Goal: Task Accomplishment & Management: Manage account settings

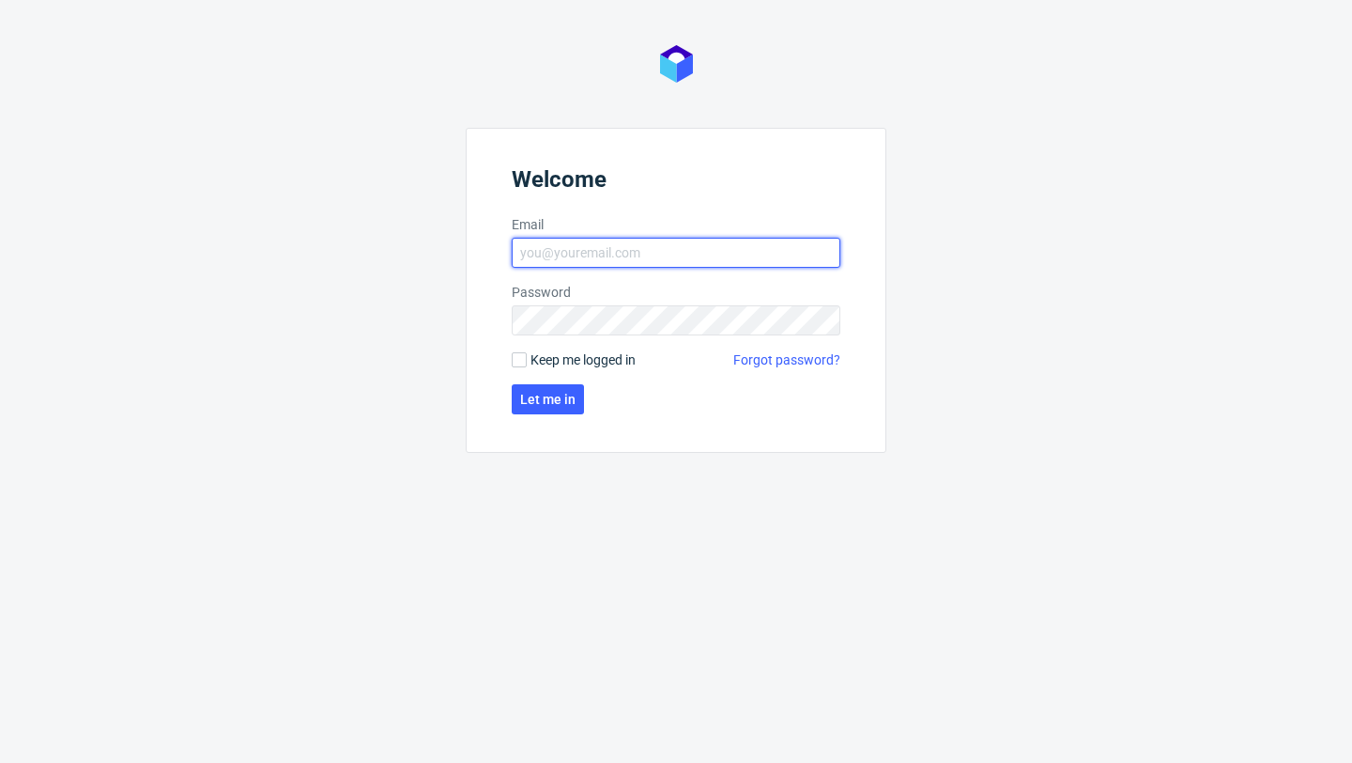
click at [580, 265] on input "Email" at bounding box center [676, 253] width 329 height 30
type input "[EMAIL_ADDRESS][PERSON_NAME][DOMAIN_NAME]"
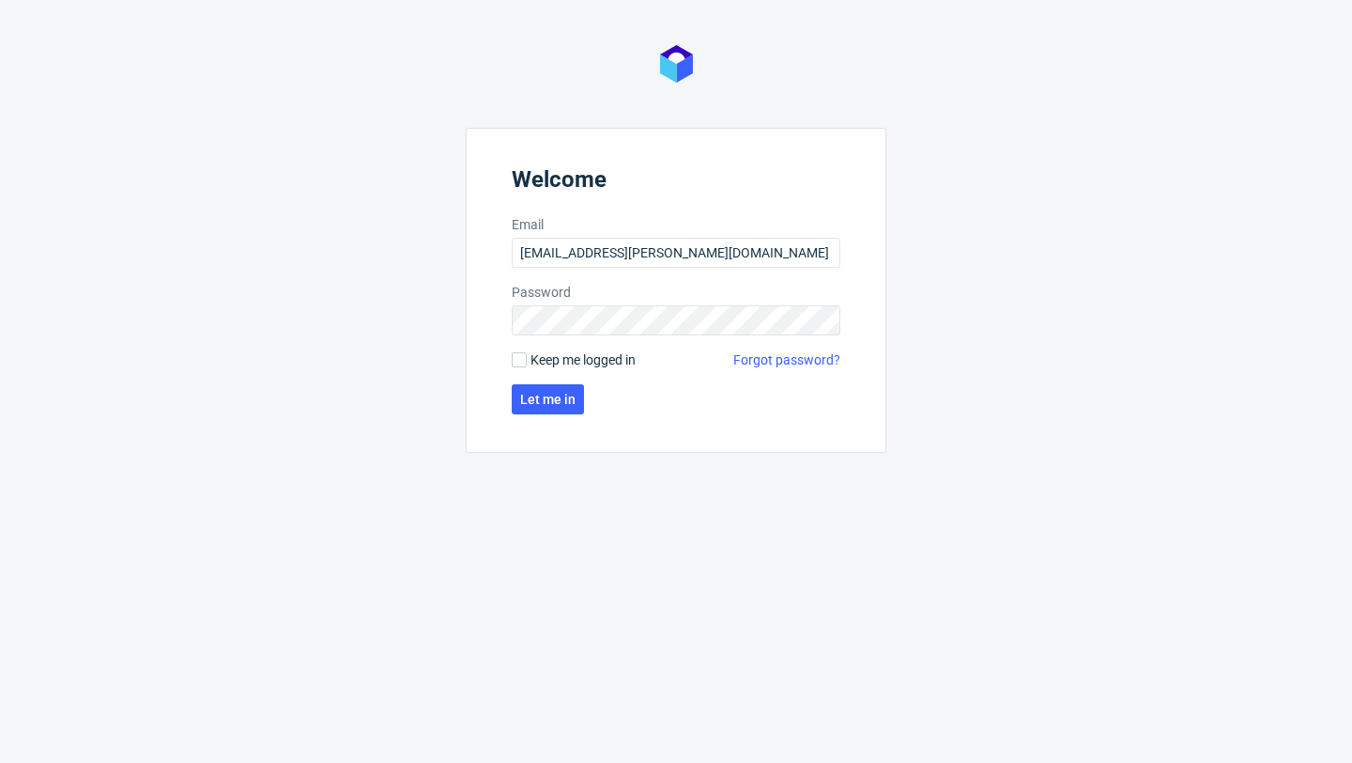
click at [603, 357] on span "Keep me logged in" at bounding box center [583, 359] width 105 height 19
click at [527, 357] on input "Keep me logged in" at bounding box center [519, 359] width 15 height 15
checkbox input "true"
click at [565, 399] on span "Let me in" at bounding box center [547, 399] width 55 height 13
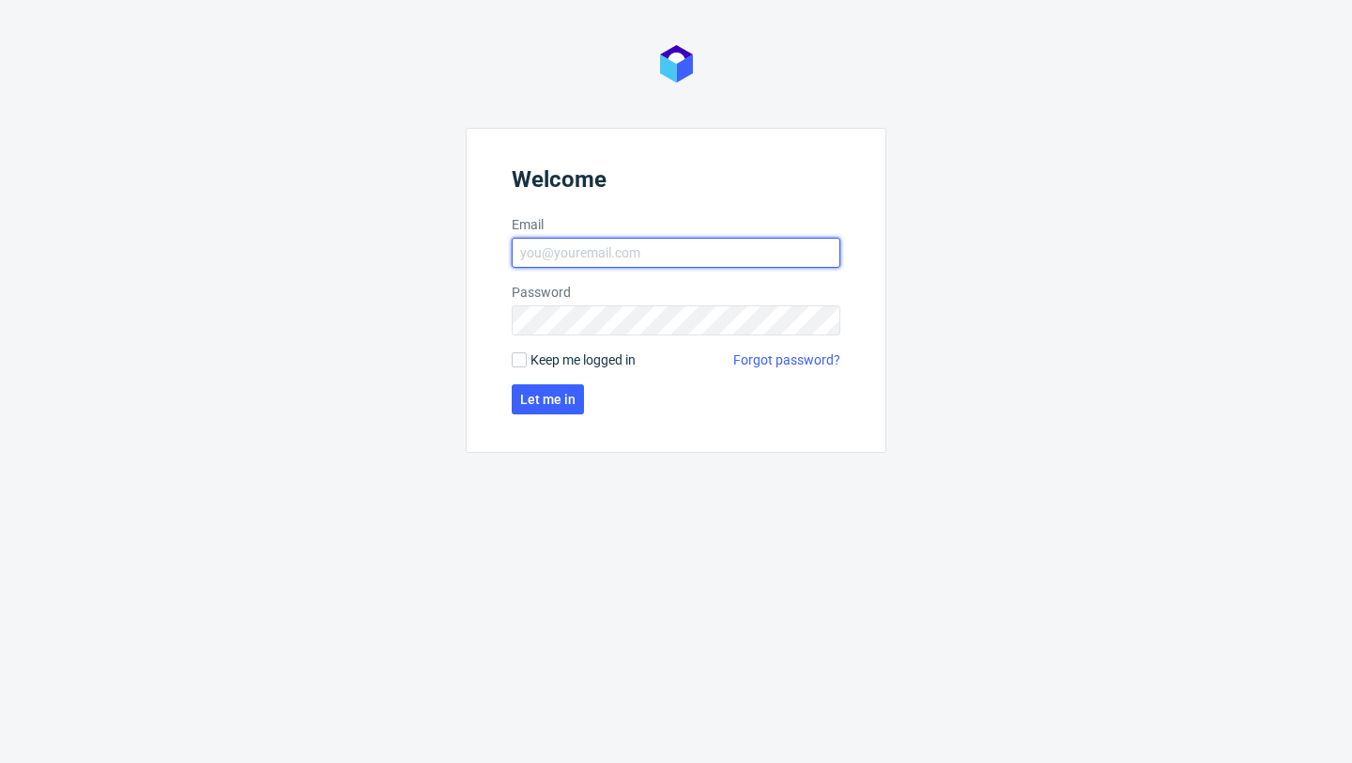
click at [662, 260] on input "Email" at bounding box center [676, 253] width 329 height 30
type input "[EMAIL_ADDRESS][PERSON_NAME][DOMAIN_NAME]"
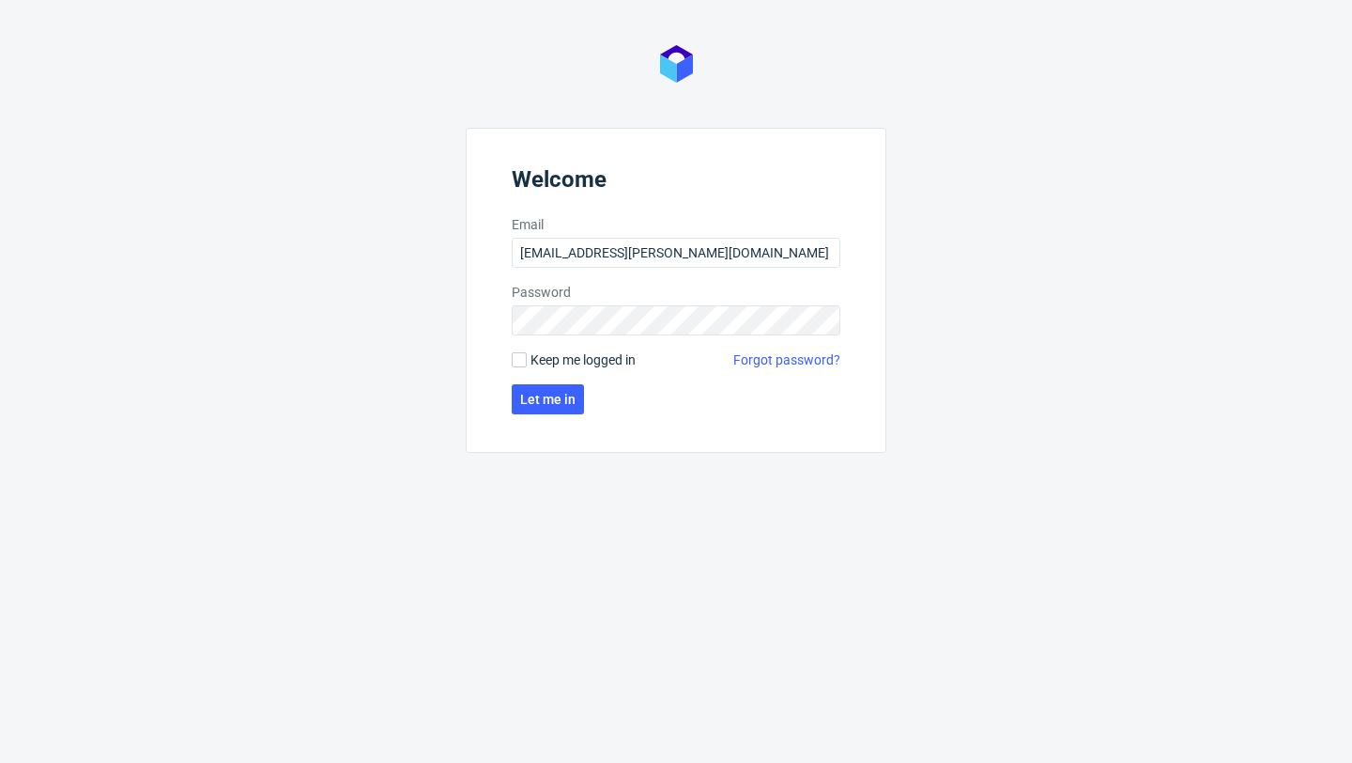
click at [600, 364] on span "Keep me logged in" at bounding box center [583, 359] width 105 height 19
click at [527, 364] on input "Keep me logged in" at bounding box center [519, 359] width 15 height 15
checkbox input "true"
click at [577, 394] on button "Let me in" at bounding box center [548, 399] width 72 height 30
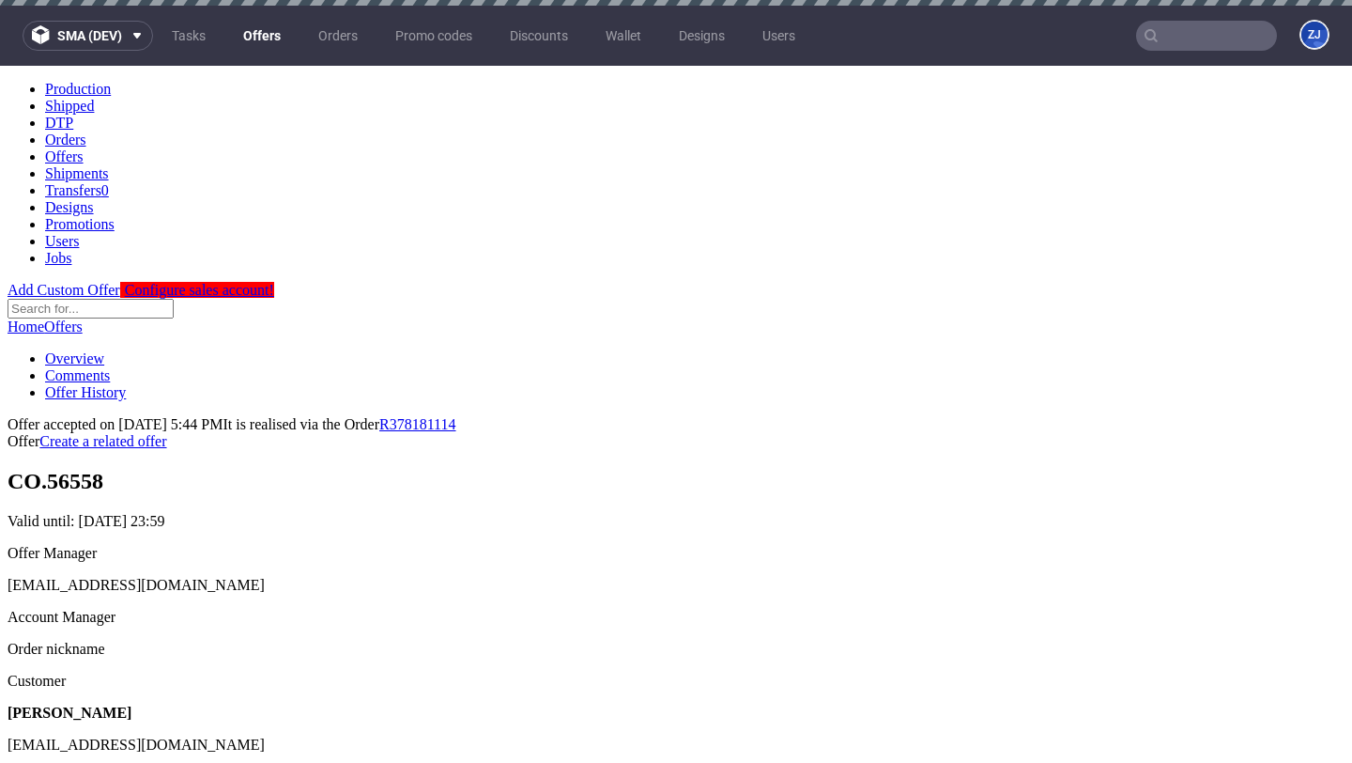
click at [264, 41] on link "Offers" at bounding box center [262, 36] width 60 height 30
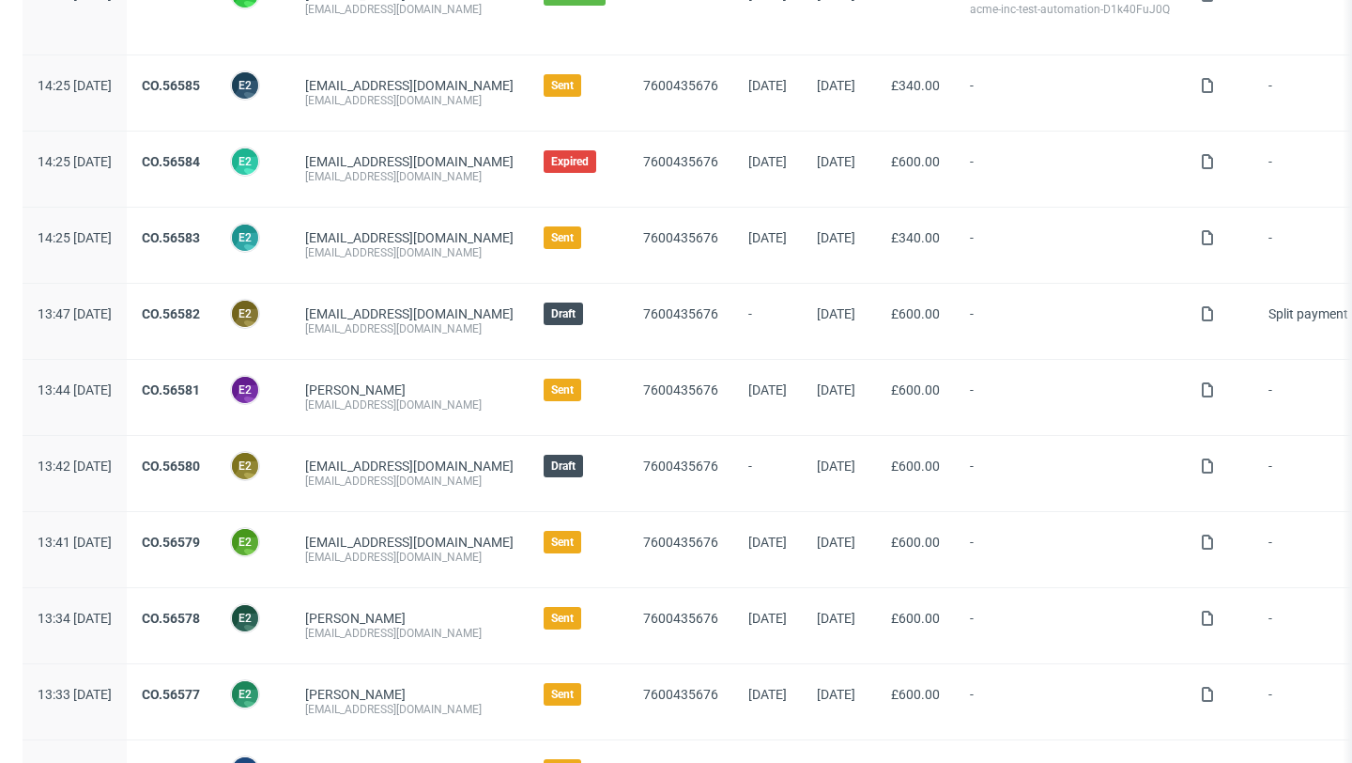
scroll to position [2017, 0]
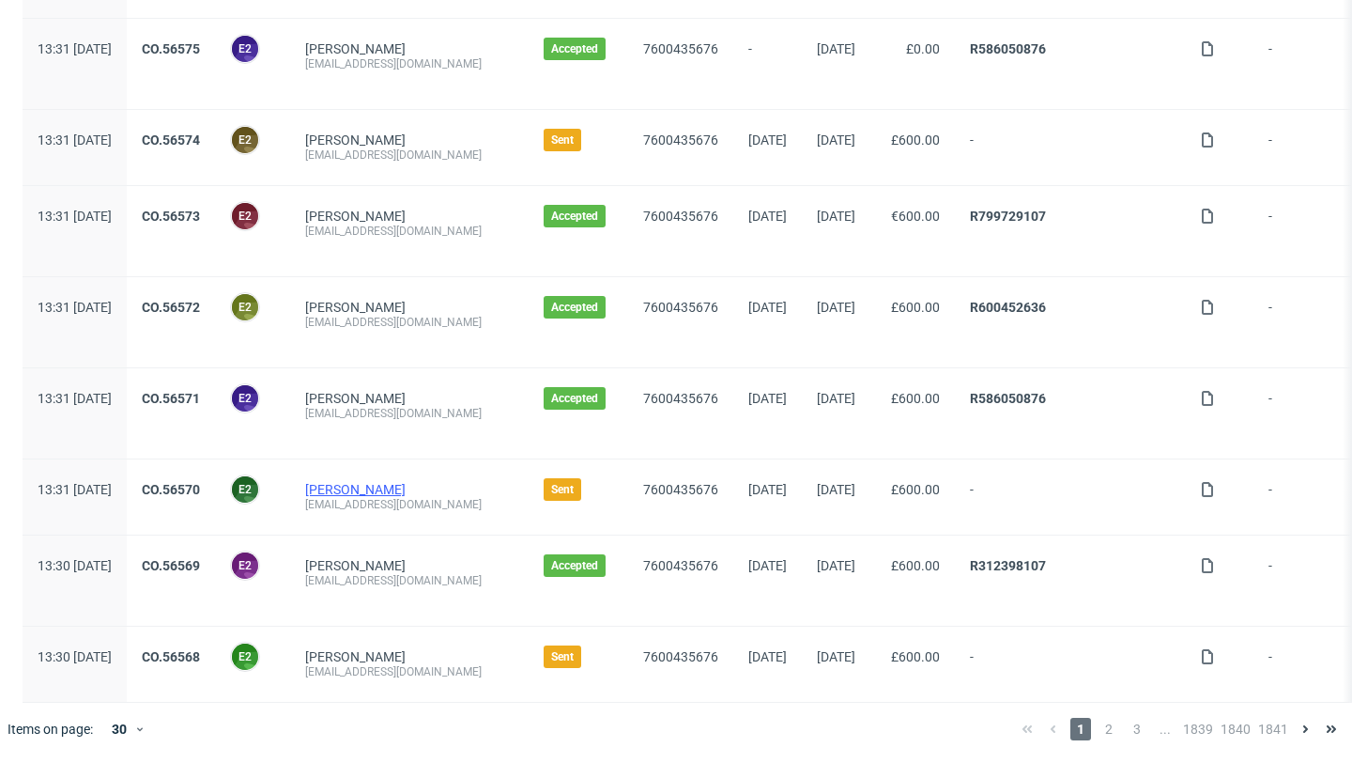
click at [382, 484] on link "Daphnee Marks" at bounding box center [355, 489] width 100 height 15
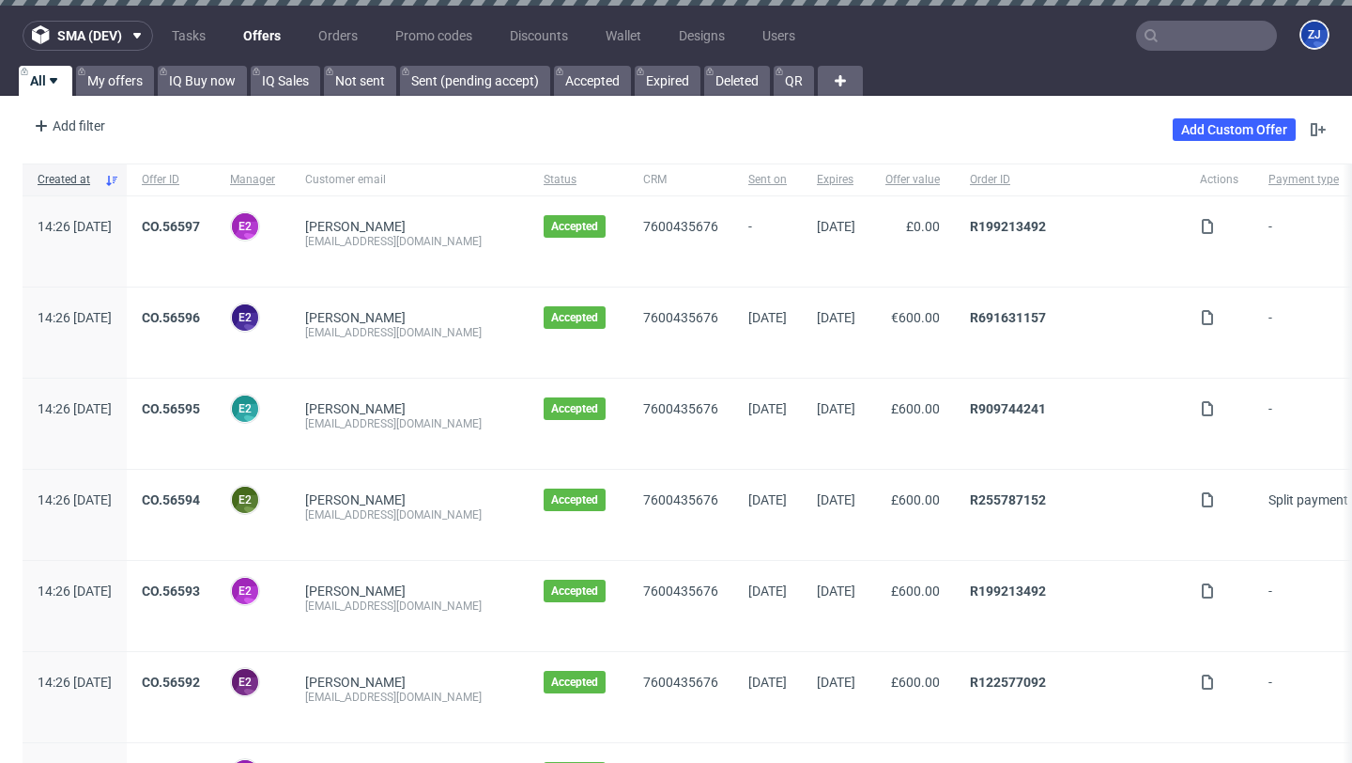
scroll to position [2017, 0]
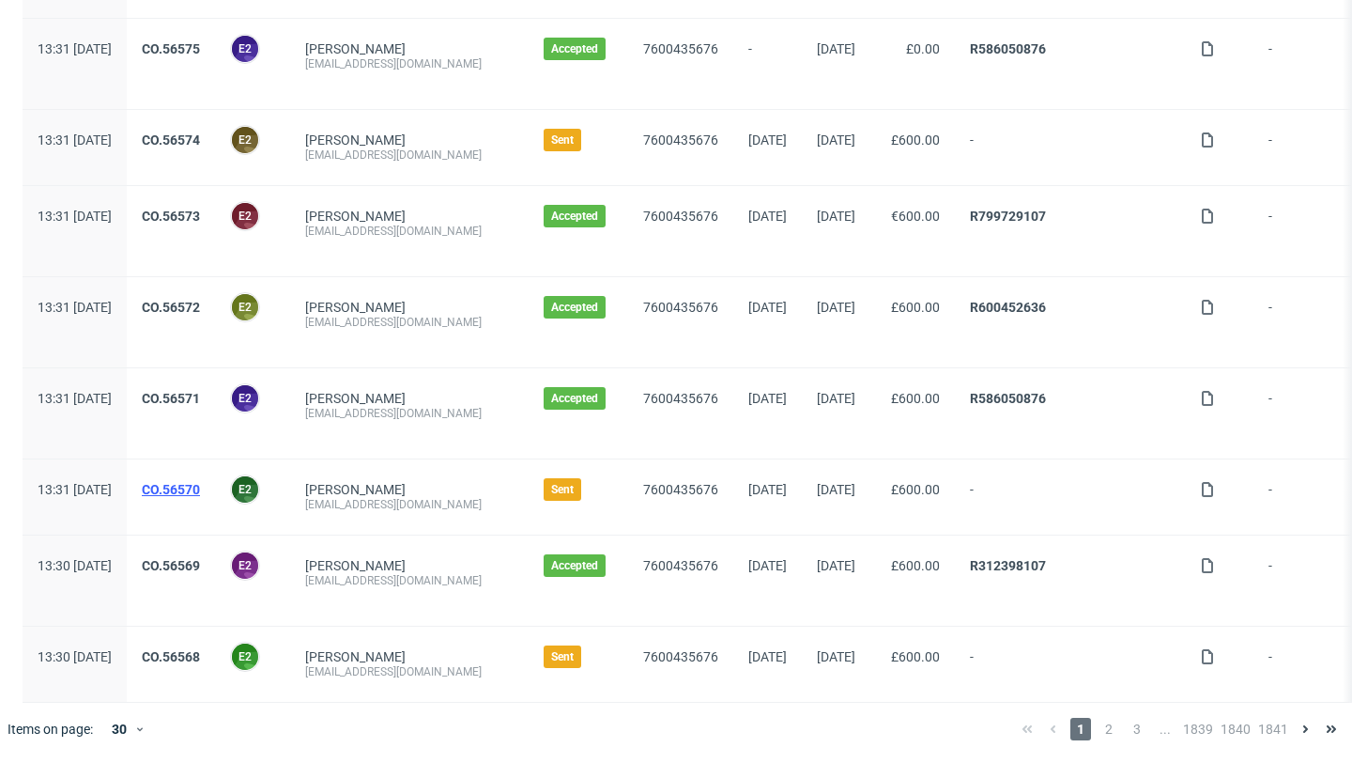
click at [200, 488] on link "CO.56570" at bounding box center [171, 489] width 58 height 15
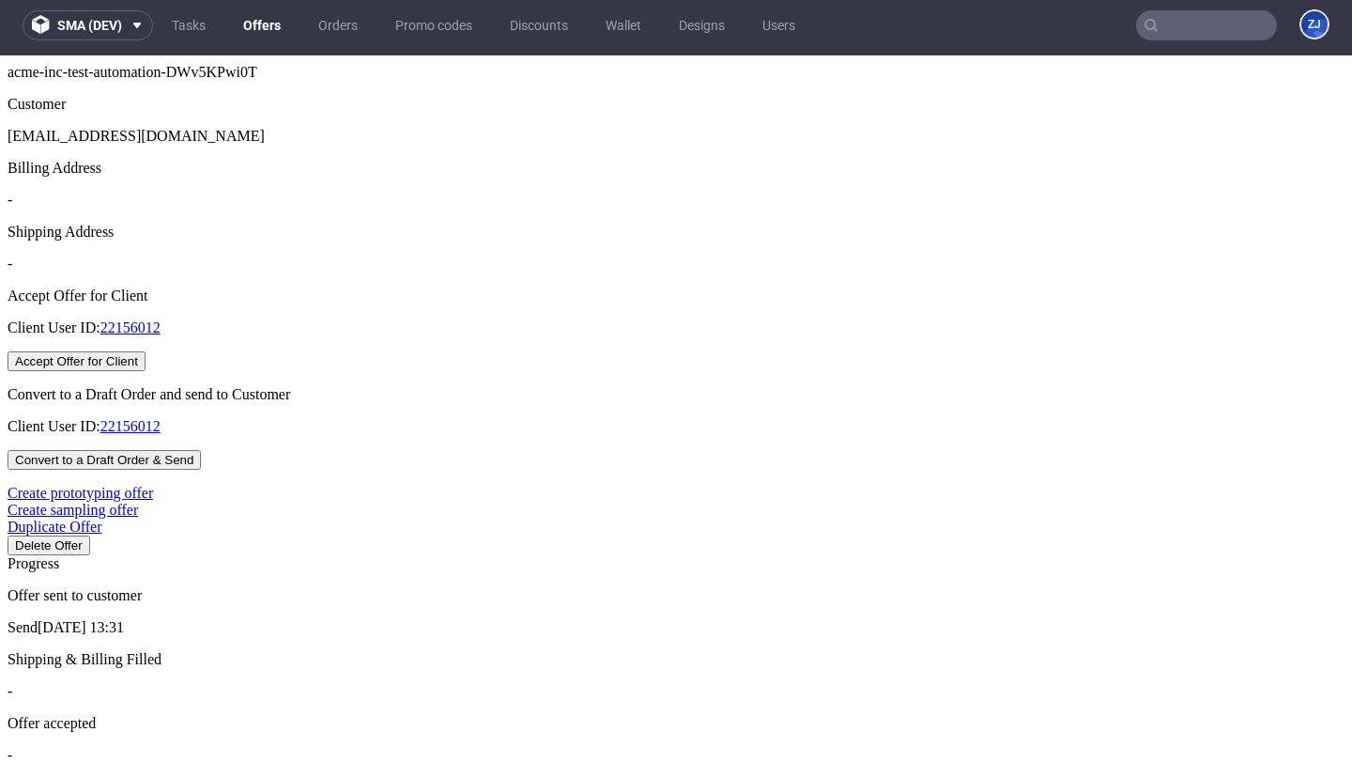
scroll to position [560, 0]
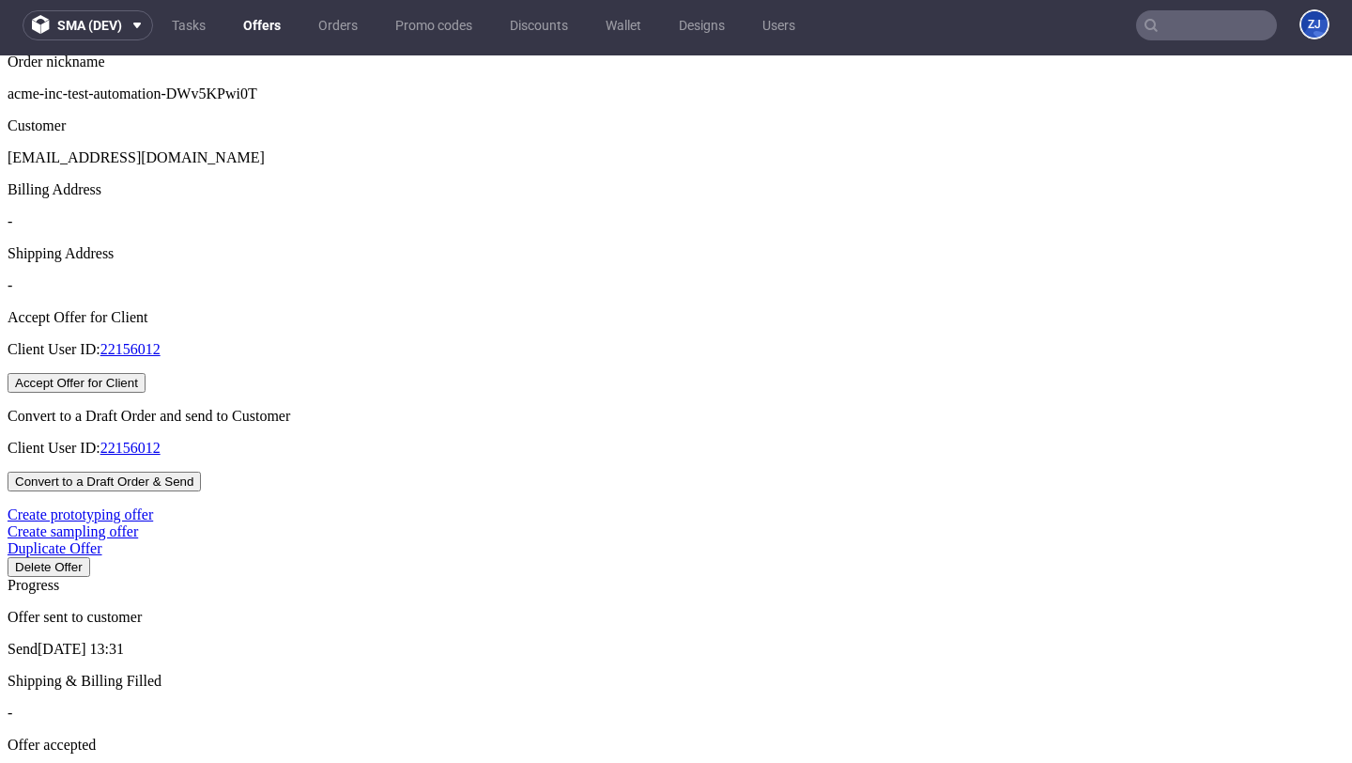
type input "2025-08-31"
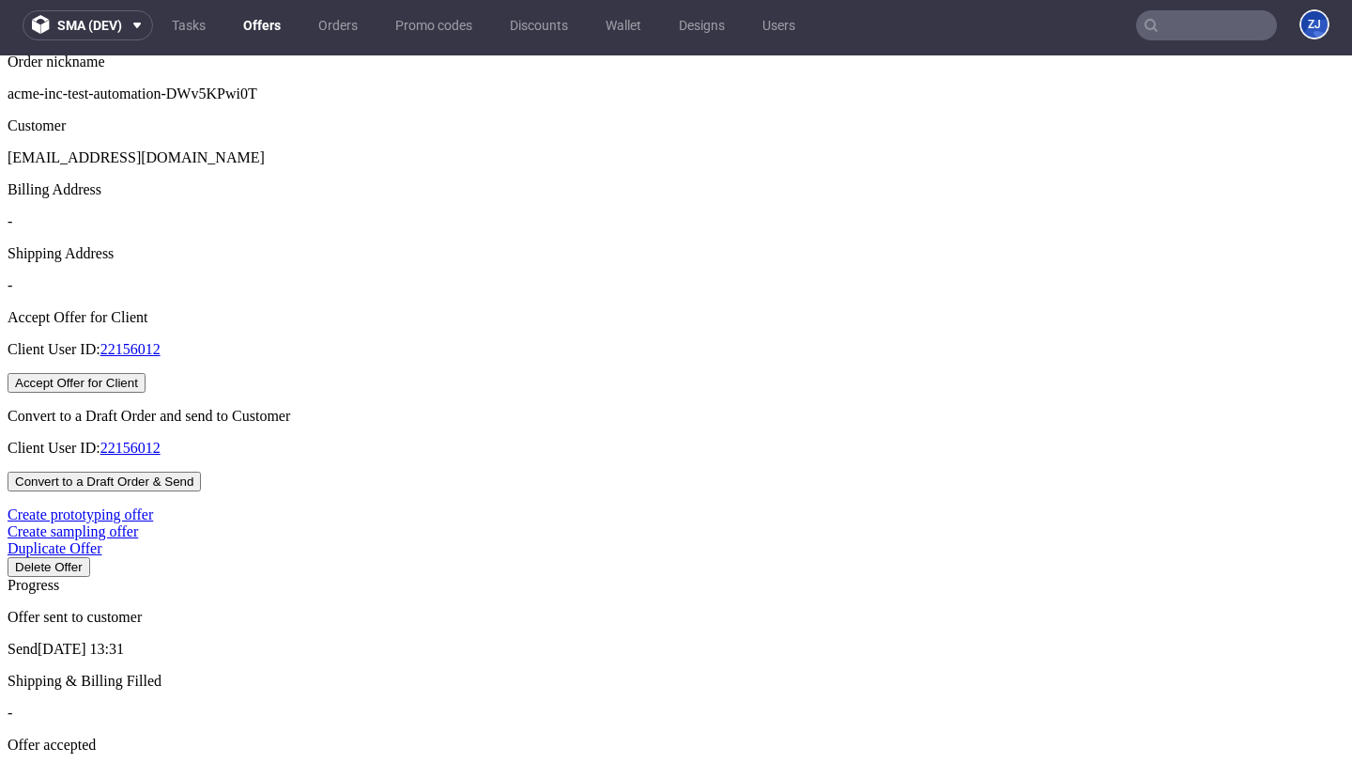
type input "4"
type input "25%"
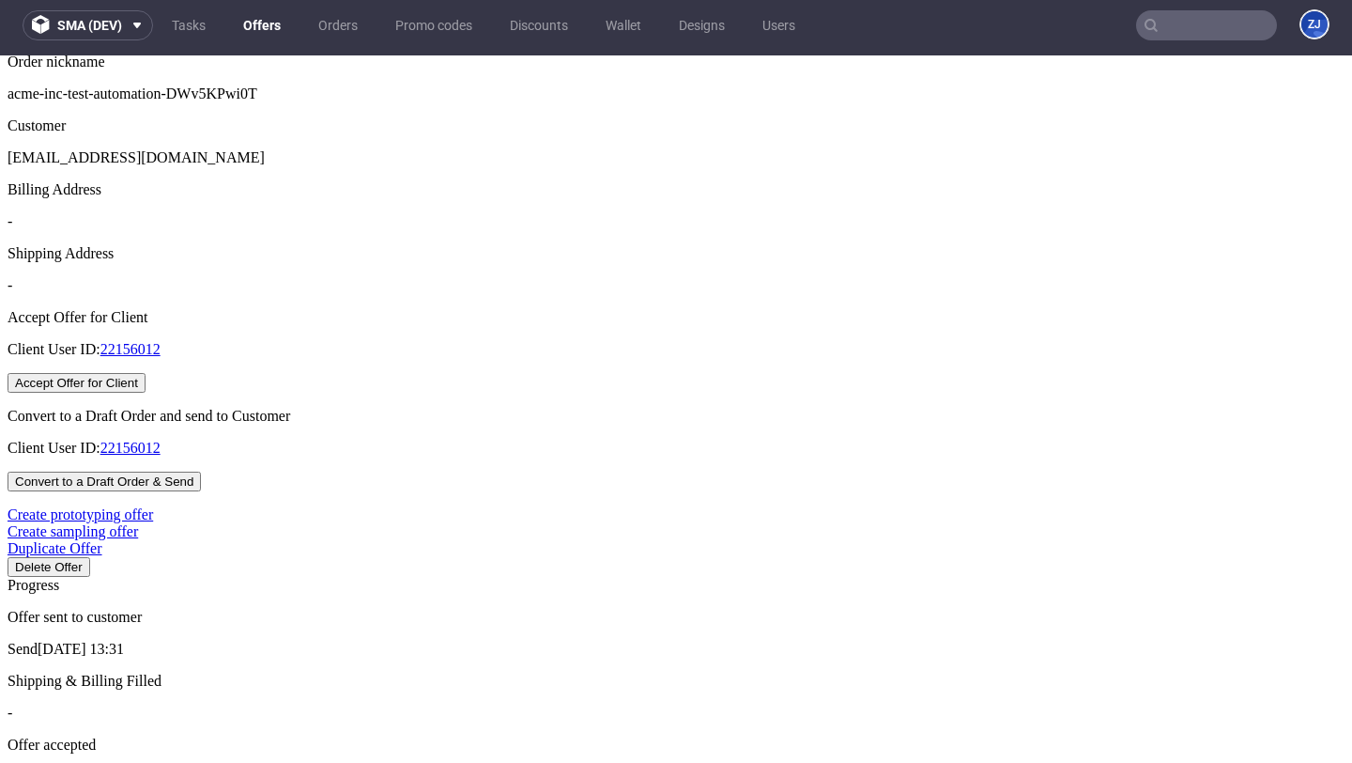
type input "2025-08-30"
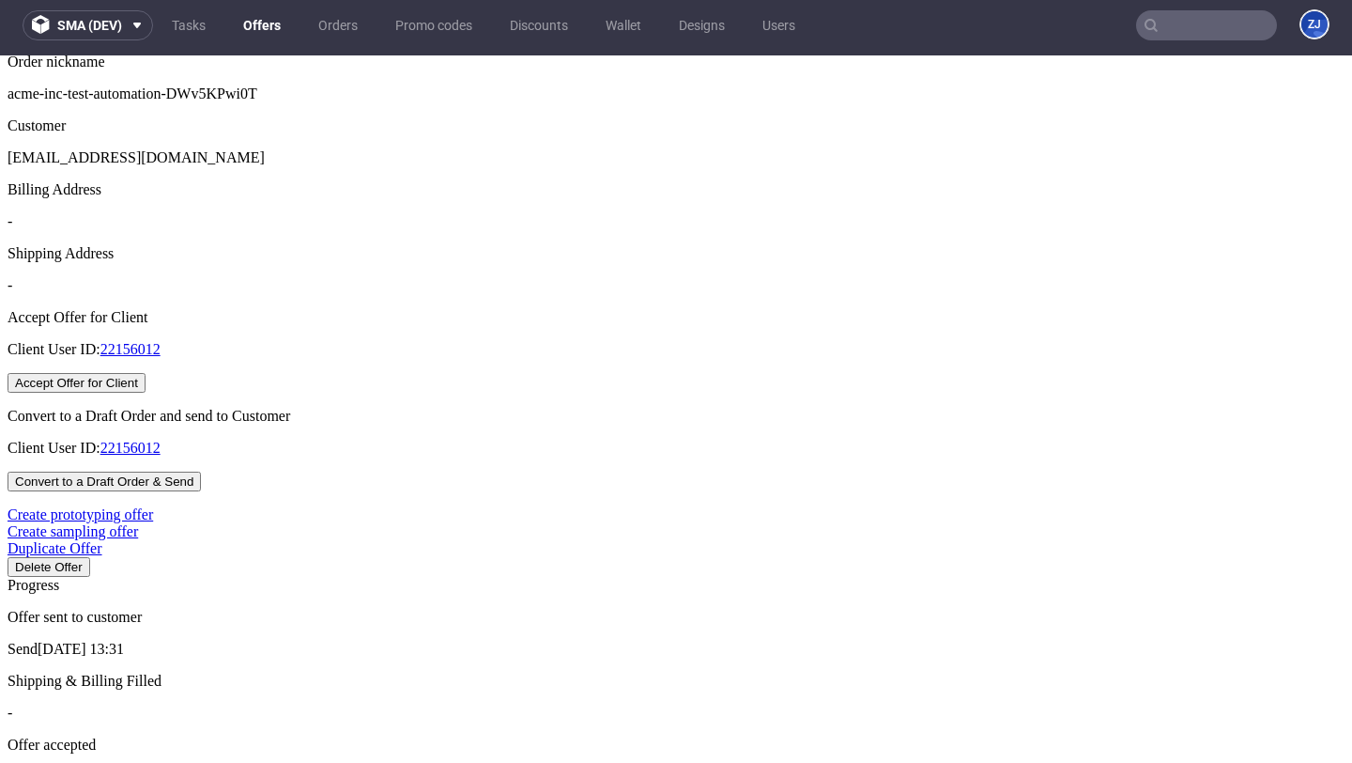
type input "2025-08-05"
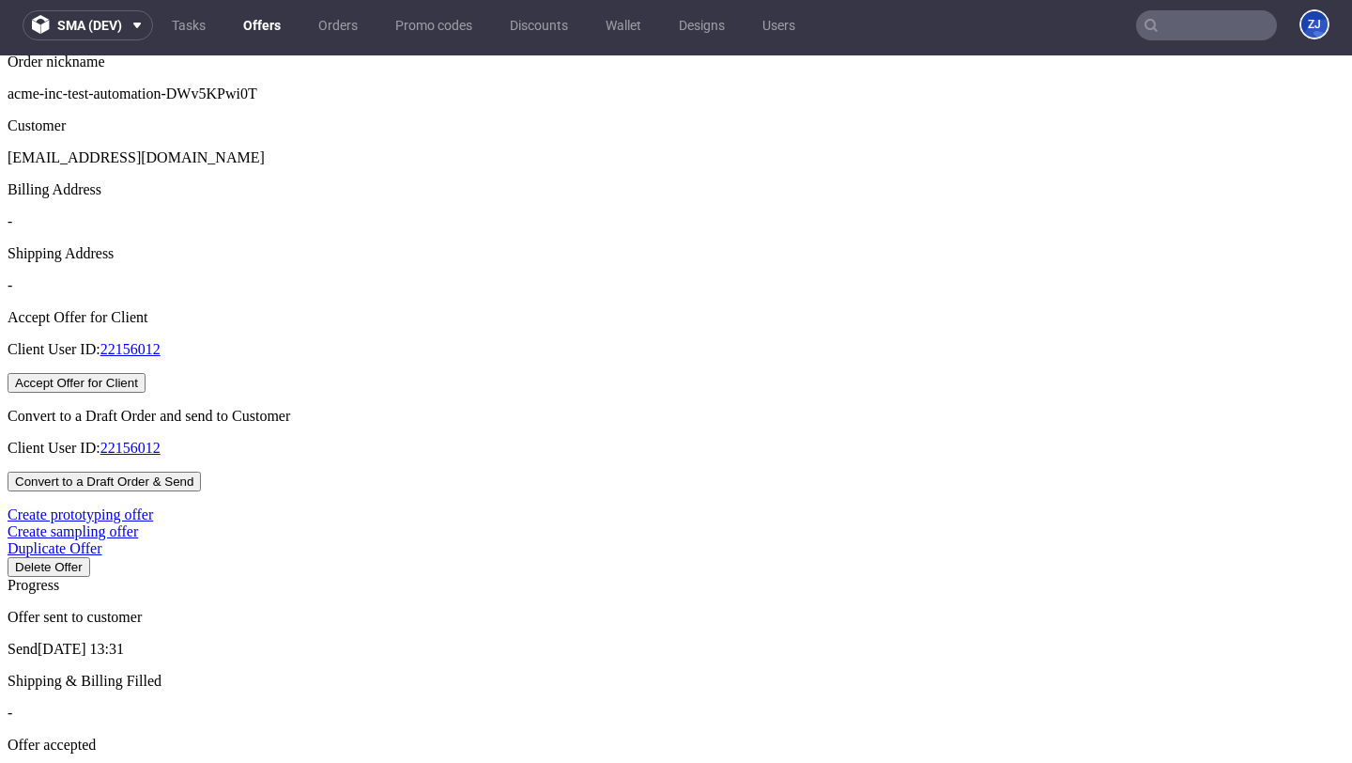
type input "2%"
type input "48%"
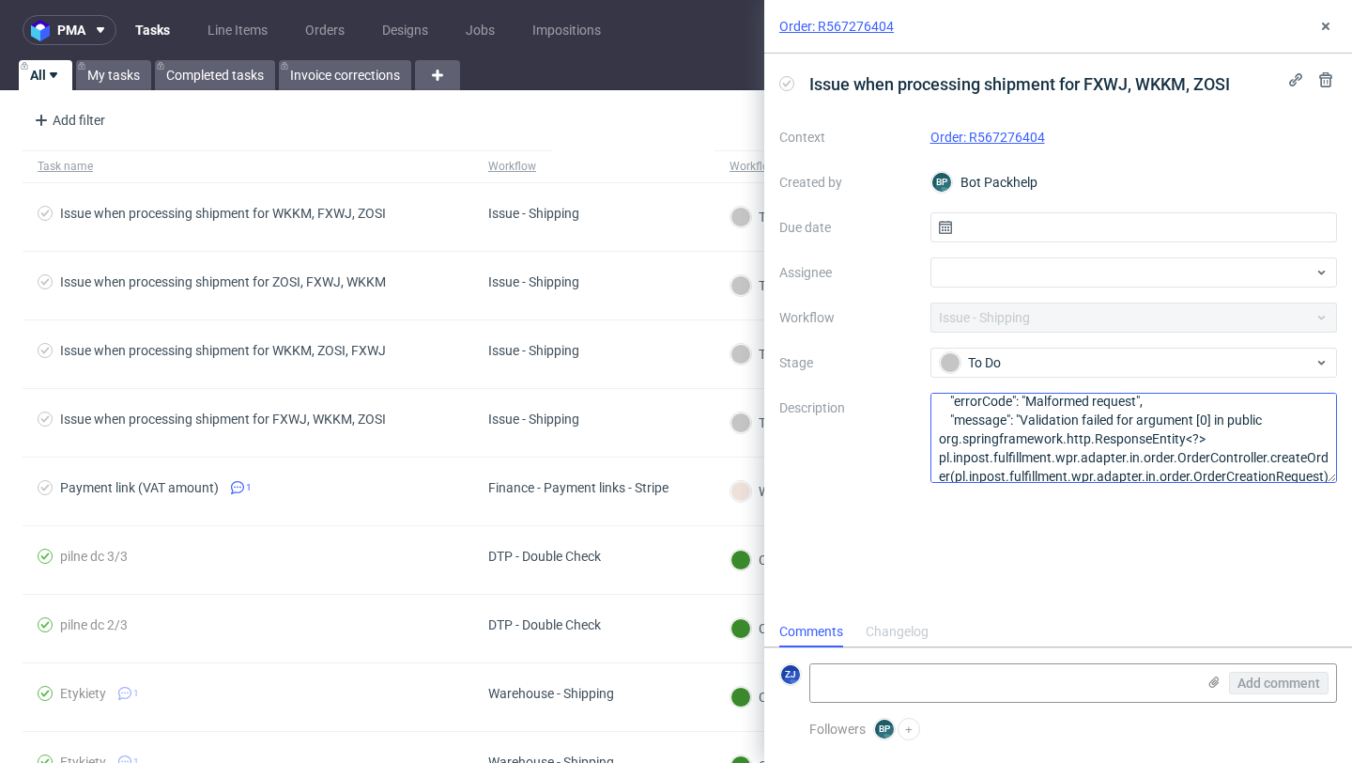
scroll to position [86, 0]
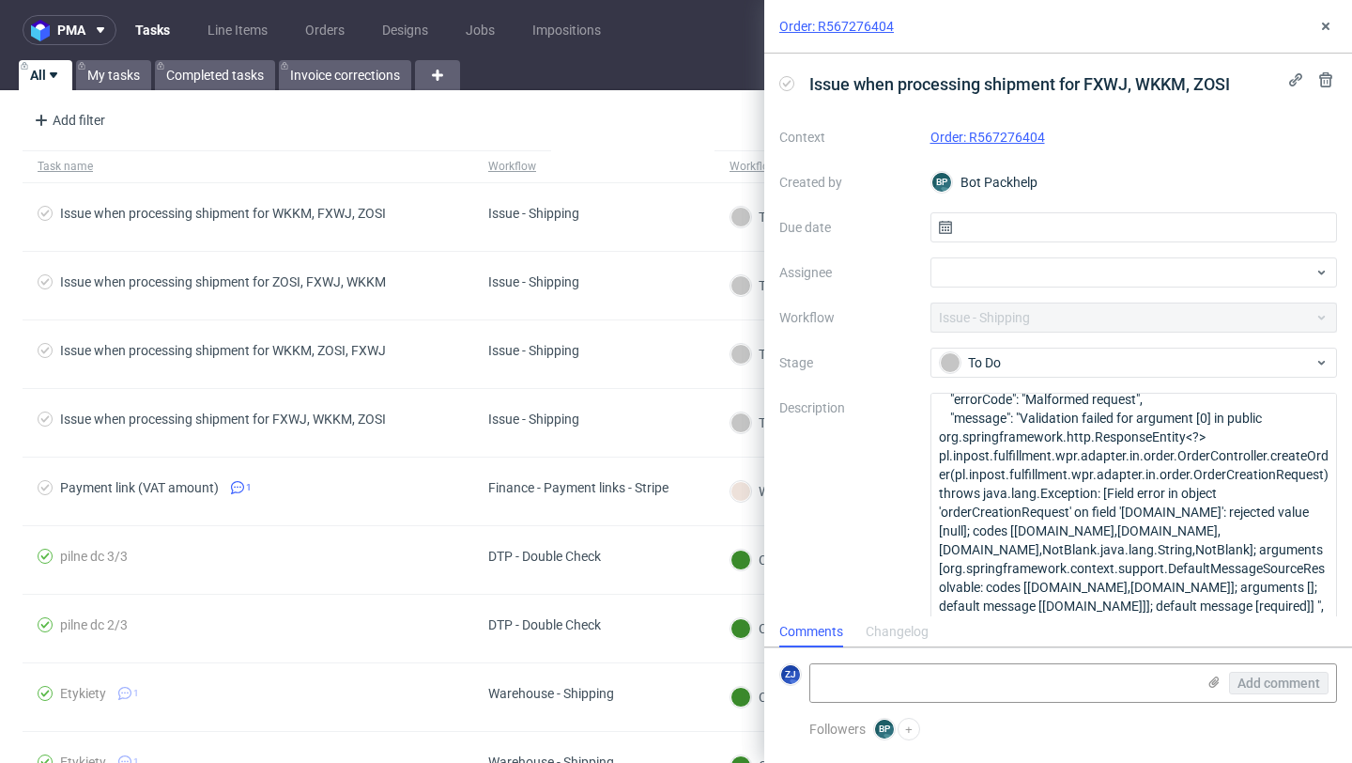
drag, startPoint x: 1334, startPoint y: 481, endPoint x: 1304, endPoint y: 624, distance: 145.9
click at [1304, 624] on div "Order: R567276404 Issue when processing shipment for FXWJ, WKKM, ZOSI Context O…" at bounding box center [1059, 381] width 588 height 763
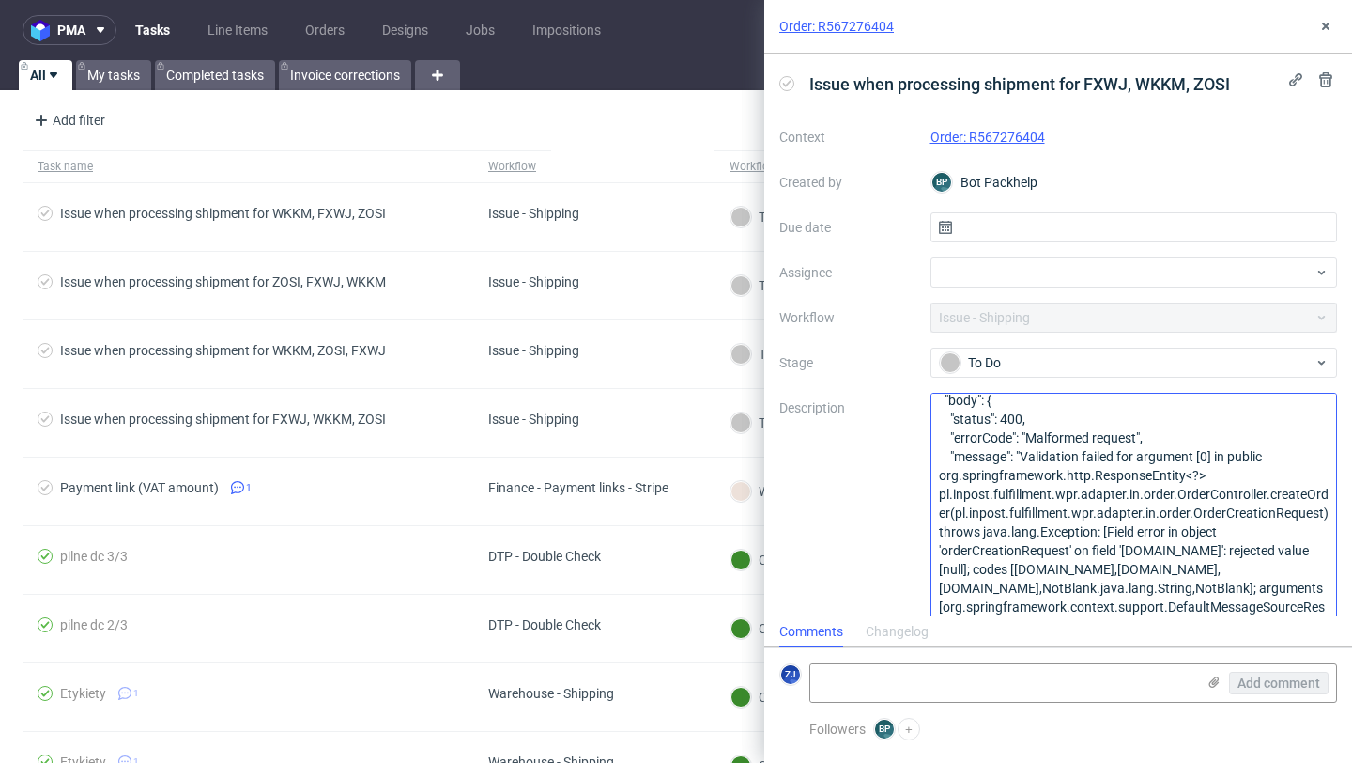
scroll to position [0, 0]
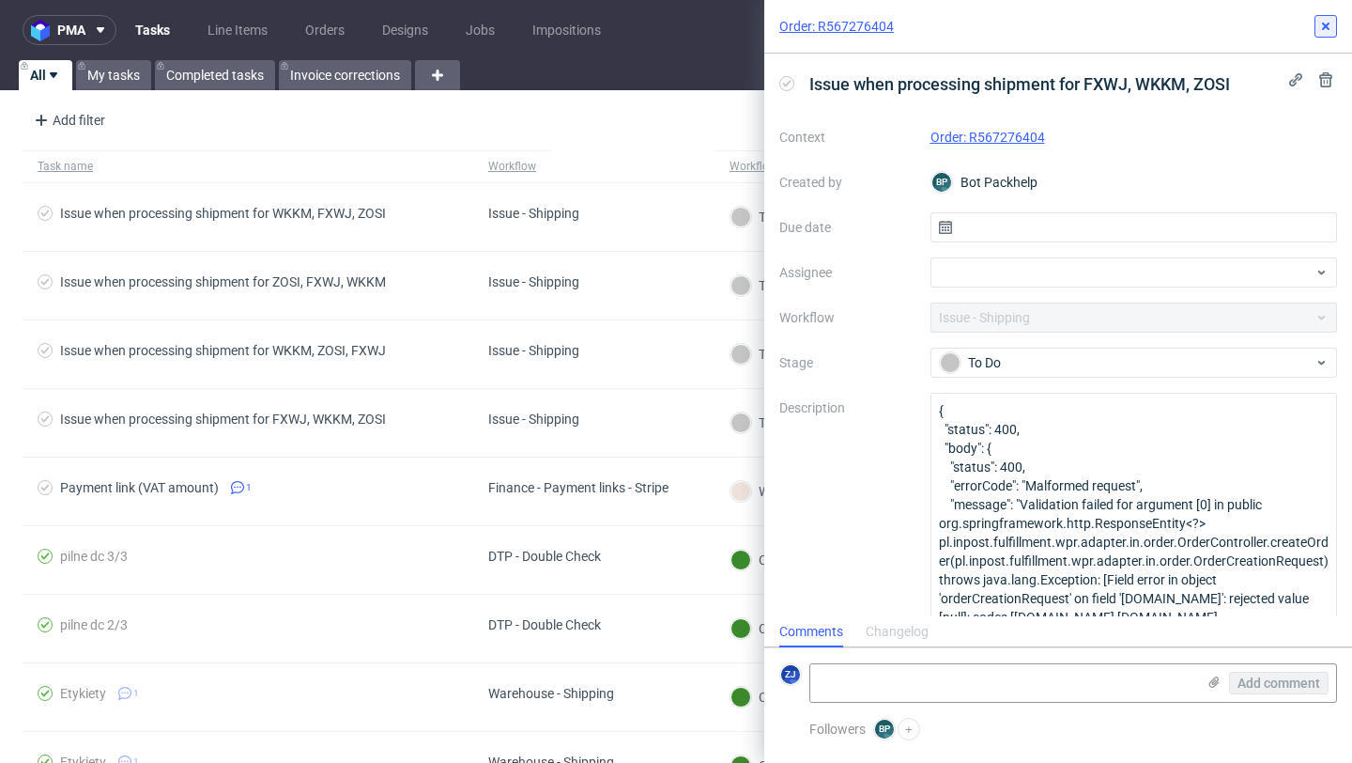
click at [1329, 20] on icon at bounding box center [1326, 26] width 15 height 15
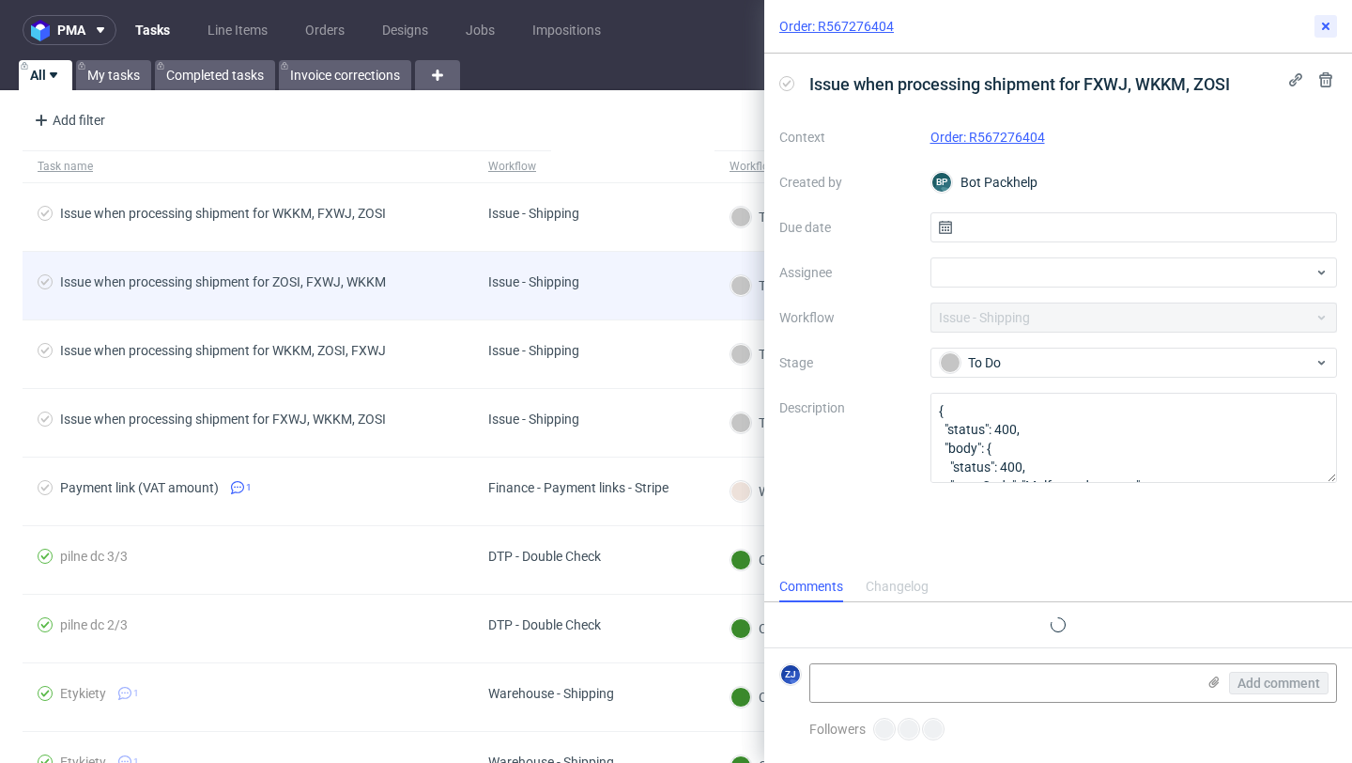
scroll to position [15, 0]
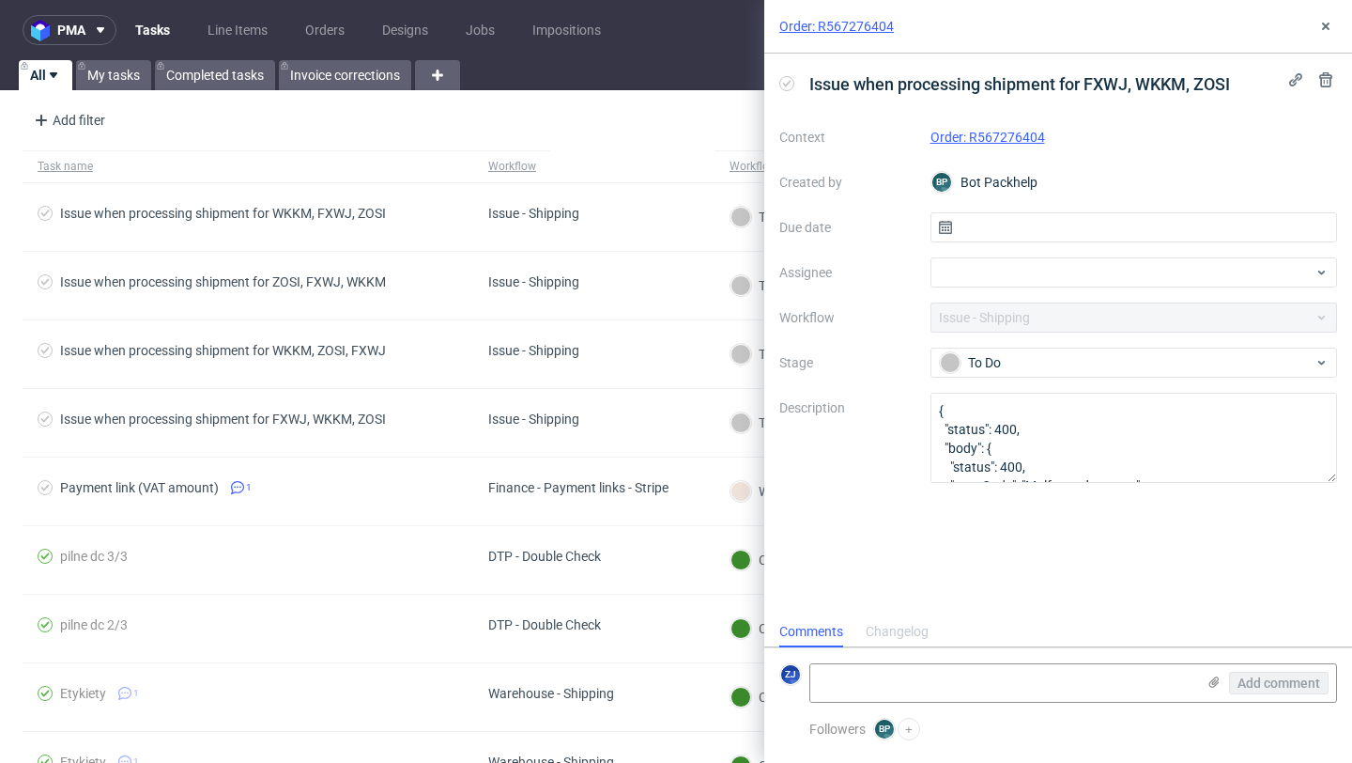
click at [996, 141] on link "Order: R567276404" at bounding box center [988, 137] width 115 height 15
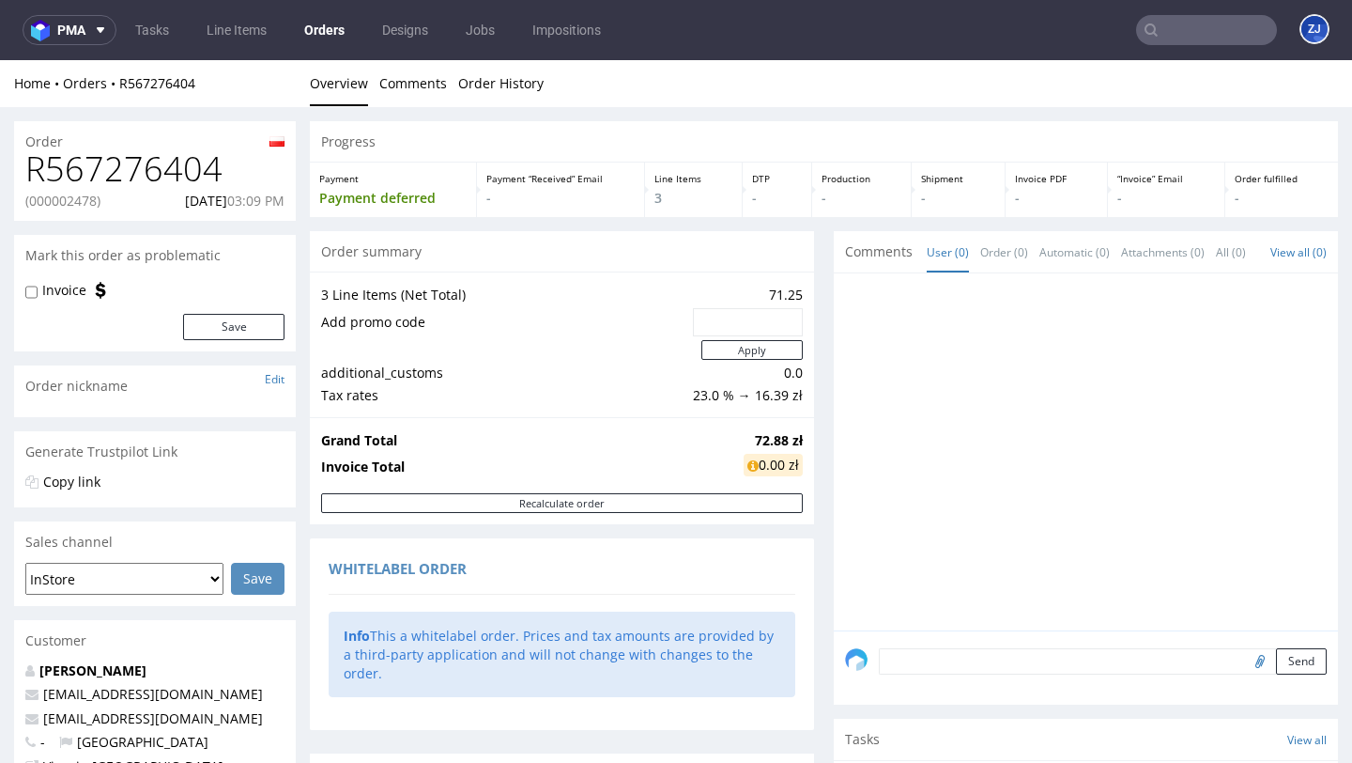
click at [130, 175] on h1 "R567276404" at bounding box center [154, 169] width 259 height 38
copy h1 "R567276404"
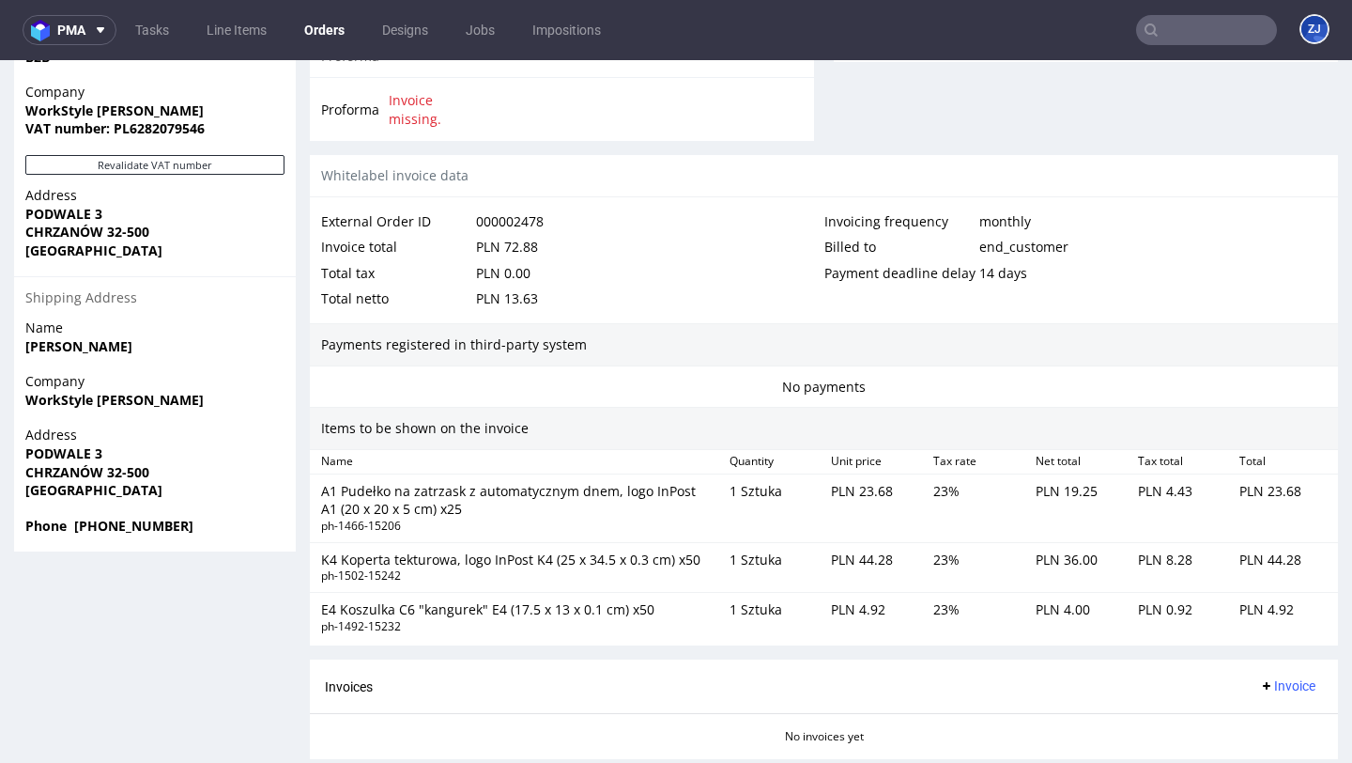
scroll to position [1000, 0]
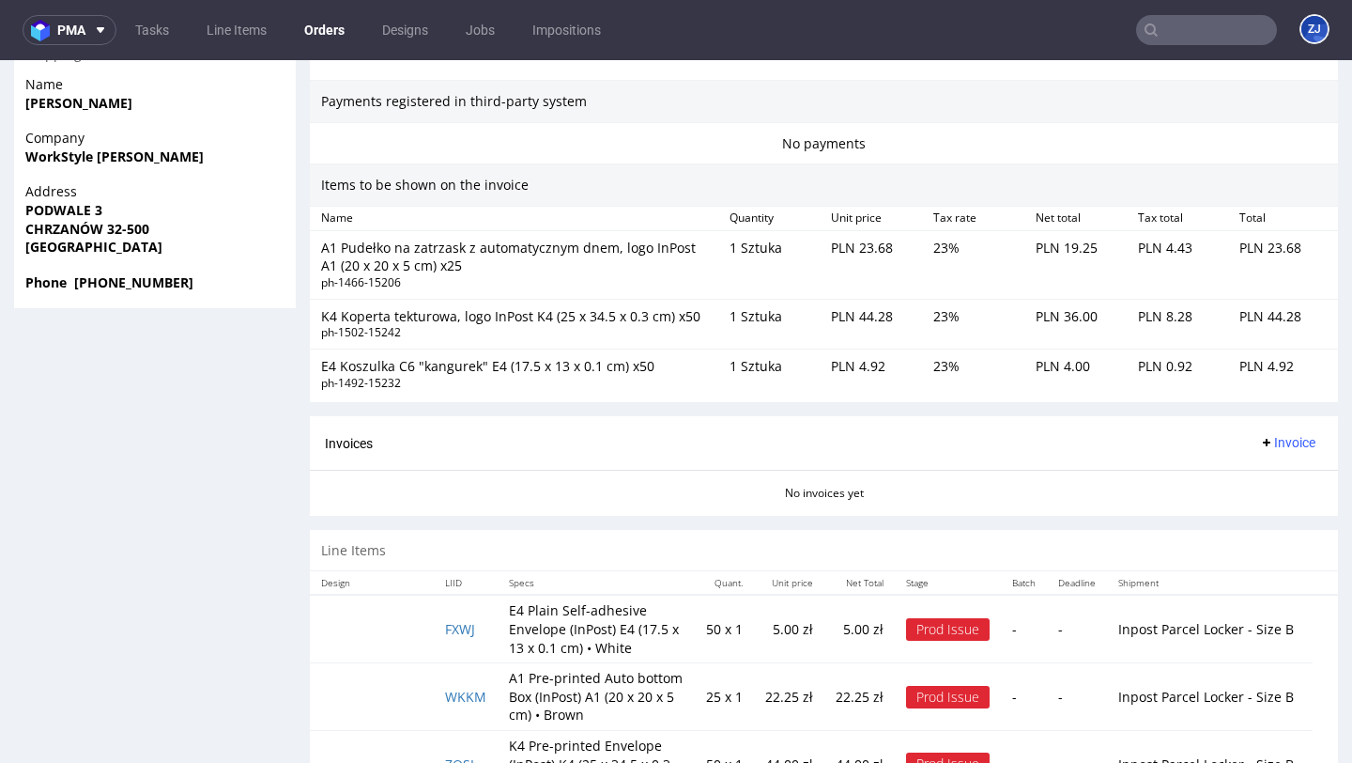
scroll to position [1197, 0]
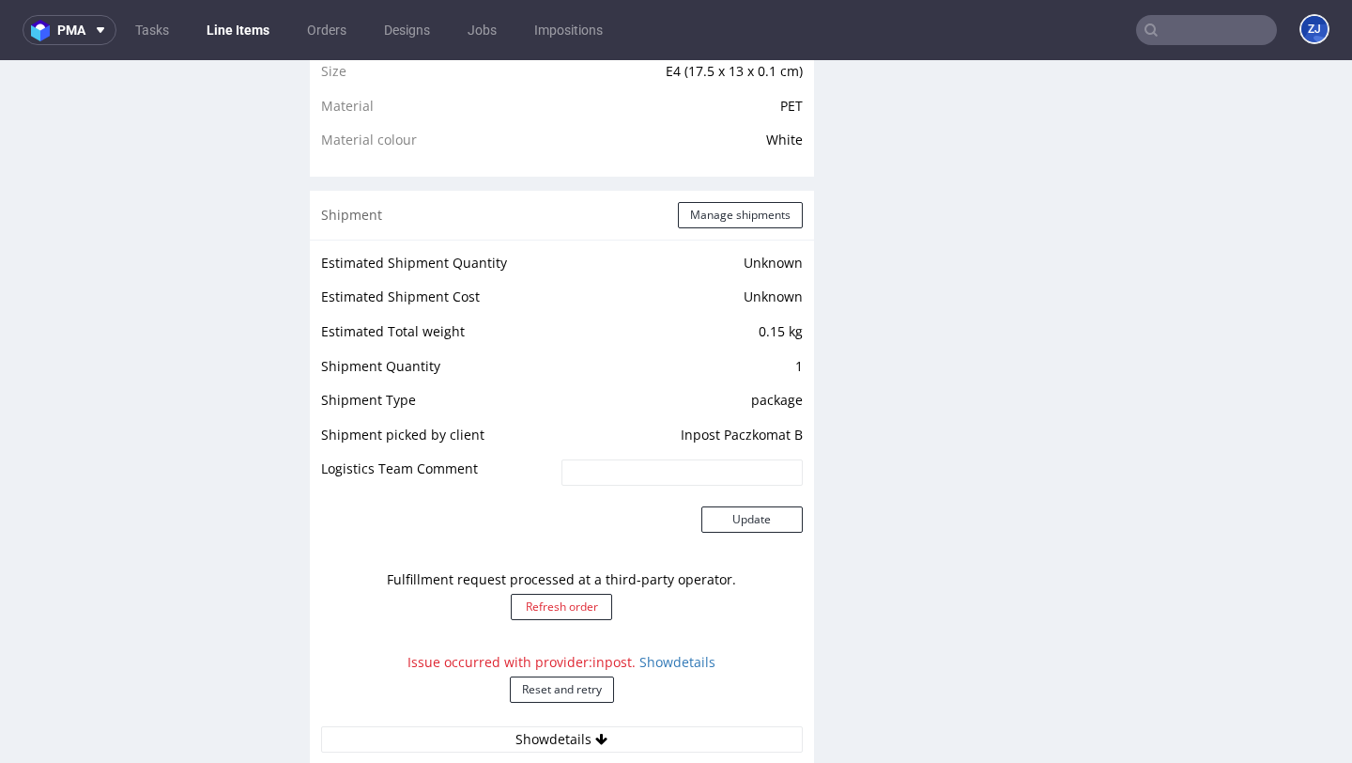
scroll to position [1863, 0]
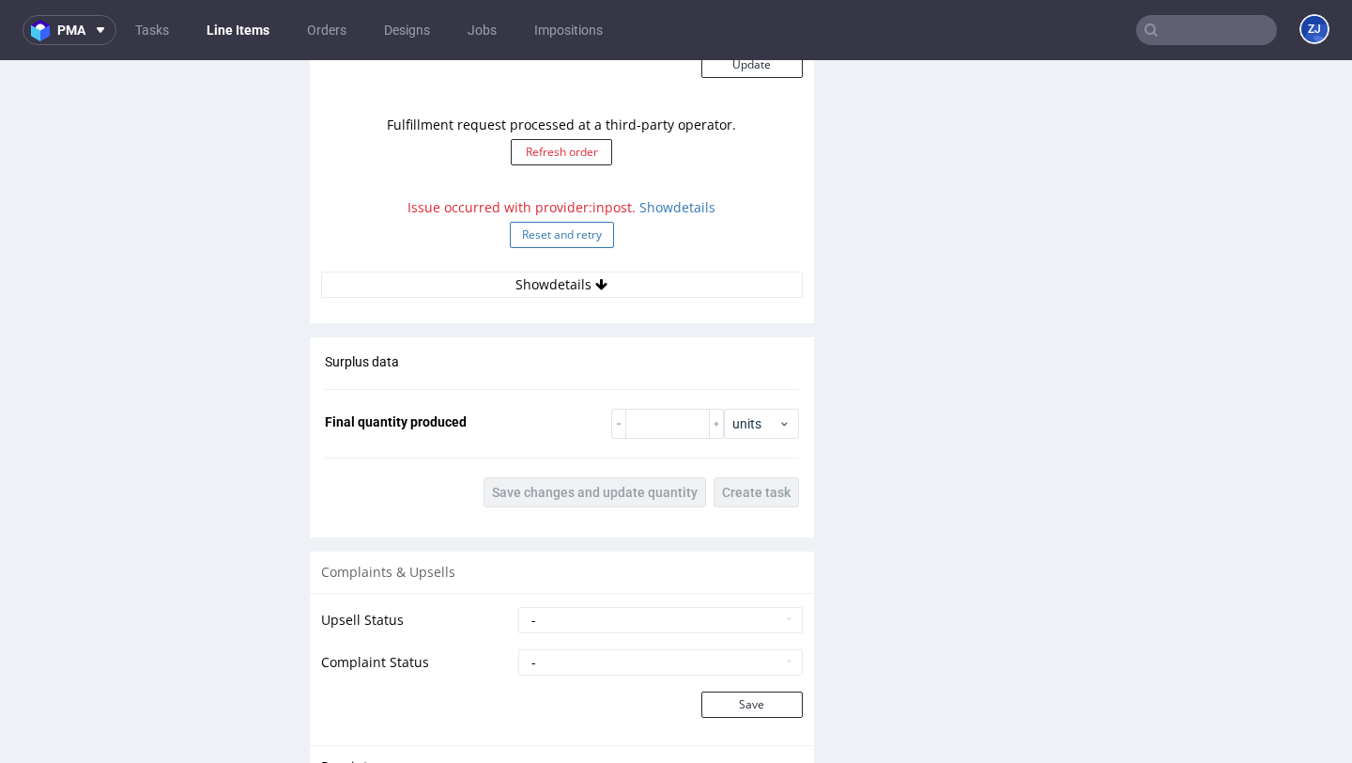
click at [567, 224] on button "Reset and retry" at bounding box center [562, 235] width 104 height 26
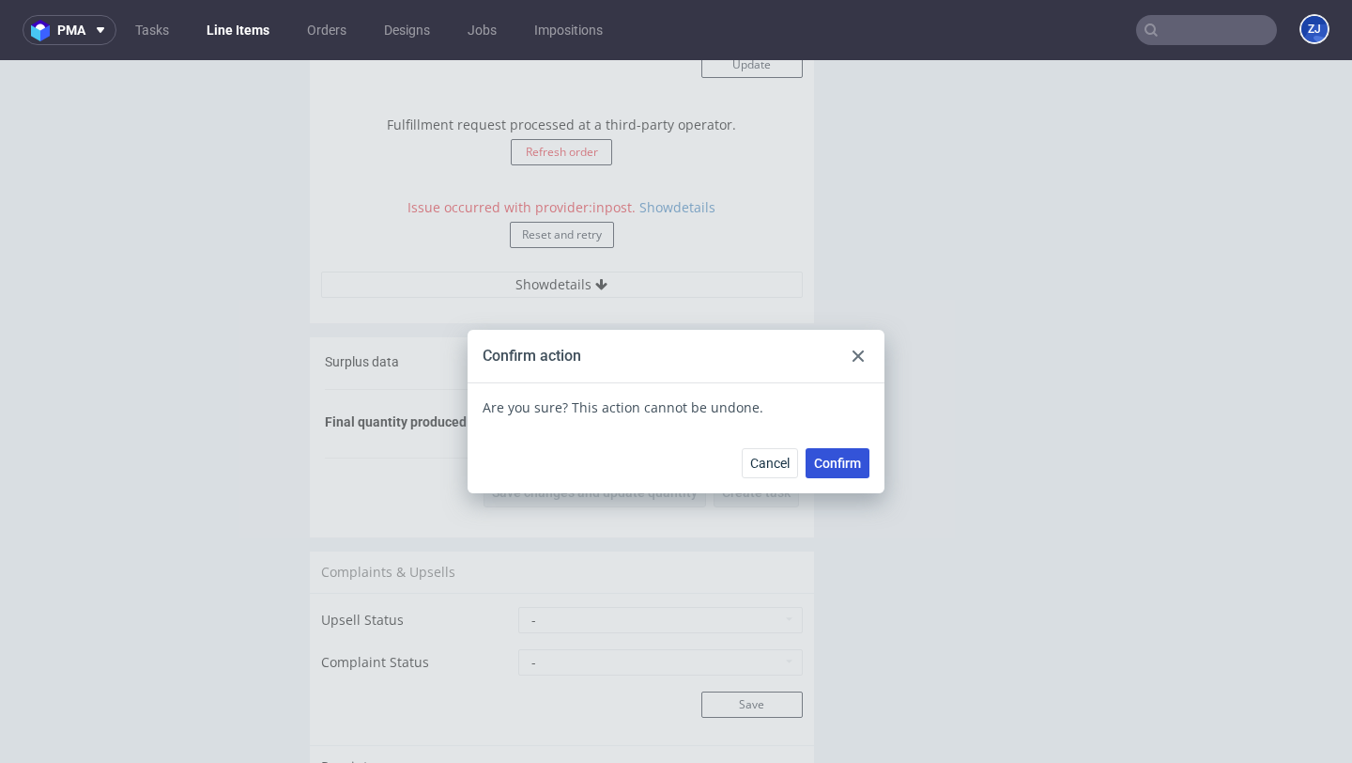
click at [843, 457] on span "Confirm" at bounding box center [837, 462] width 47 height 13
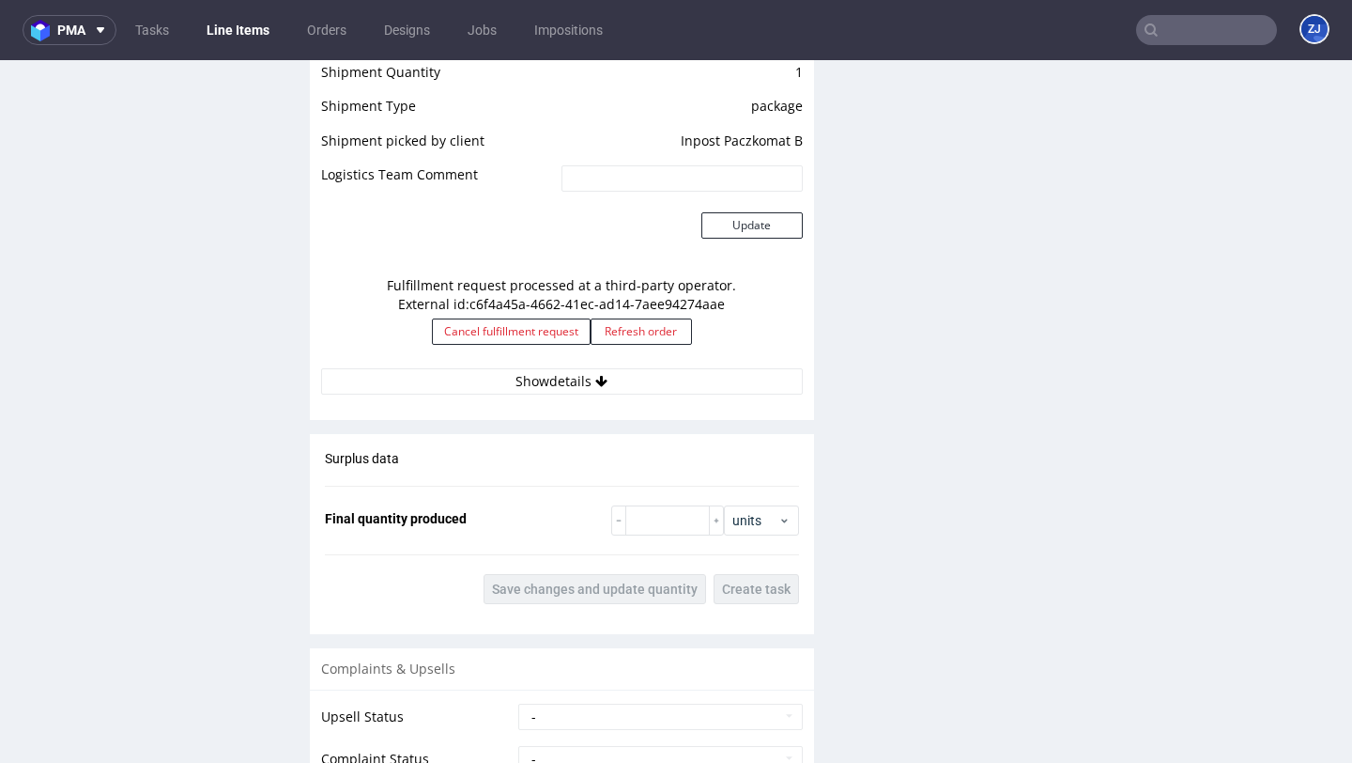
scroll to position [1694, 0]
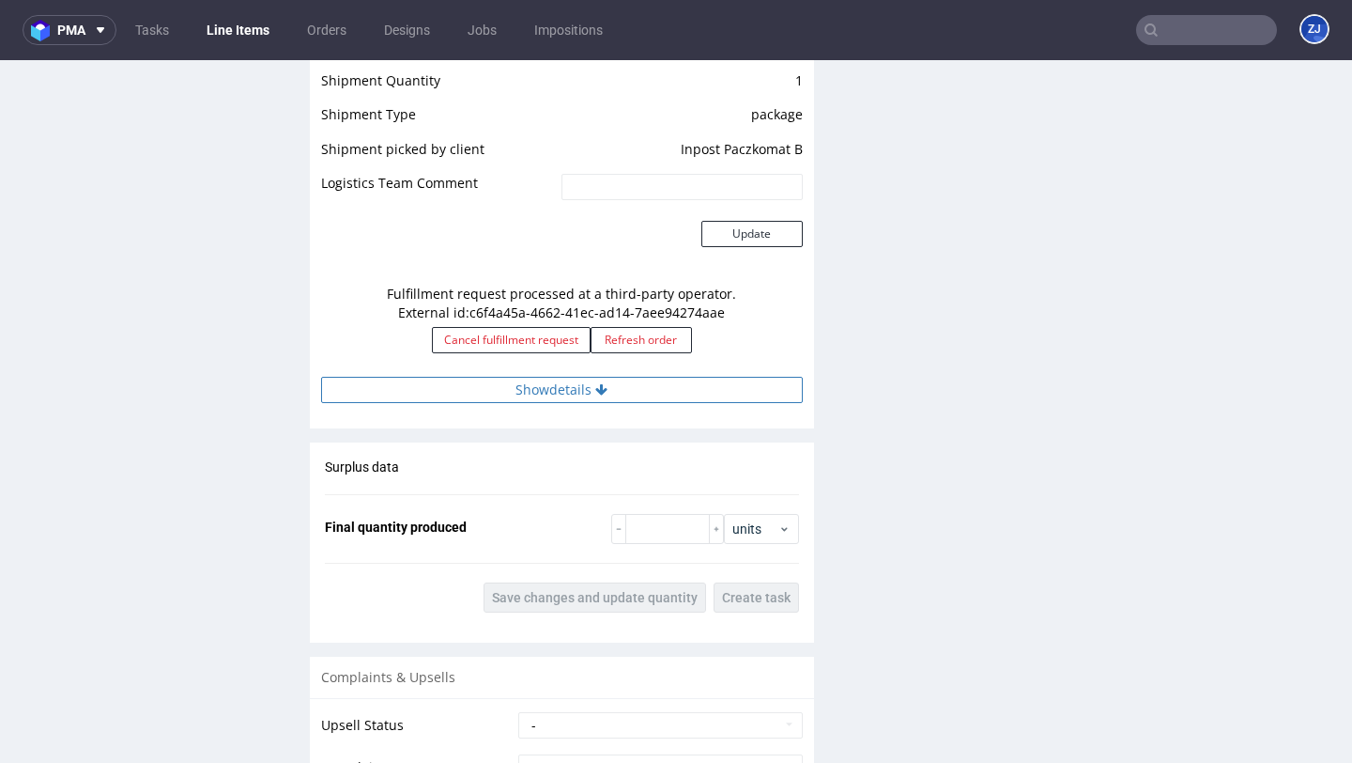
click at [731, 392] on button "Show details" at bounding box center [562, 390] width 482 height 26
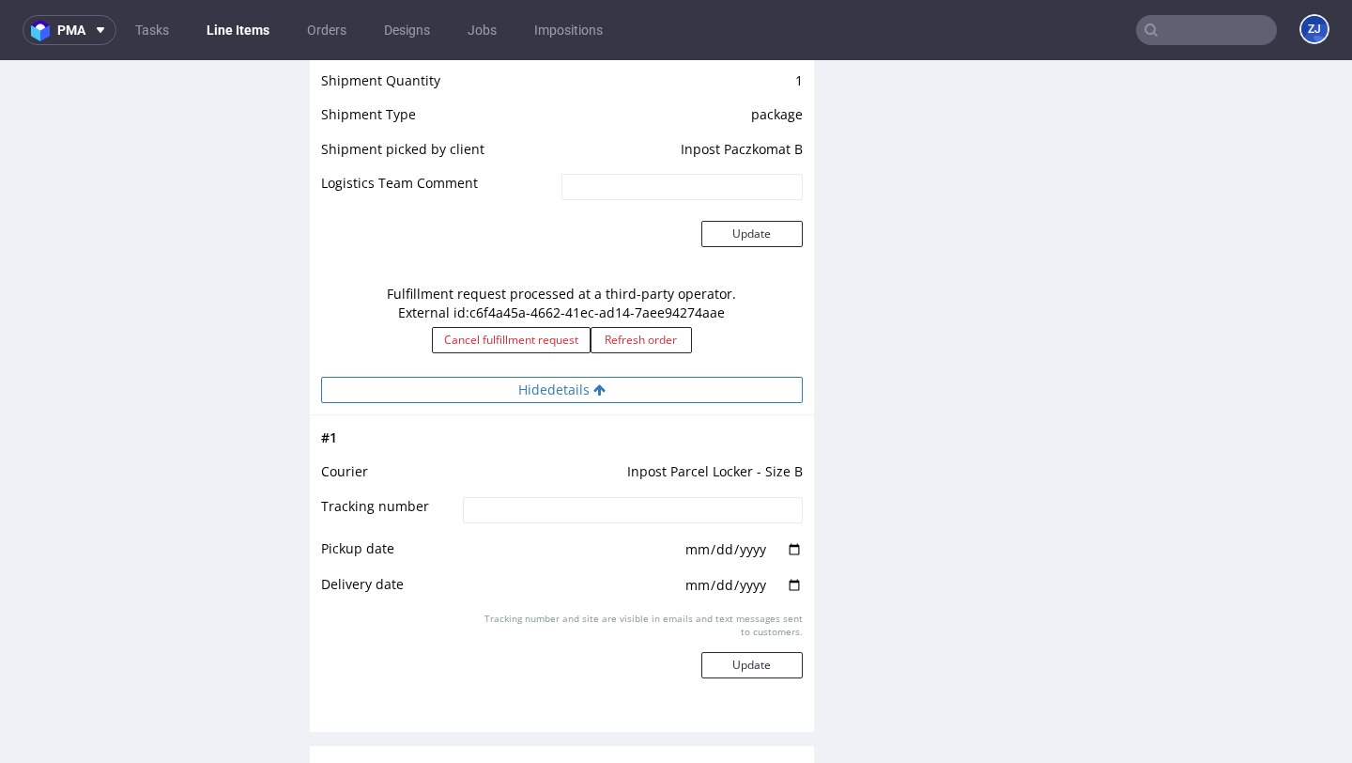
click at [731, 392] on button "Hide details" at bounding box center [562, 390] width 482 height 26
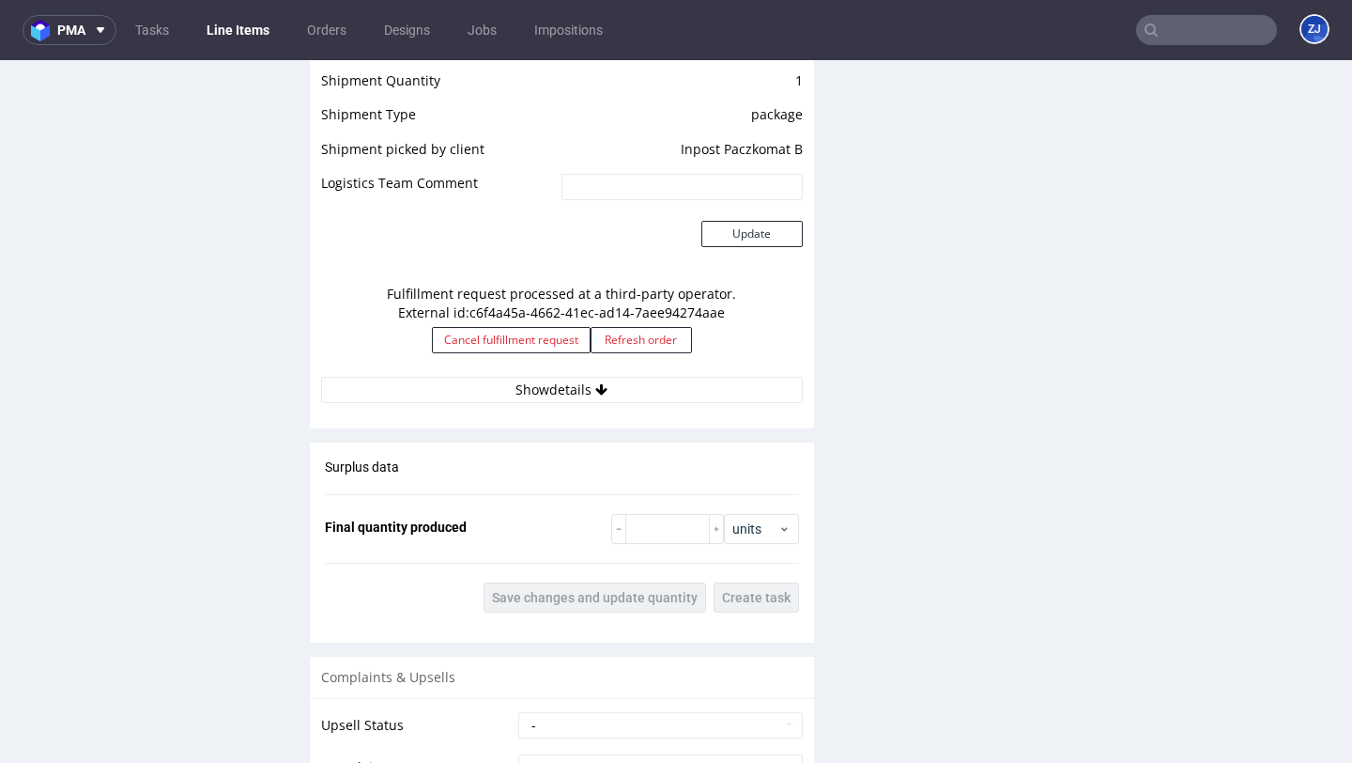
click at [732, 308] on div "Fulfillment request processed at a third-party operator. External id: c6f4a45a-…" at bounding box center [562, 325] width 482 height 100
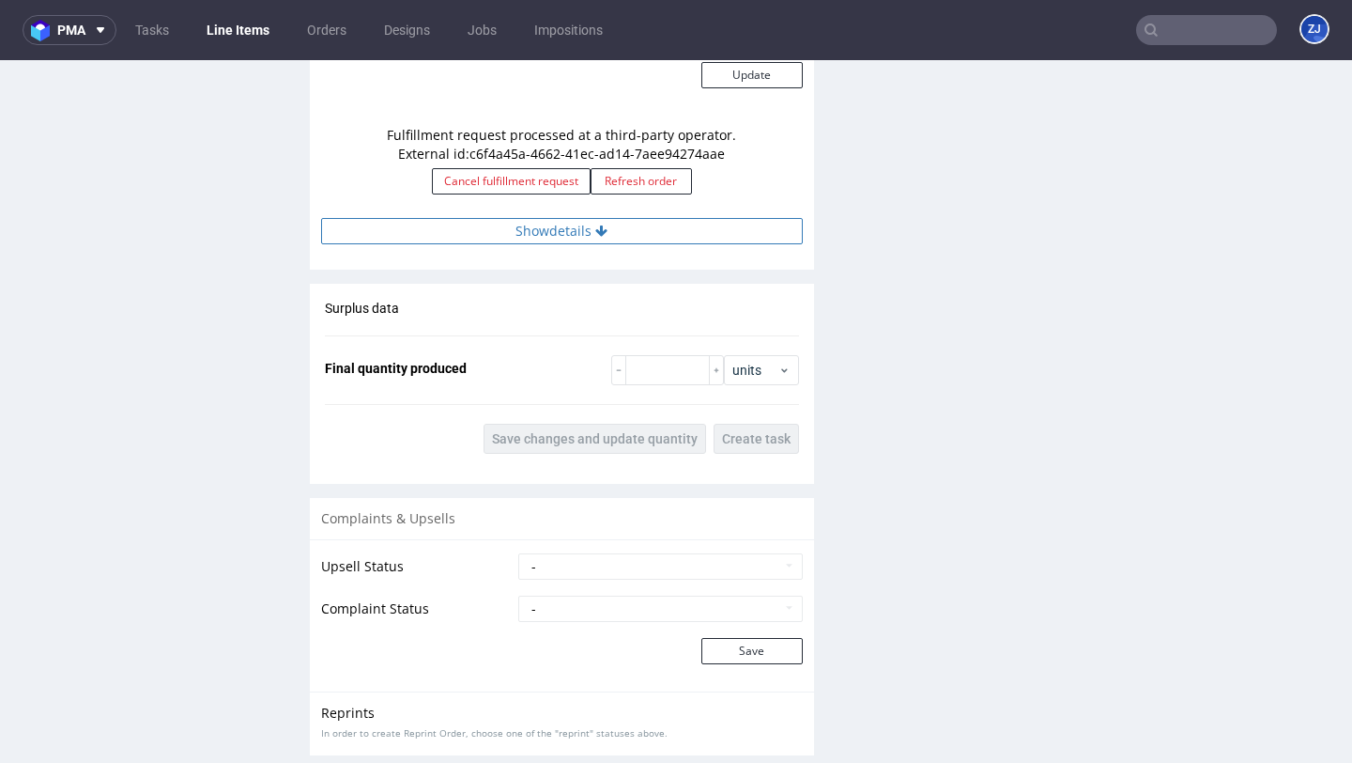
scroll to position [2135, 0]
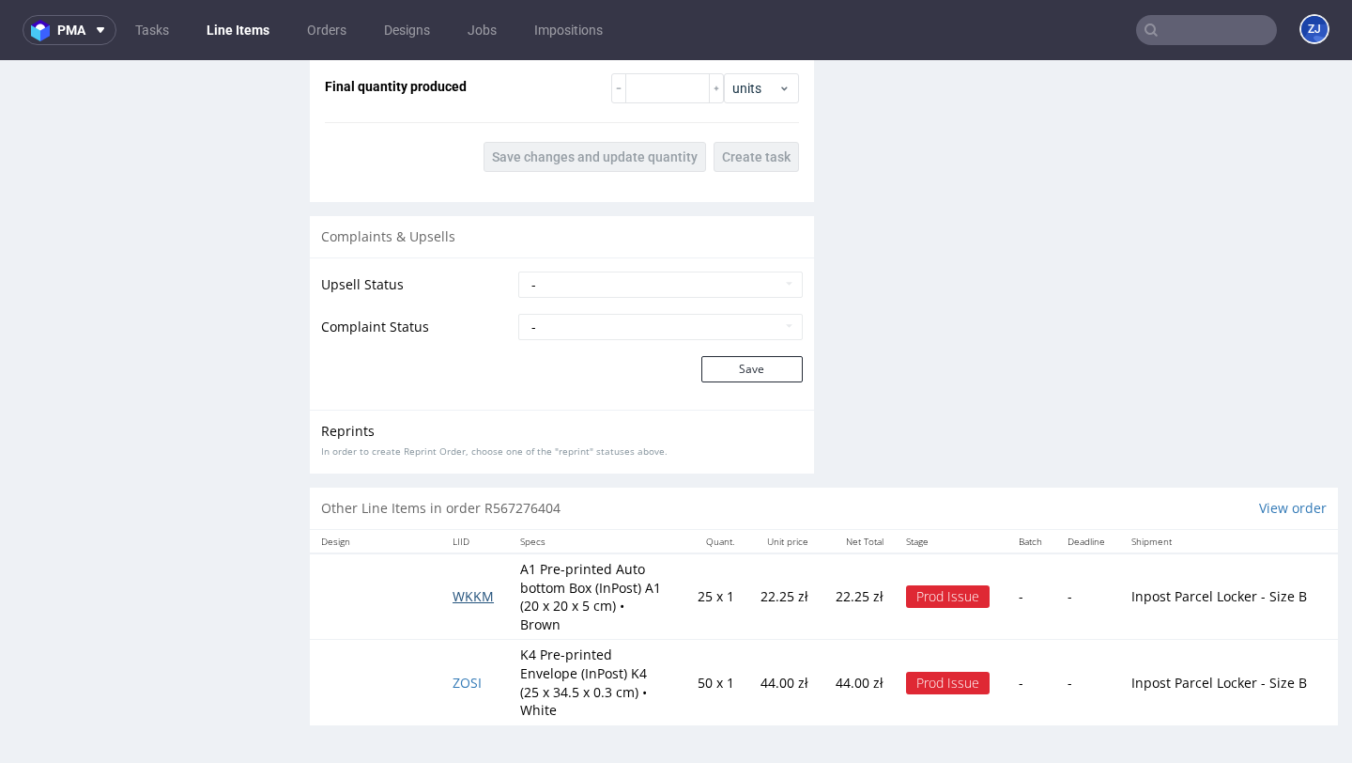
click at [482, 600] on span "WKKM" at bounding box center [473, 596] width 41 height 18
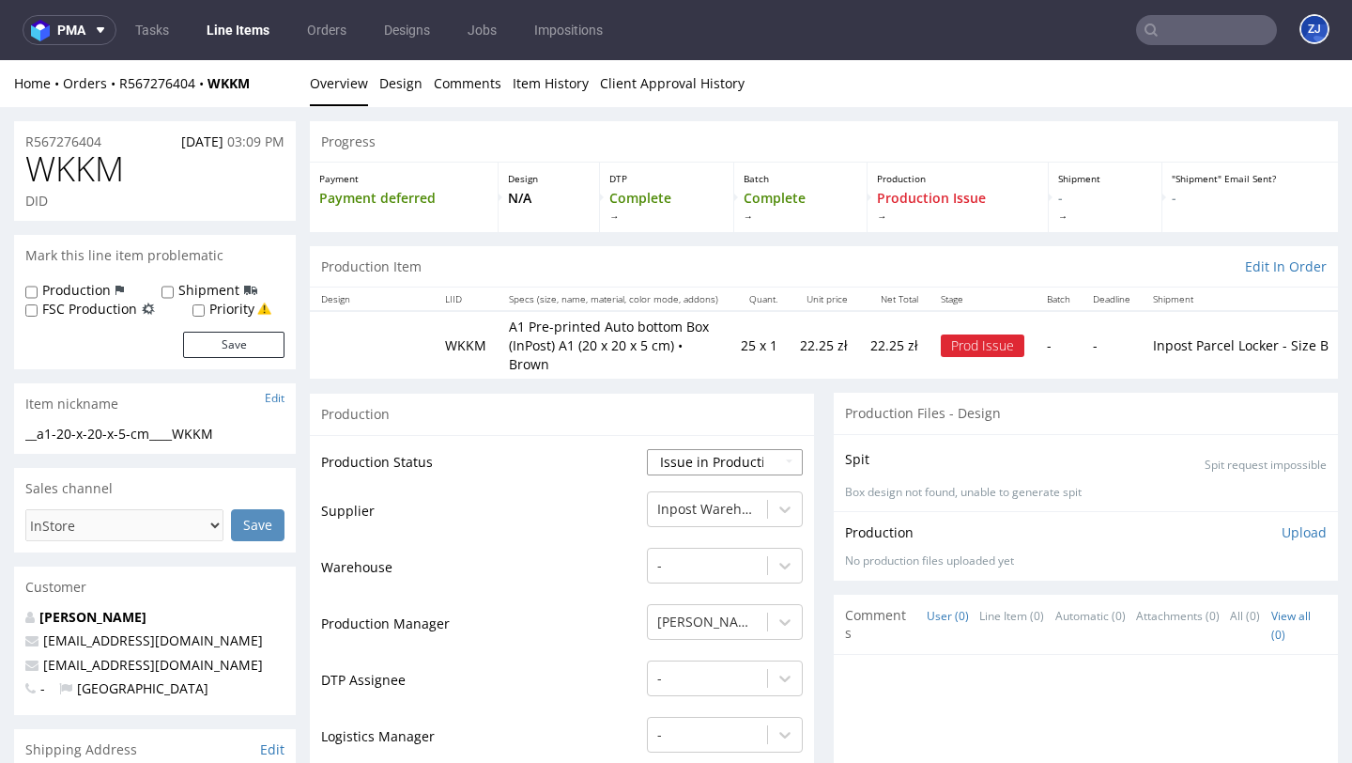
click at [688, 449] on select "Waiting for Artwork Waiting for Diecut Waiting for Mockup Waiting for DTP Waiti…" at bounding box center [725, 462] width 156 height 26
click at [647, 449] on select "Waiting for Artwork Waiting for Diecut Waiting for Mockup Waiting for DTP Waiti…" at bounding box center [725, 462] width 156 height 26
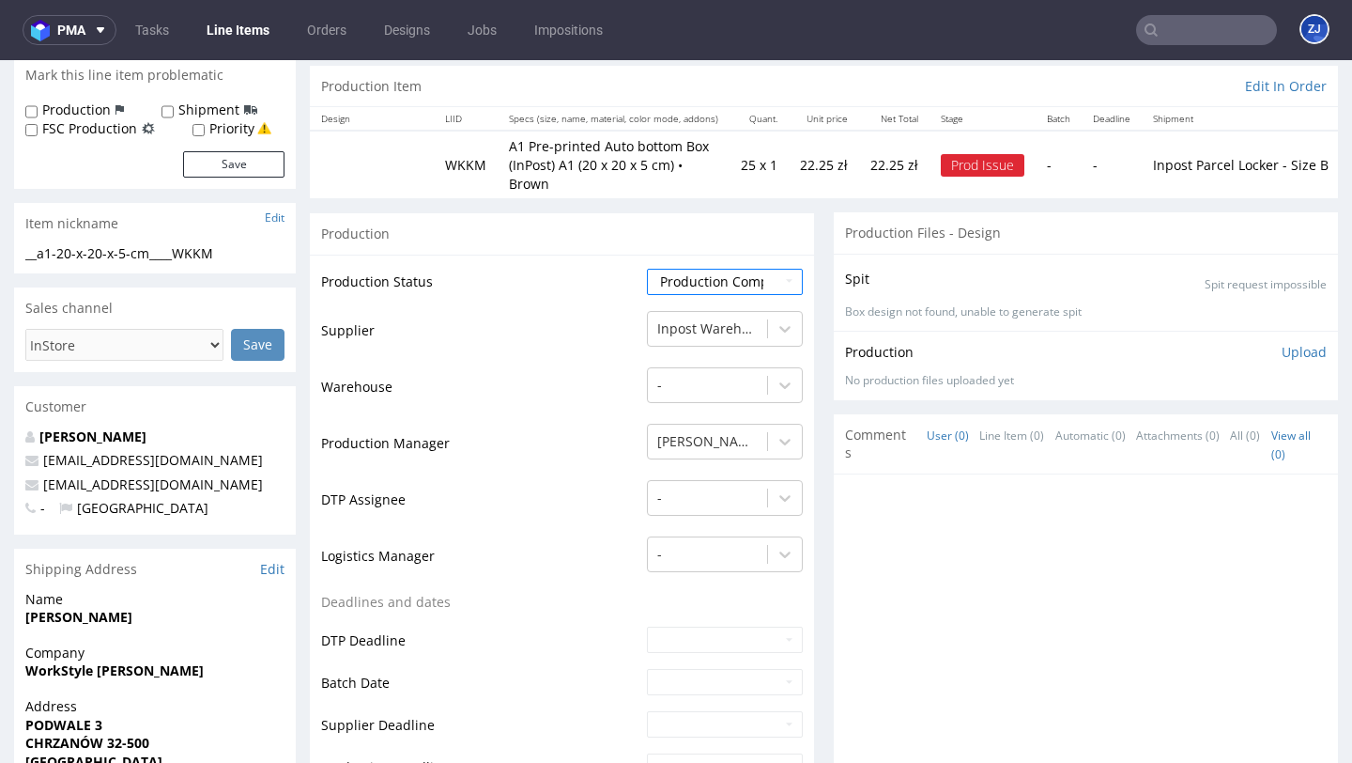
scroll to position [165, 0]
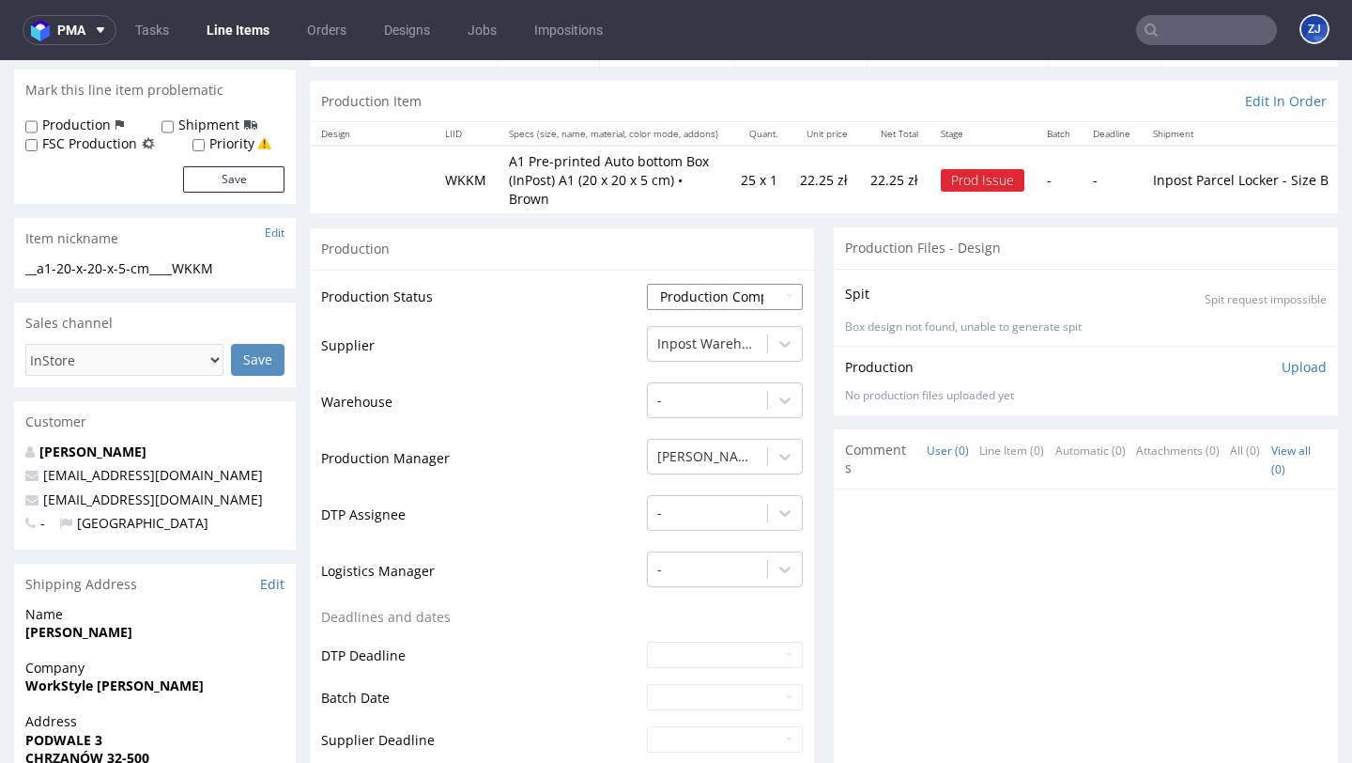
click at [702, 284] on select "Waiting for Artwork Waiting for Diecut Waiting for Mockup Waiting for DTP Waiti…" at bounding box center [725, 297] width 156 height 26
click at [647, 284] on select "Waiting for Artwork Waiting for Diecut Waiting for Mockup Waiting for DTP Waiti…" at bounding box center [725, 297] width 156 height 26
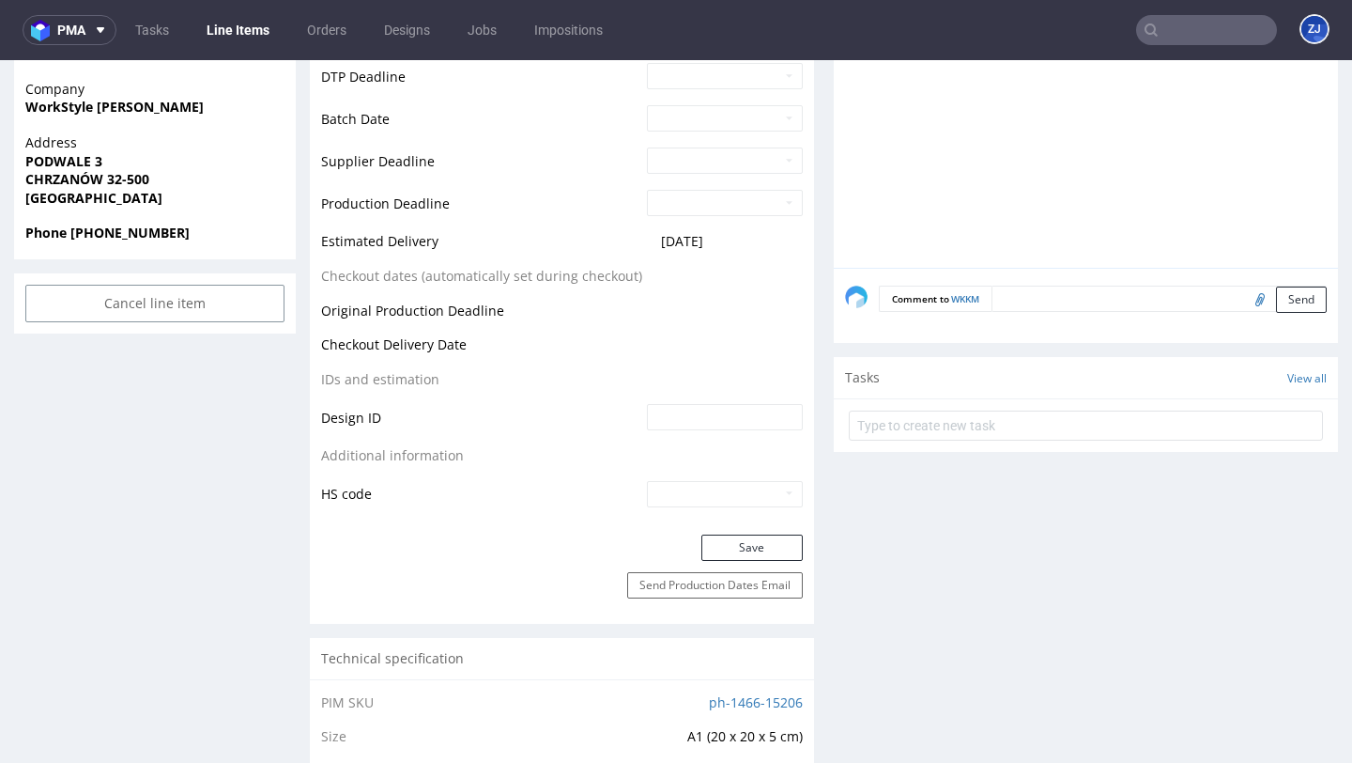
scroll to position [801, 0]
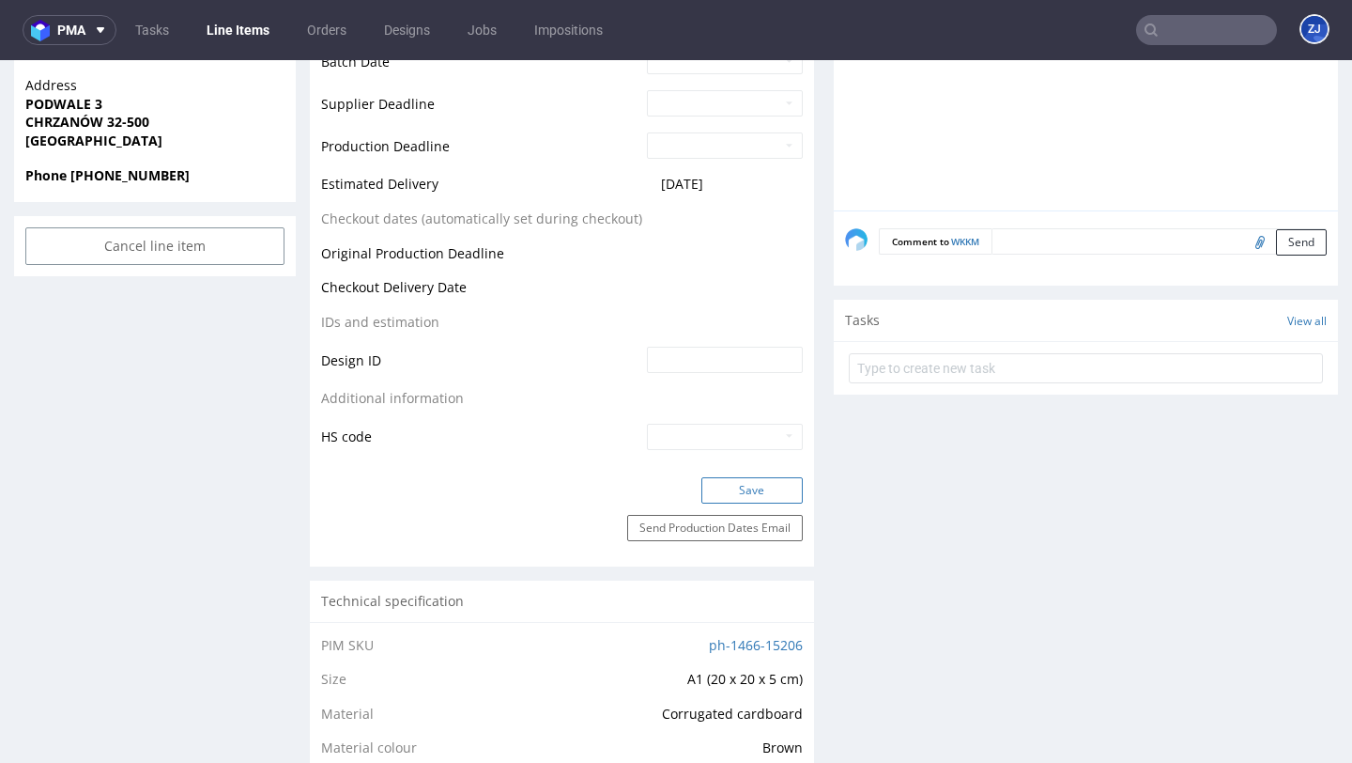
click at [702, 480] on button "Save" at bounding box center [752, 490] width 101 height 26
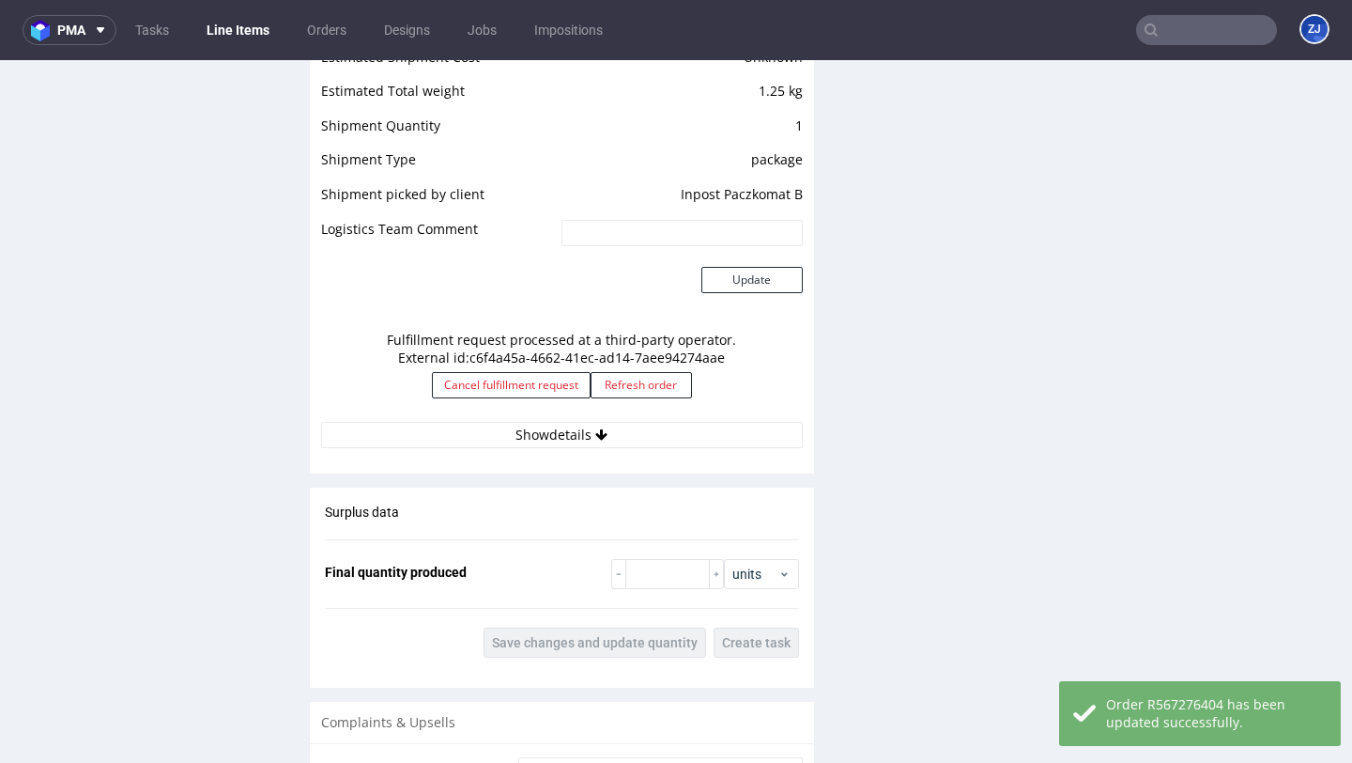
scroll to position [2070, 0]
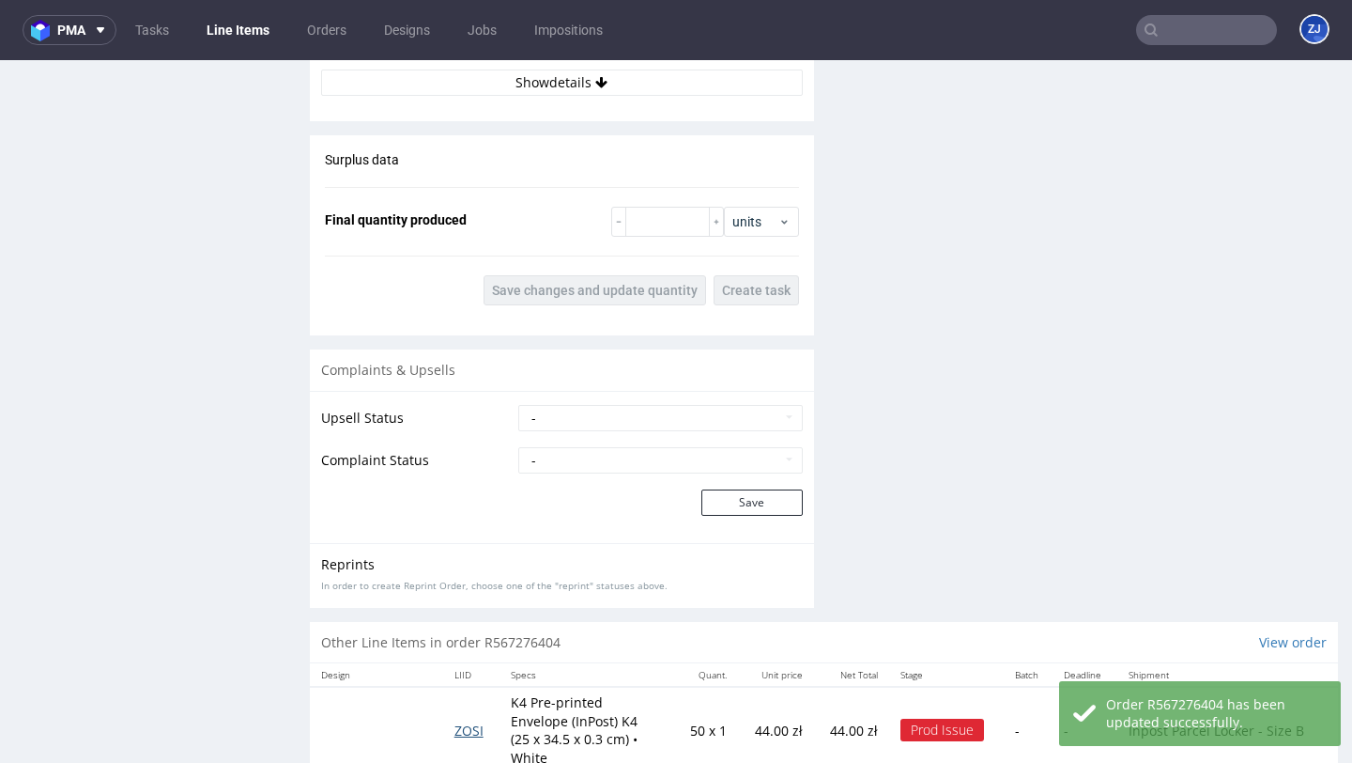
click at [471, 721] on span "ZOSI" at bounding box center [469, 730] width 29 height 18
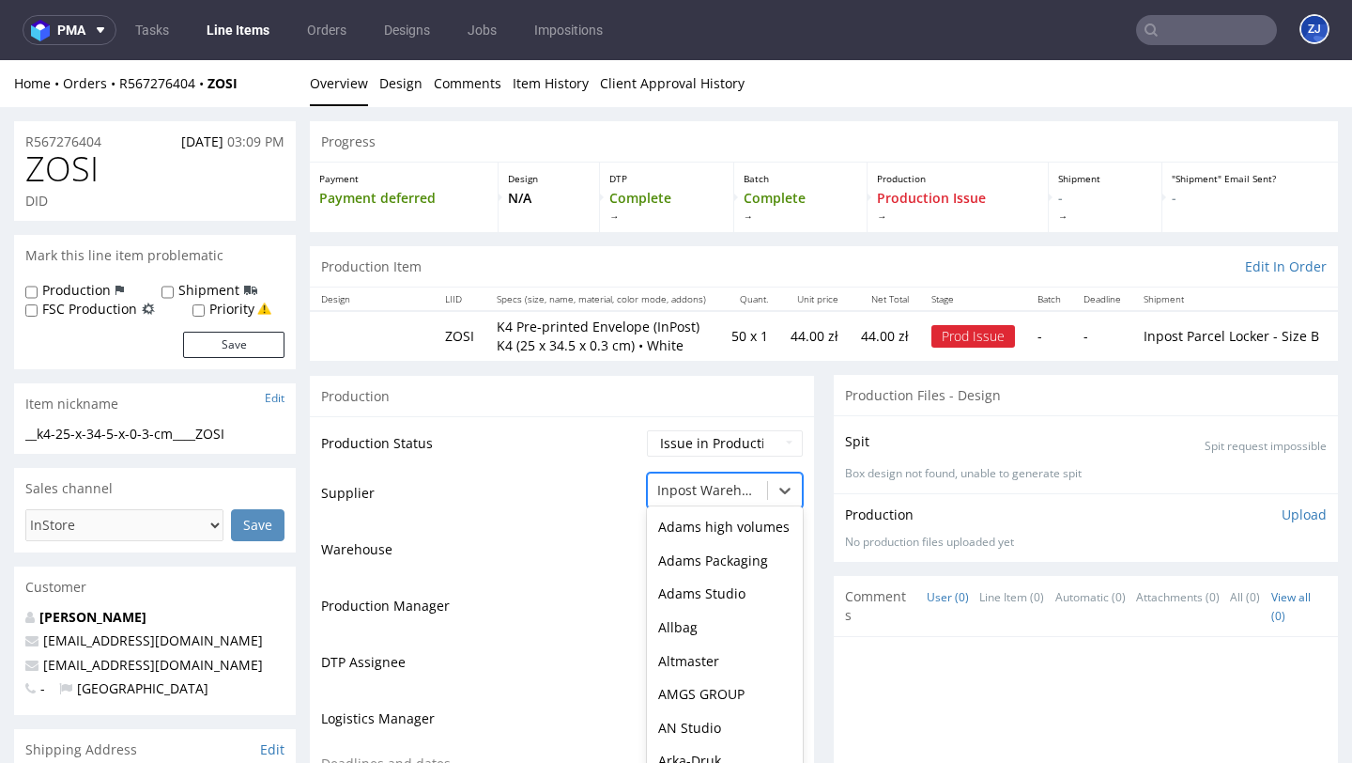
click at [708, 484] on div "Inpost Warehouse" at bounding box center [725, 490] width 156 height 36
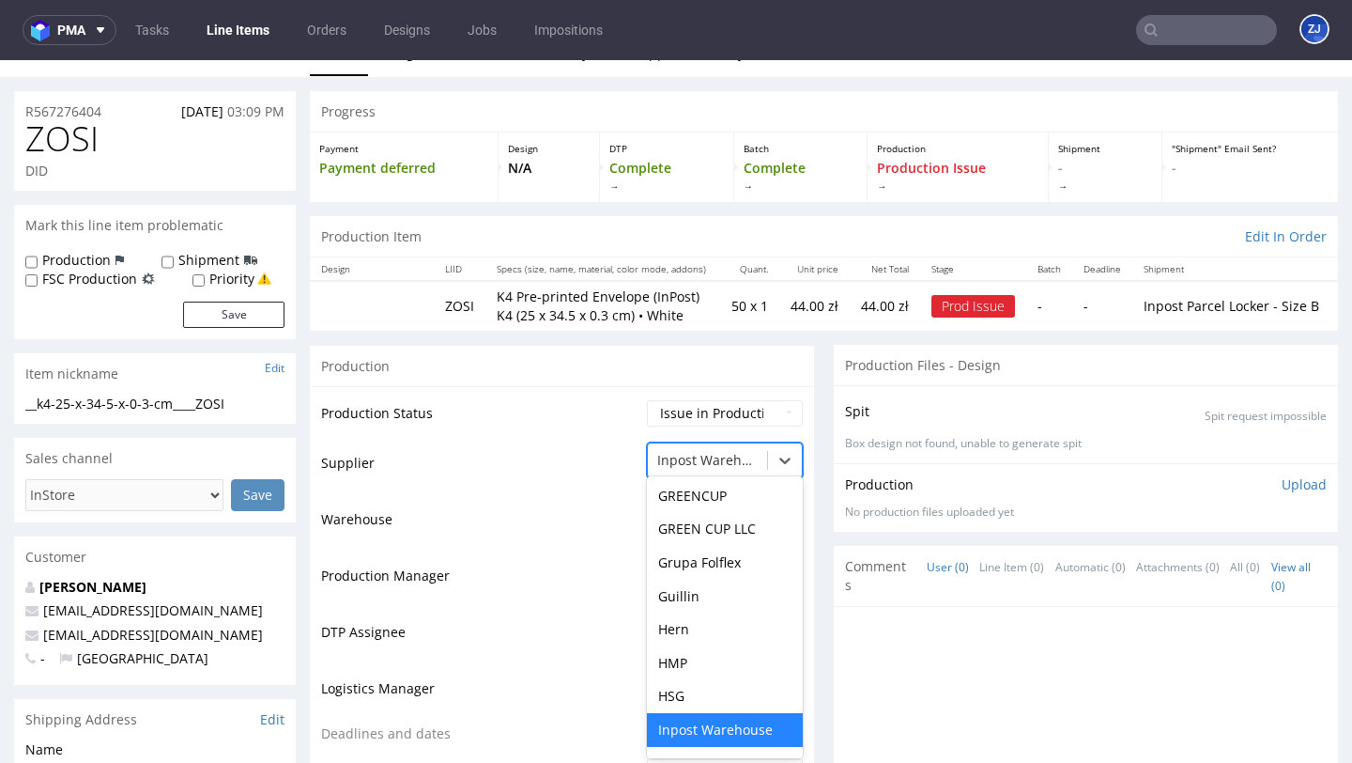
scroll to position [33, 0]
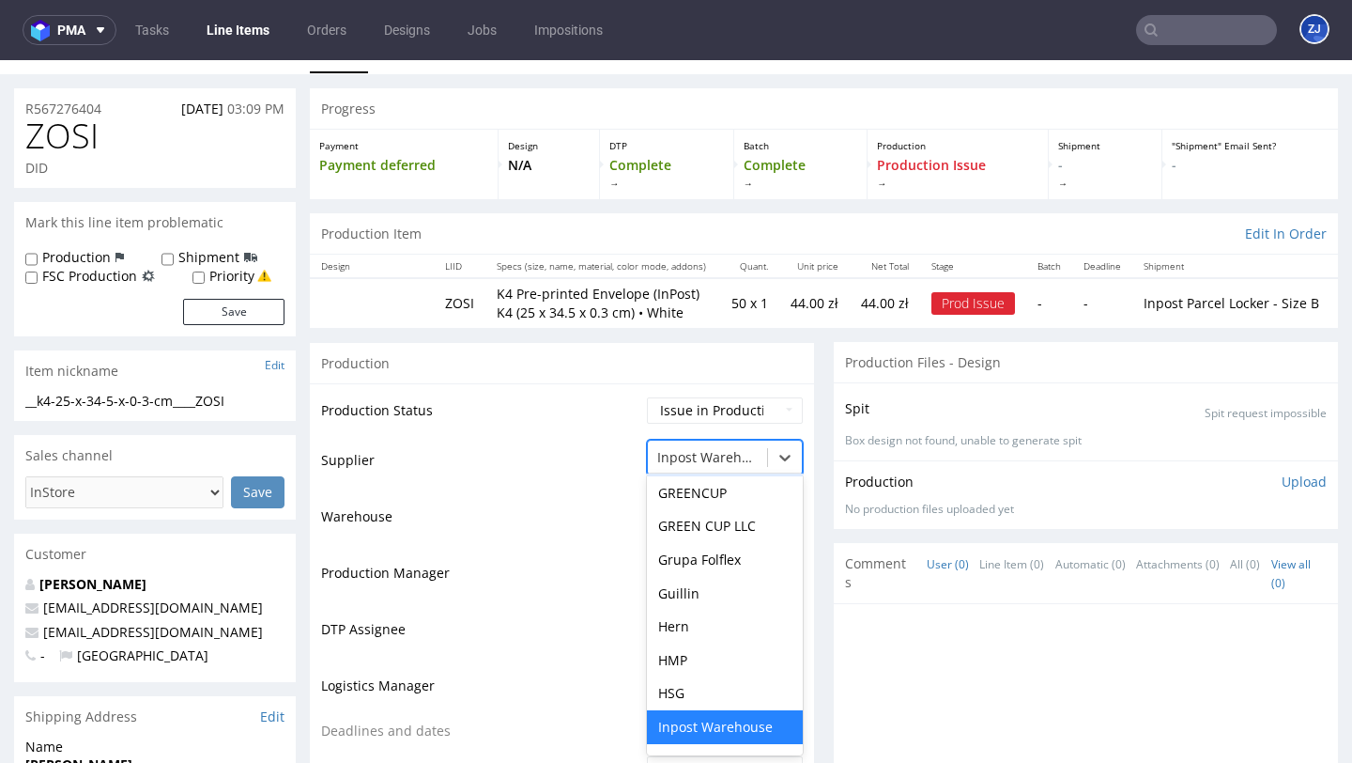
click at [534, 484] on td "Supplier" at bounding box center [481, 466] width 321 height 56
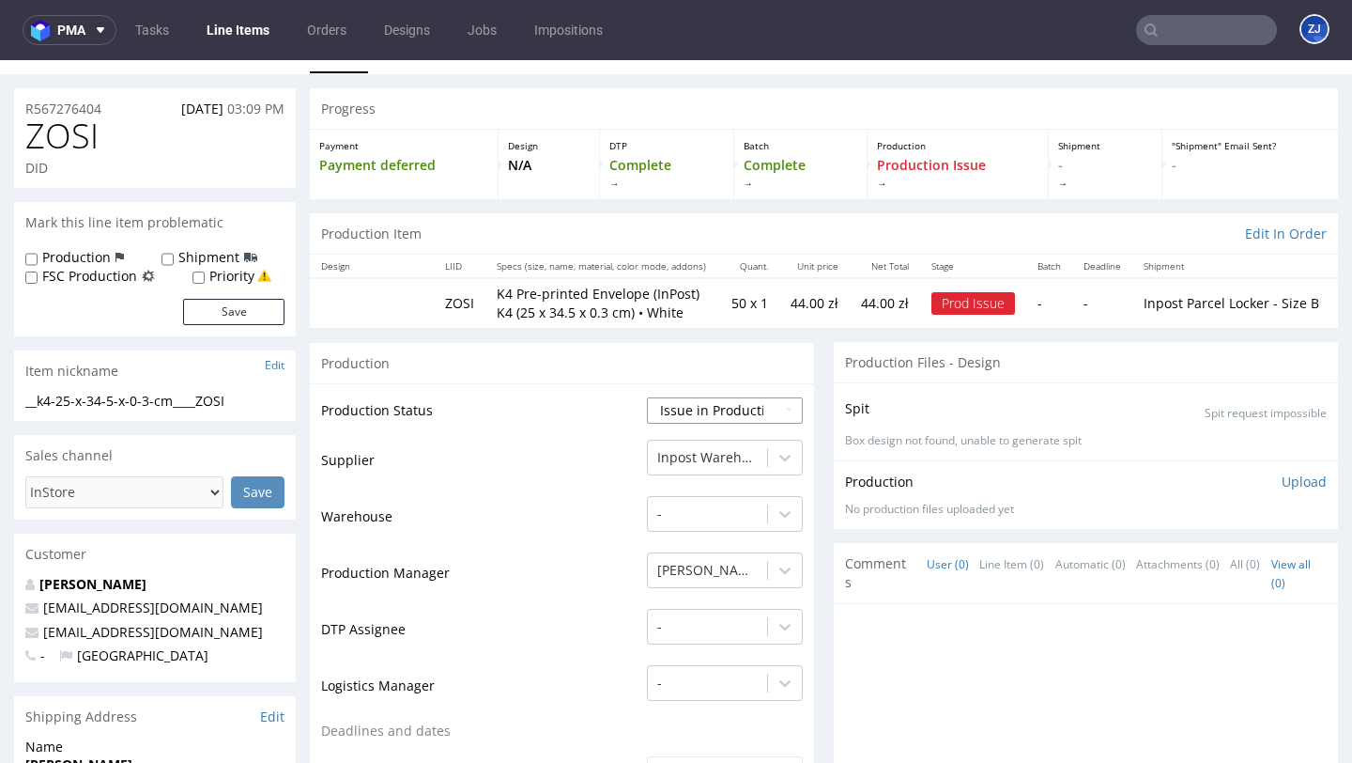
click at [673, 414] on select "Waiting for Artwork Waiting for Diecut Waiting for Mockup Waiting for DTP Waiti…" at bounding box center [725, 410] width 156 height 26
click at [647, 397] on select "Waiting for Artwork Waiting for Diecut Waiting for Mockup Waiting for DTP Waiti…" at bounding box center [725, 410] width 156 height 26
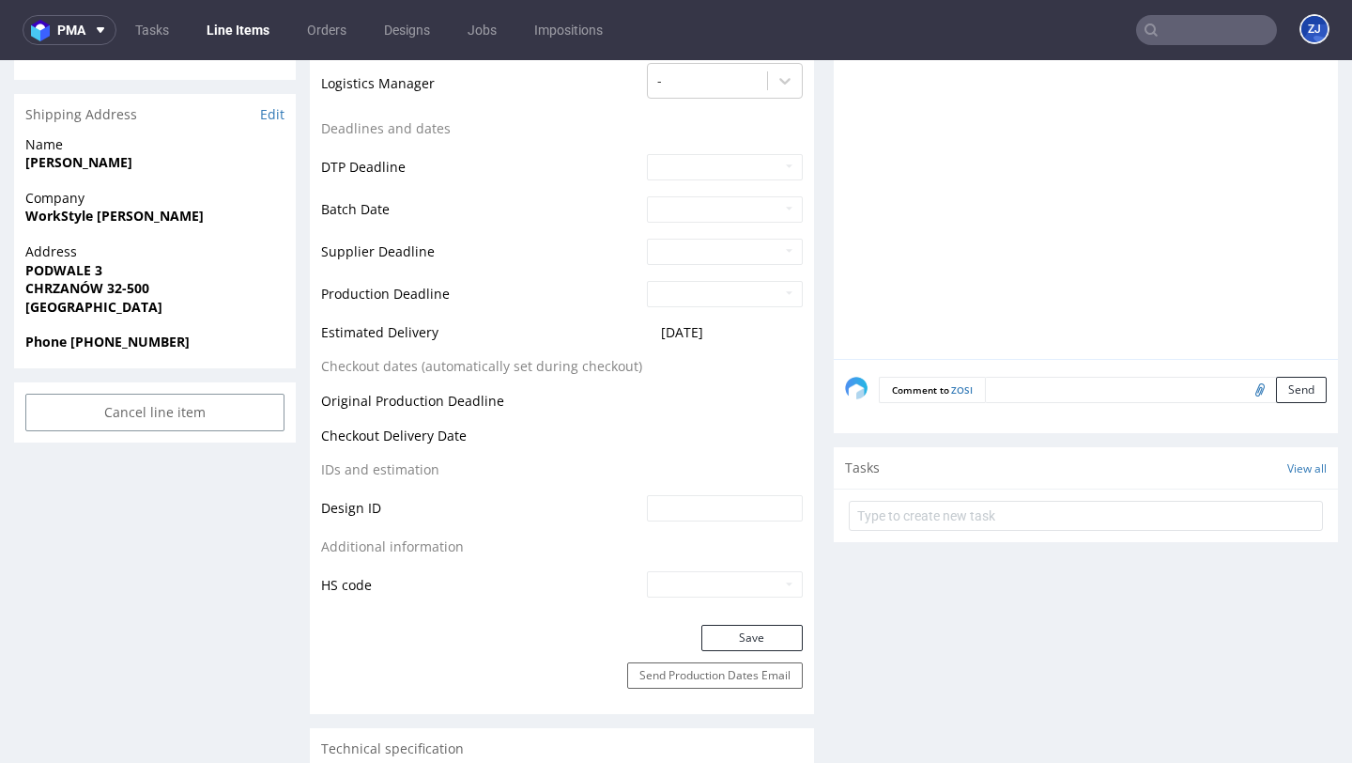
scroll to position [676, 0]
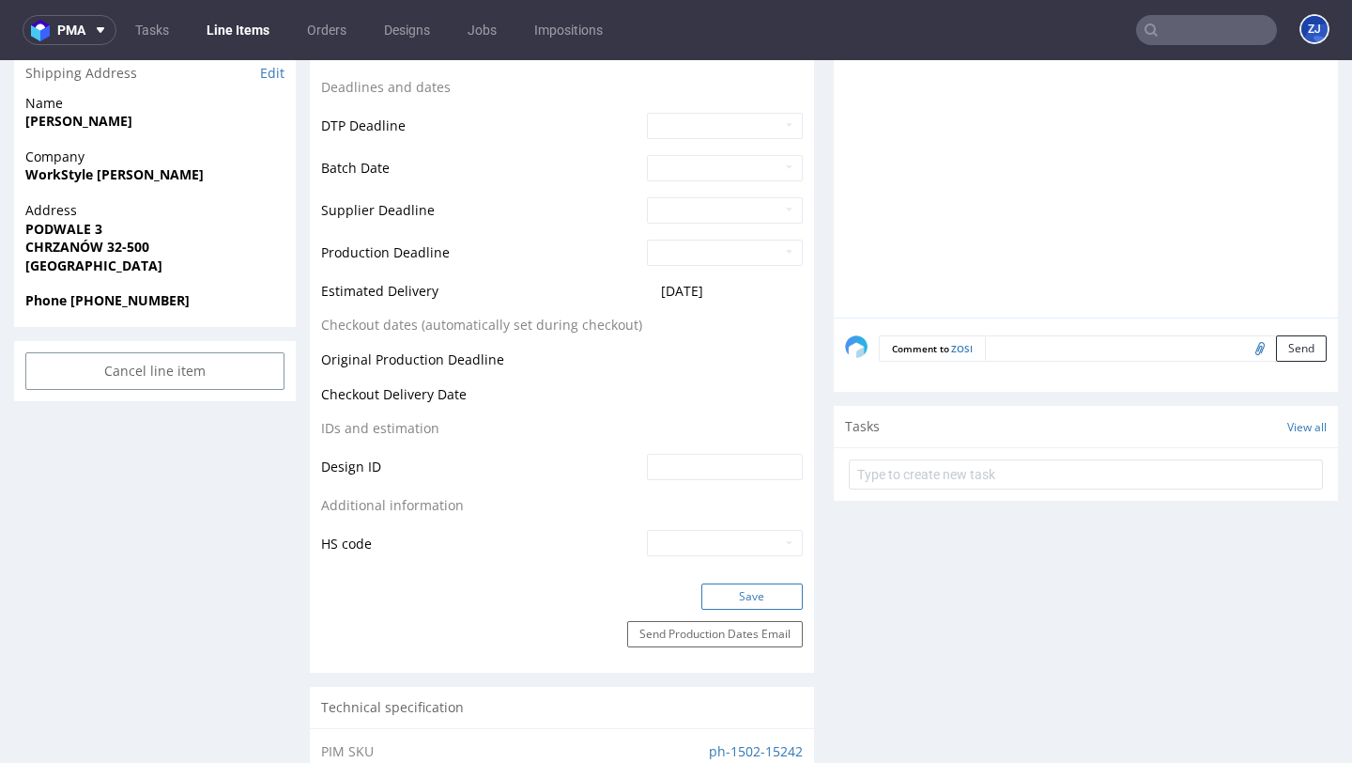
click at [703, 587] on button "Save" at bounding box center [752, 596] width 101 height 26
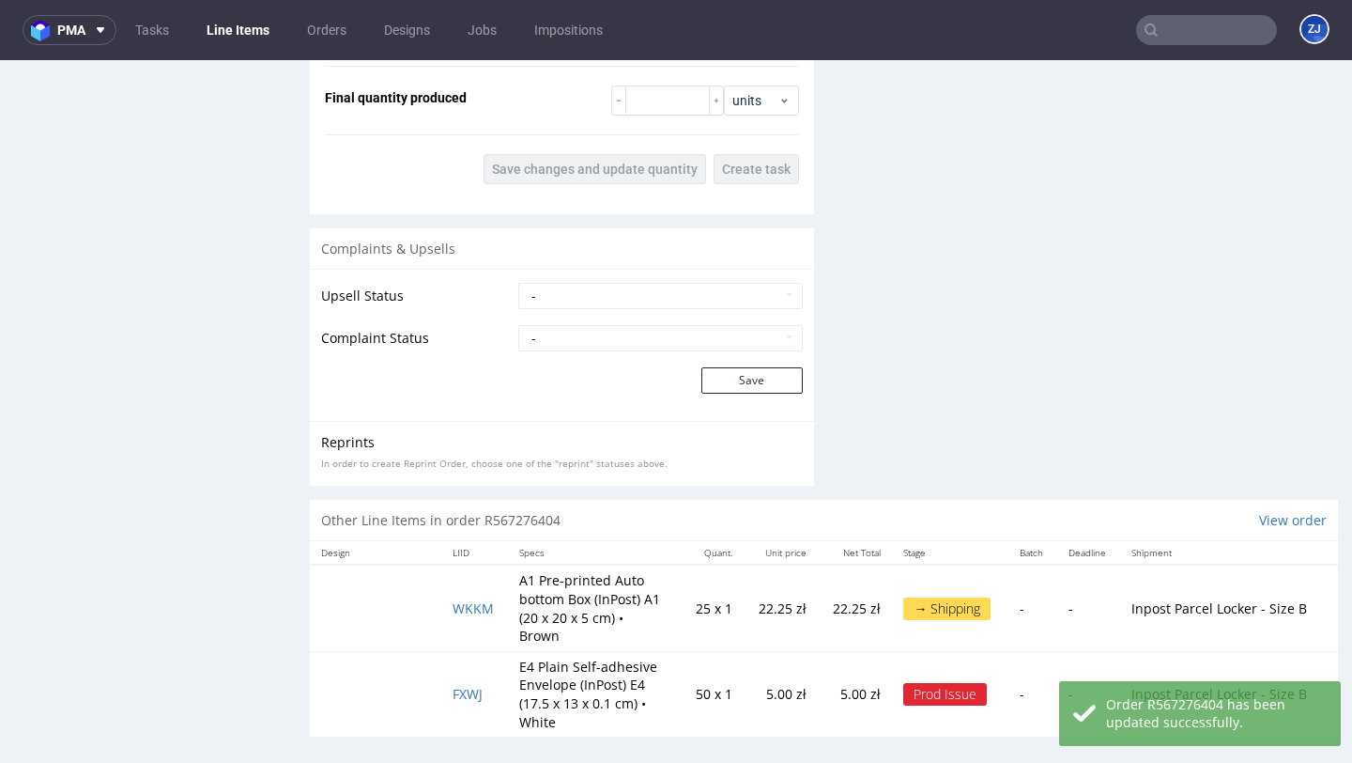
scroll to position [2135, 0]
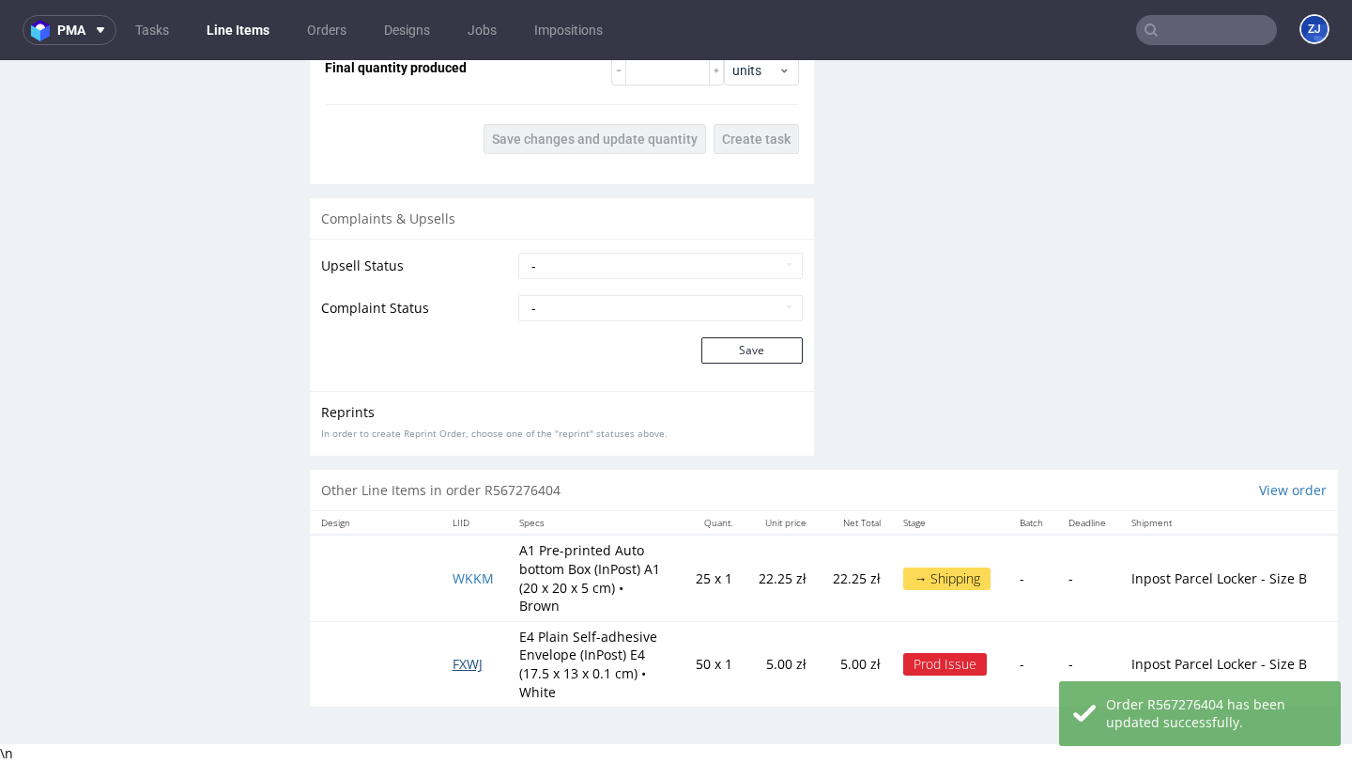
click at [469, 660] on span "FXWJ" at bounding box center [468, 664] width 30 height 18
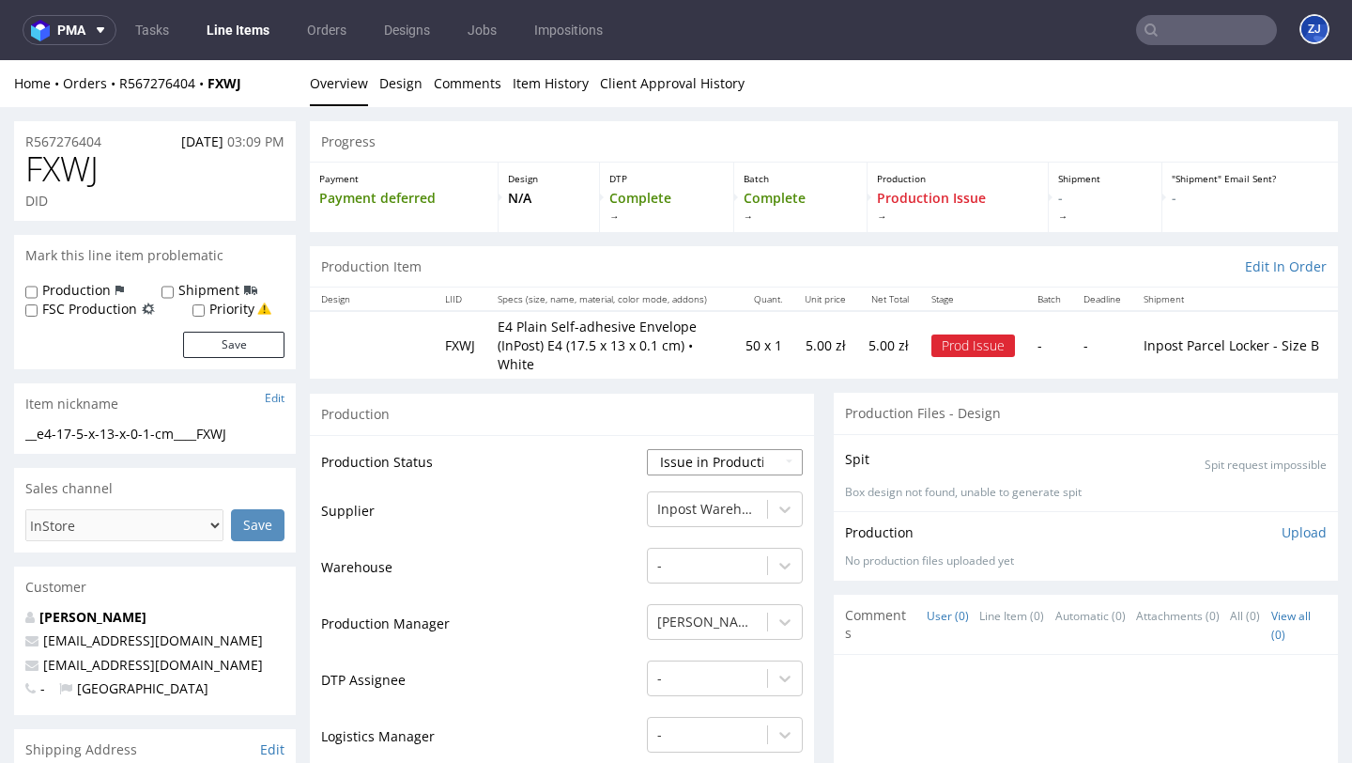
click at [729, 464] on select "Waiting for Artwork Waiting for Diecut Waiting for Mockup Waiting for DTP Waiti…" at bounding box center [725, 462] width 156 height 26
select select "sent_to_warehouse_fulfillment"
click at [647, 449] on select "Waiting for Artwork Waiting for Diecut Waiting for Mockup Waiting for DTP Waiti…" at bounding box center [725, 462] width 156 height 26
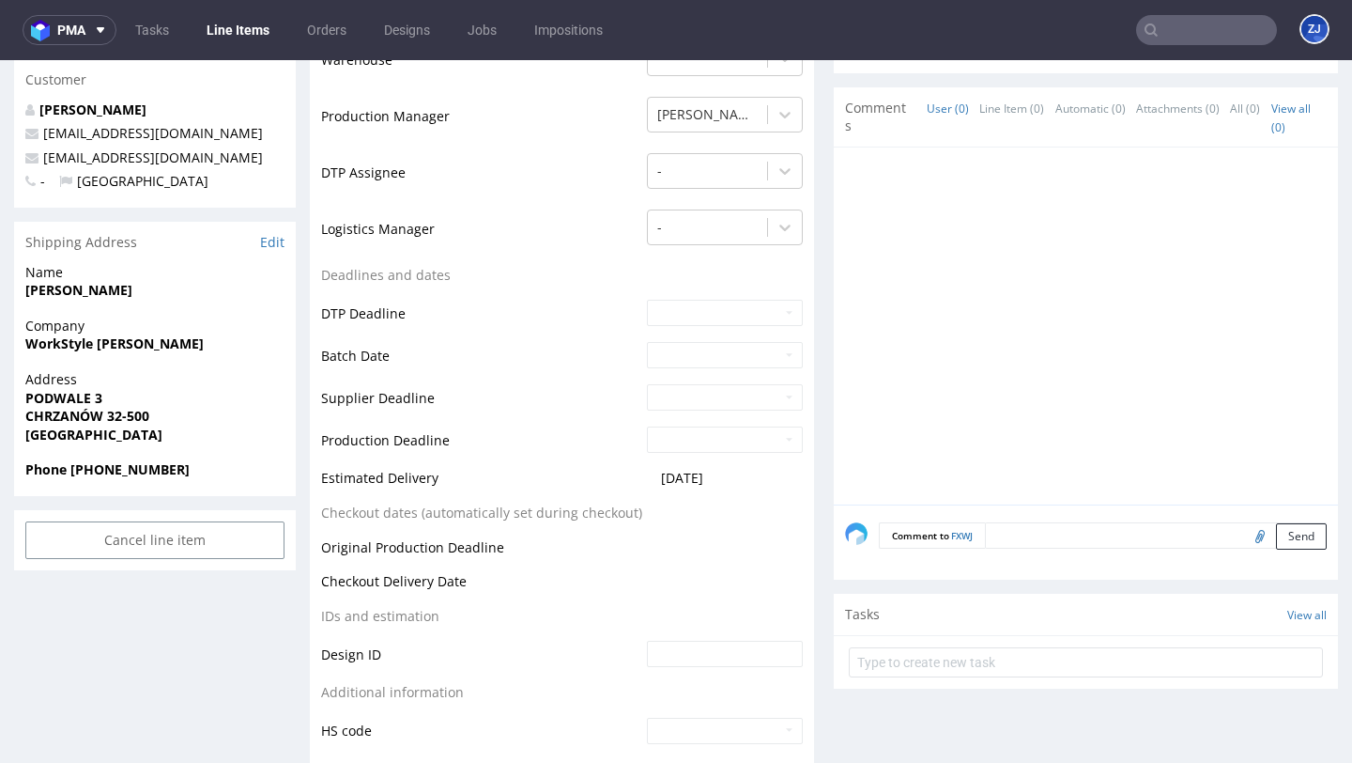
scroll to position [619, 0]
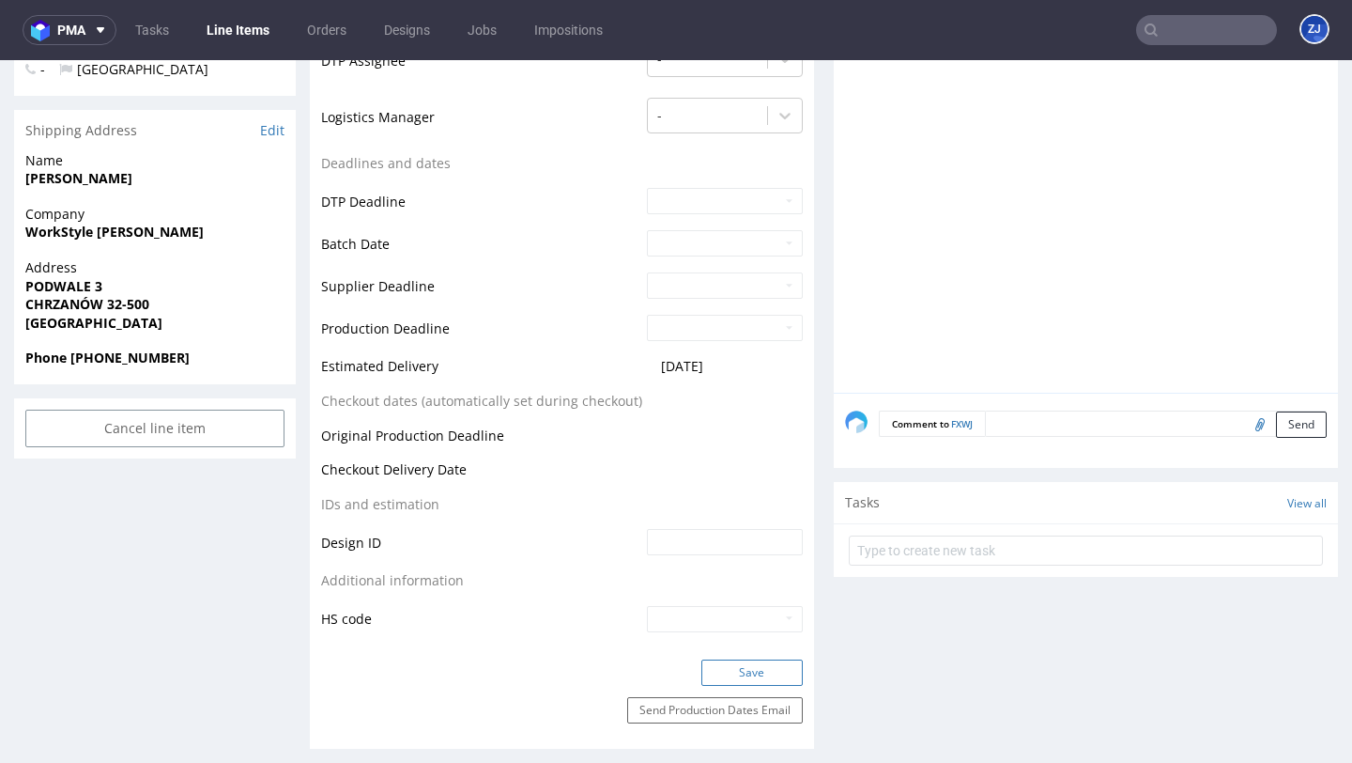
click at [711, 674] on button "Save" at bounding box center [752, 672] width 101 height 26
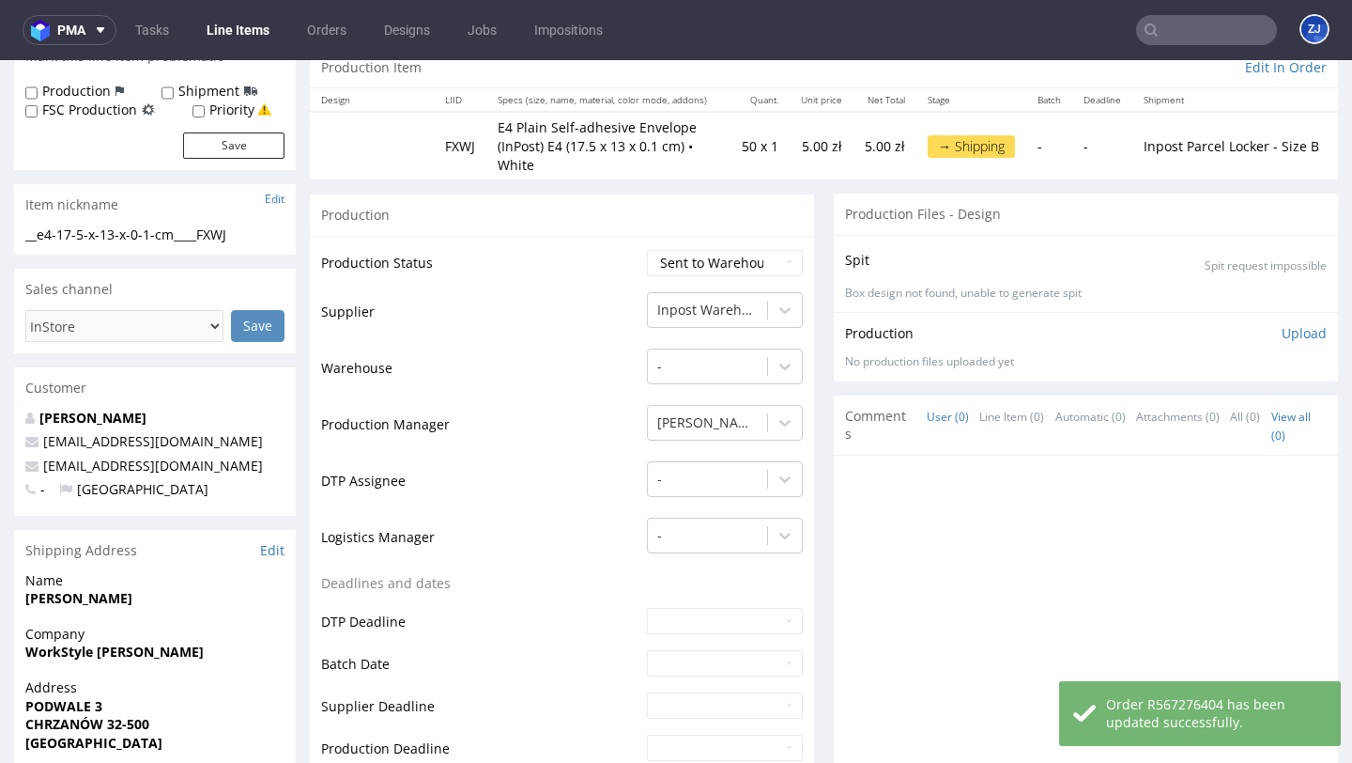
scroll to position [0, 0]
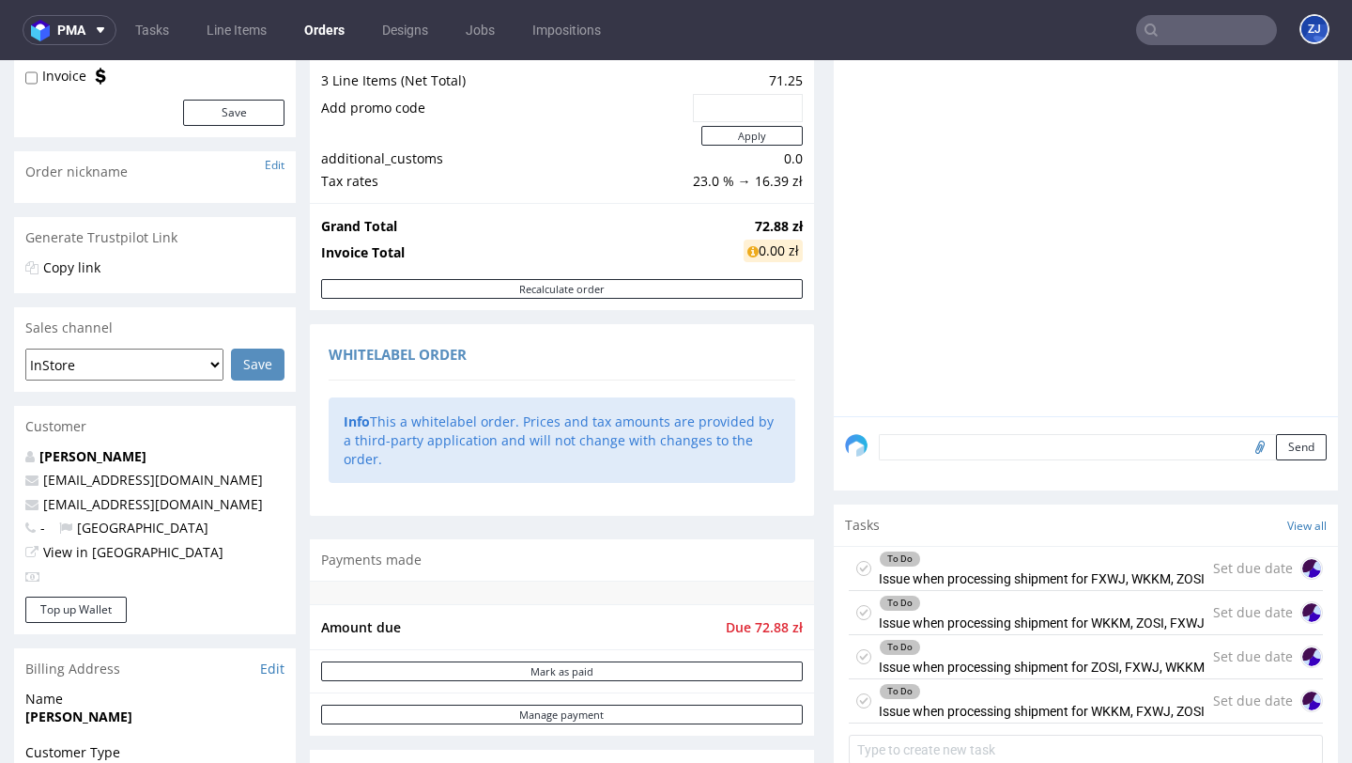
scroll to position [495, 0]
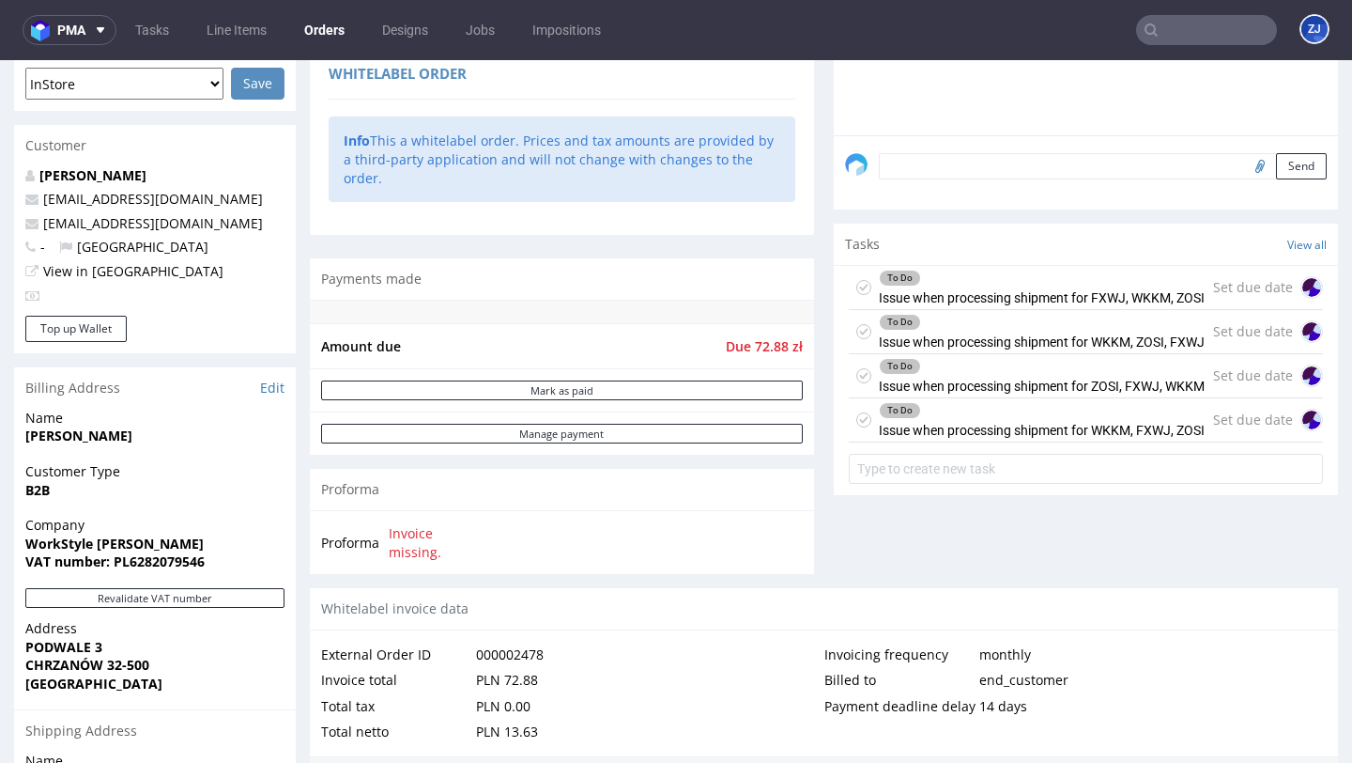
click at [857, 427] on icon at bounding box center [864, 419] width 15 height 15
click at [860, 379] on use at bounding box center [864, 375] width 8 height 7
click at [857, 339] on icon at bounding box center [864, 331] width 15 height 15
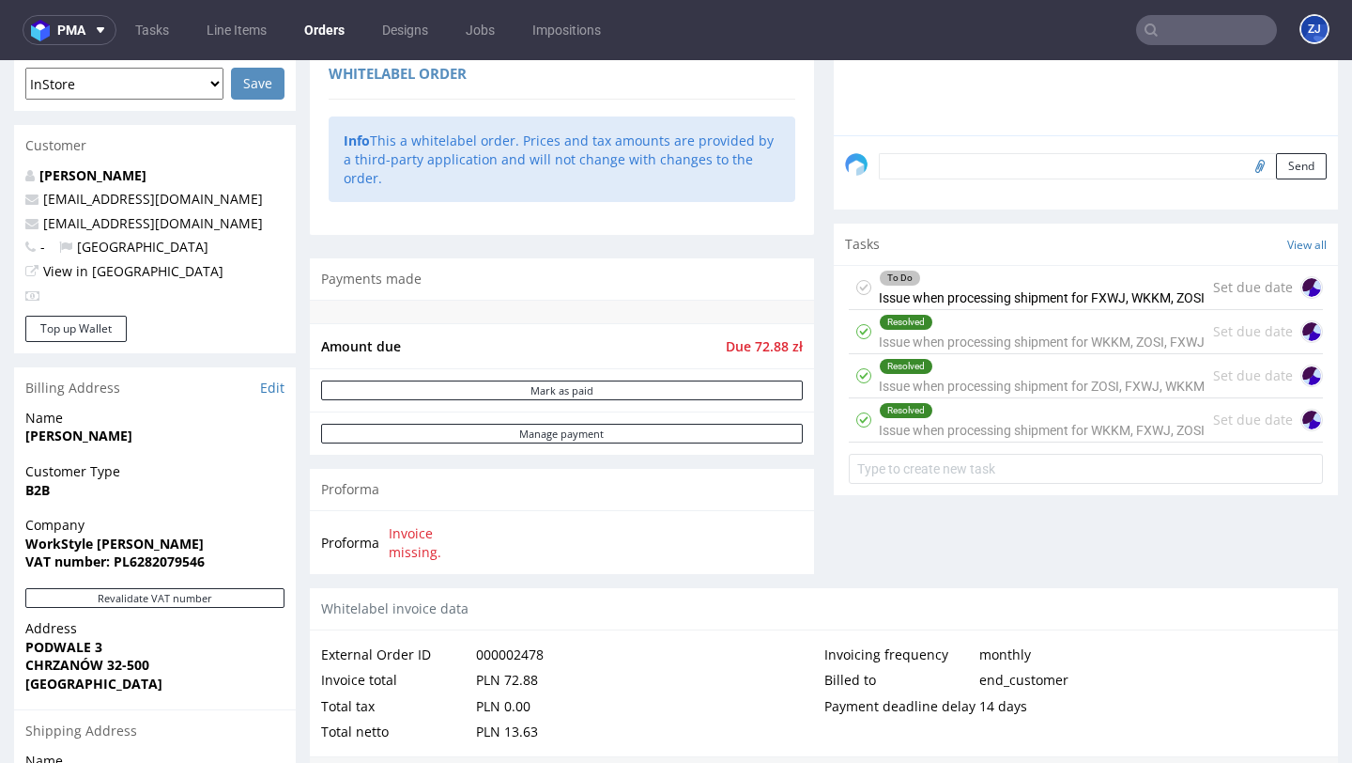
click at [860, 290] on use at bounding box center [864, 287] width 8 height 7
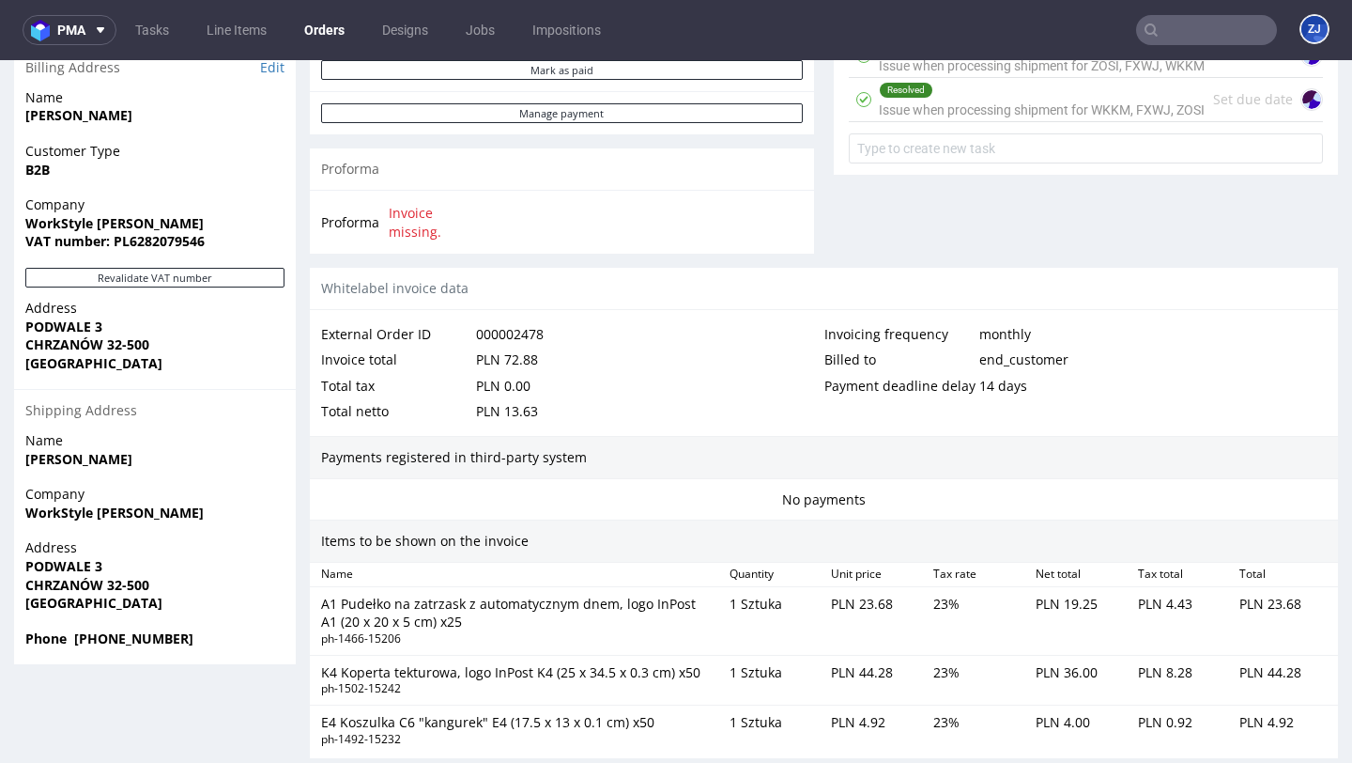
scroll to position [1262, 0]
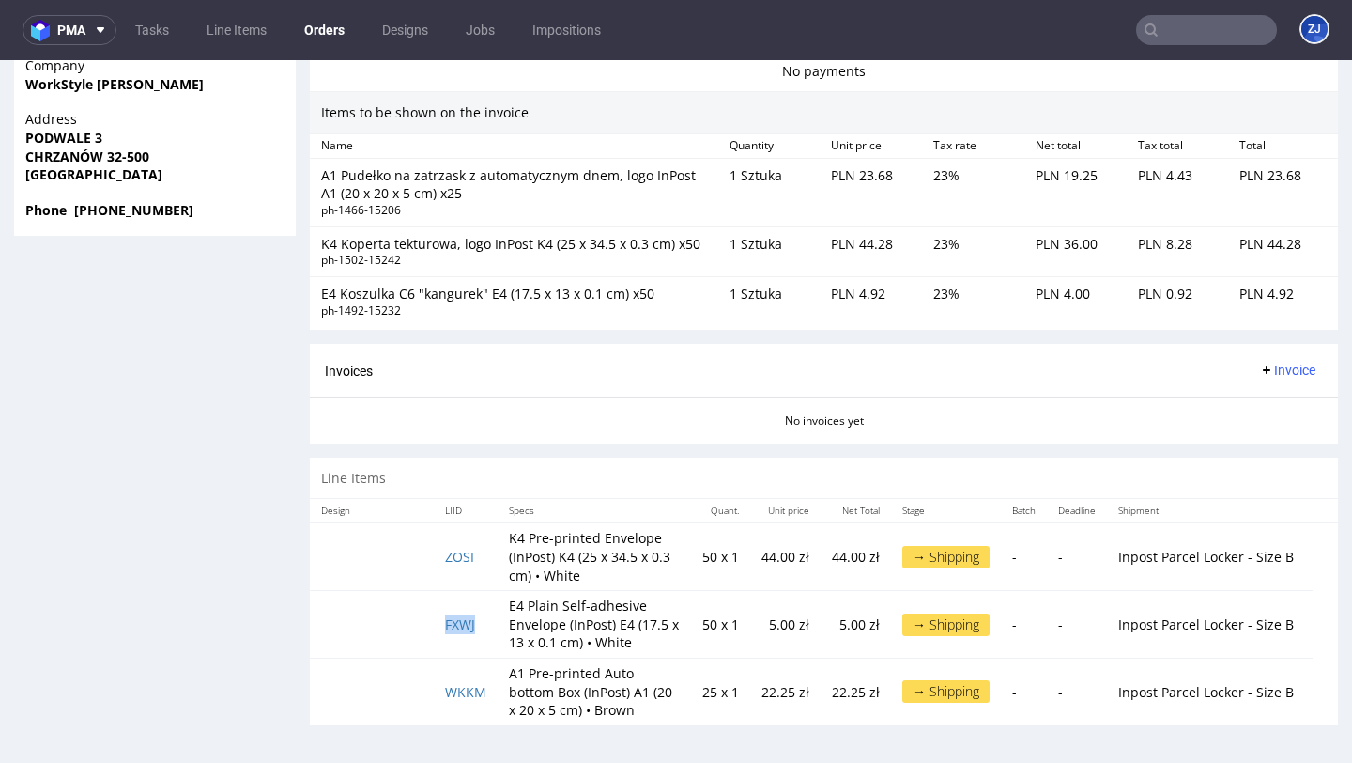
click at [458, 591] on td "FXWJ" at bounding box center [466, 625] width 64 height 68
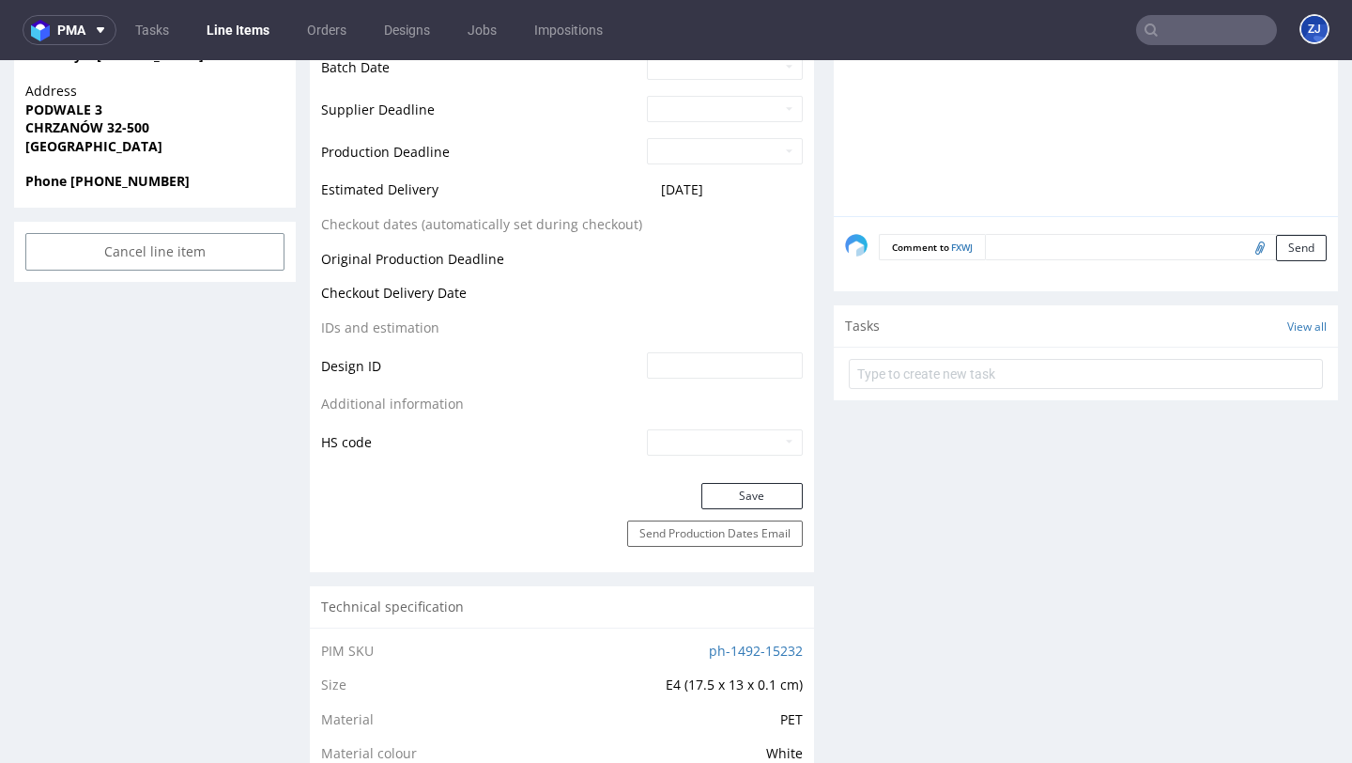
scroll to position [1304, 0]
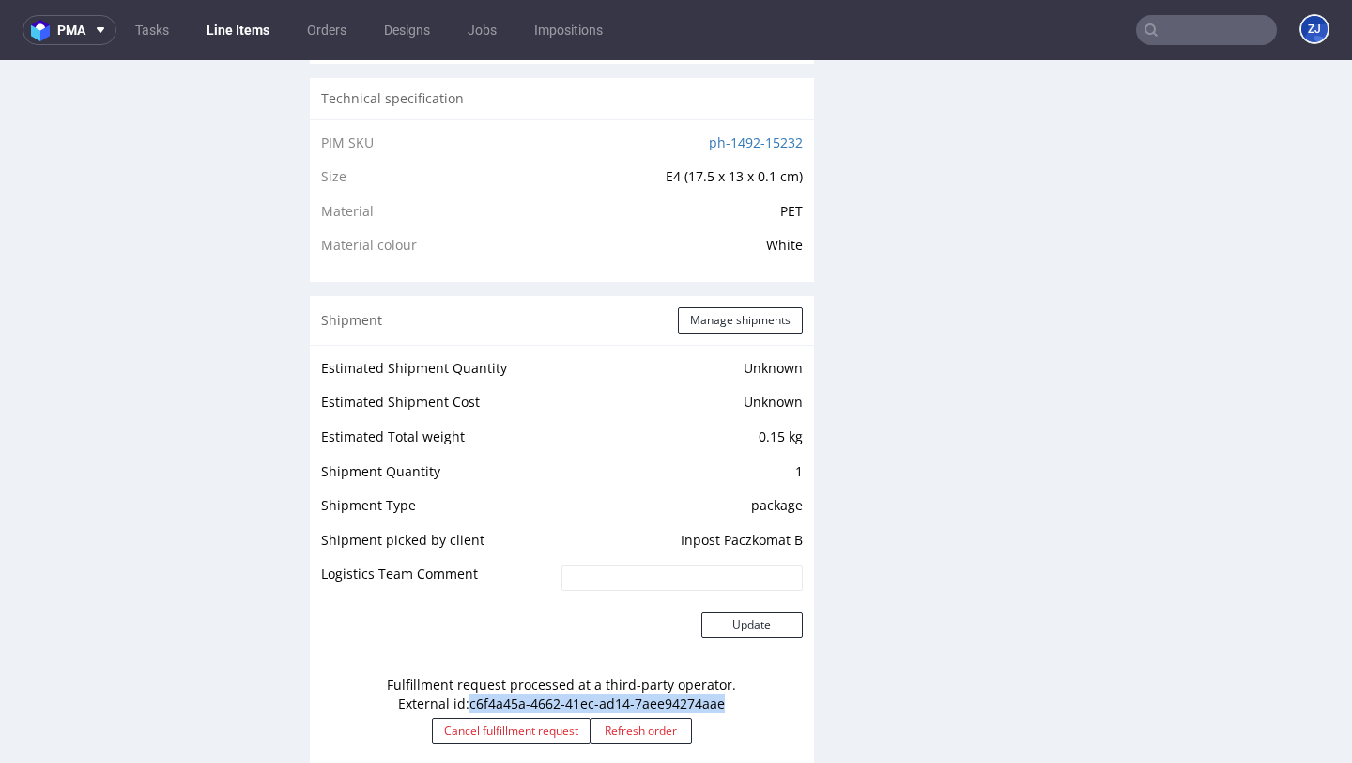
drag, startPoint x: 463, startPoint y: 706, endPoint x: 772, endPoint y: 705, distance: 309.0
click at [772, 705] on div "Fulfillment request processed at a third-party operator. External id: c6f4a45a-…" at bounding box center [562, 716] width 482 height 100
copy div "c6f4a45a-4662-41ec-ad14-7aee94274aae"
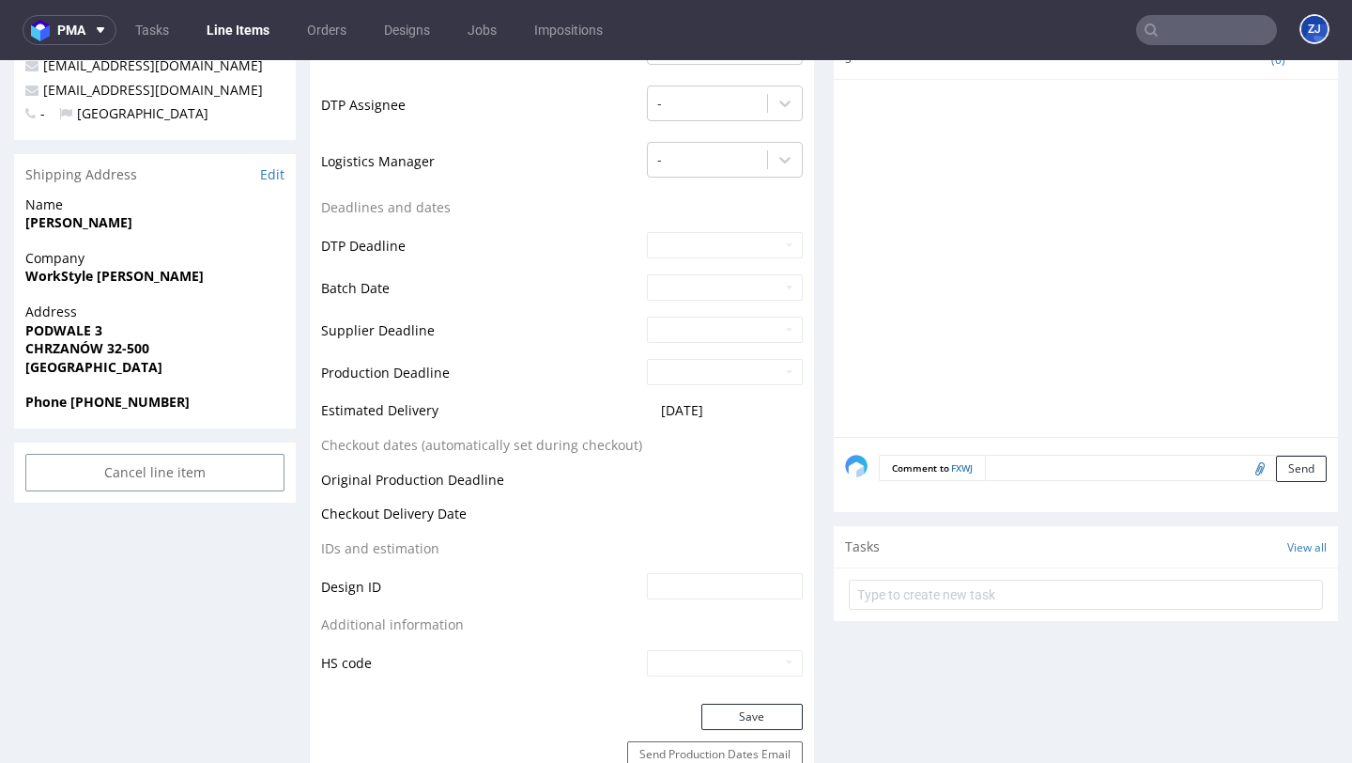
scroll to position [0, 0]
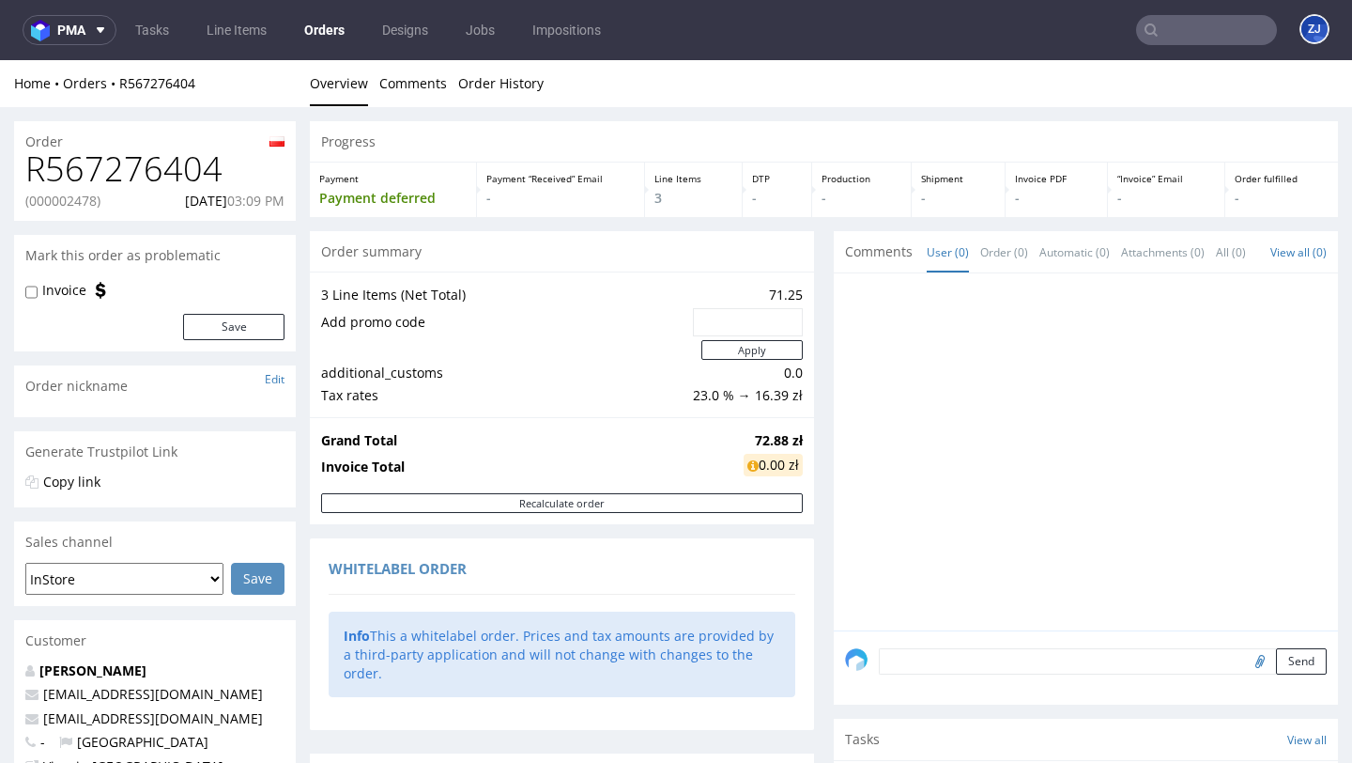
click at [131, 160] on h1 "R567276404" at bounding box center [154, 169] width 259 height 38
copy h1 "R567276404"
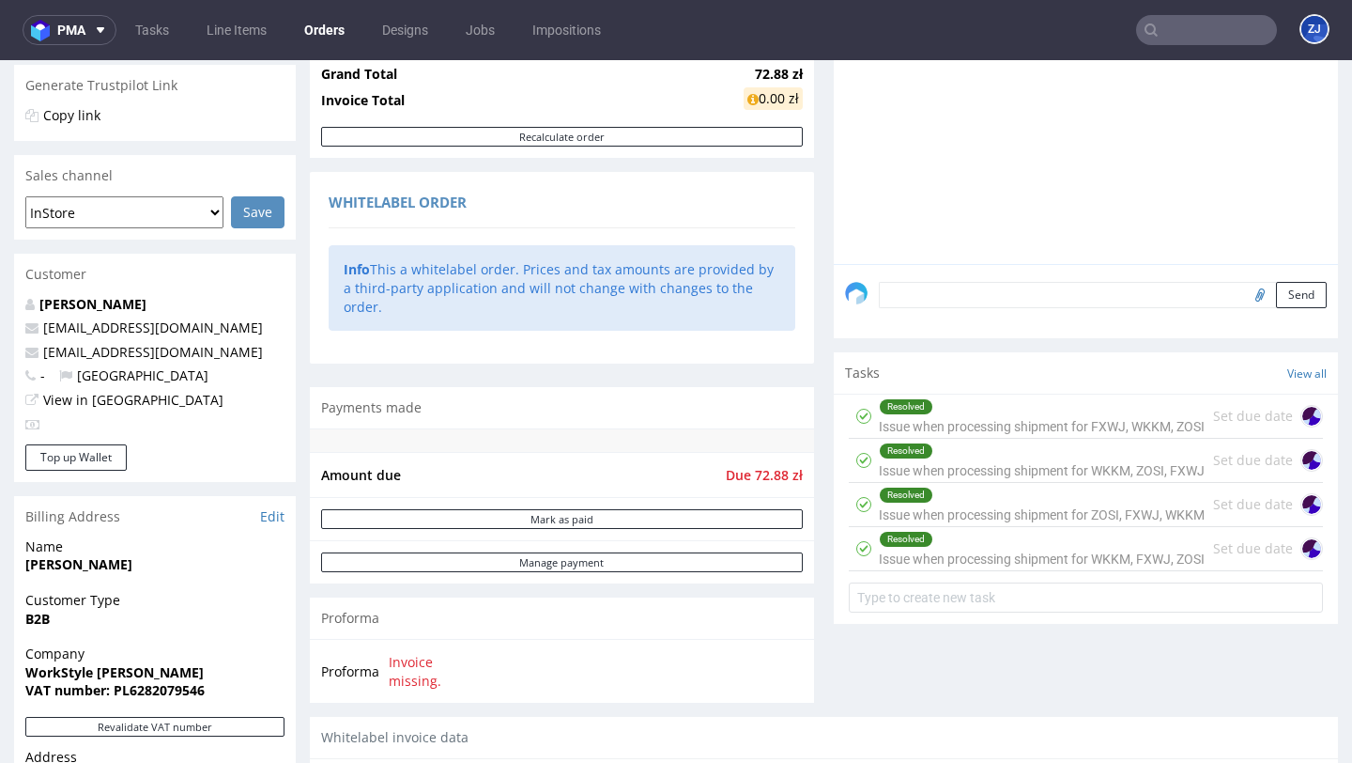
scroll to position [674, 0]
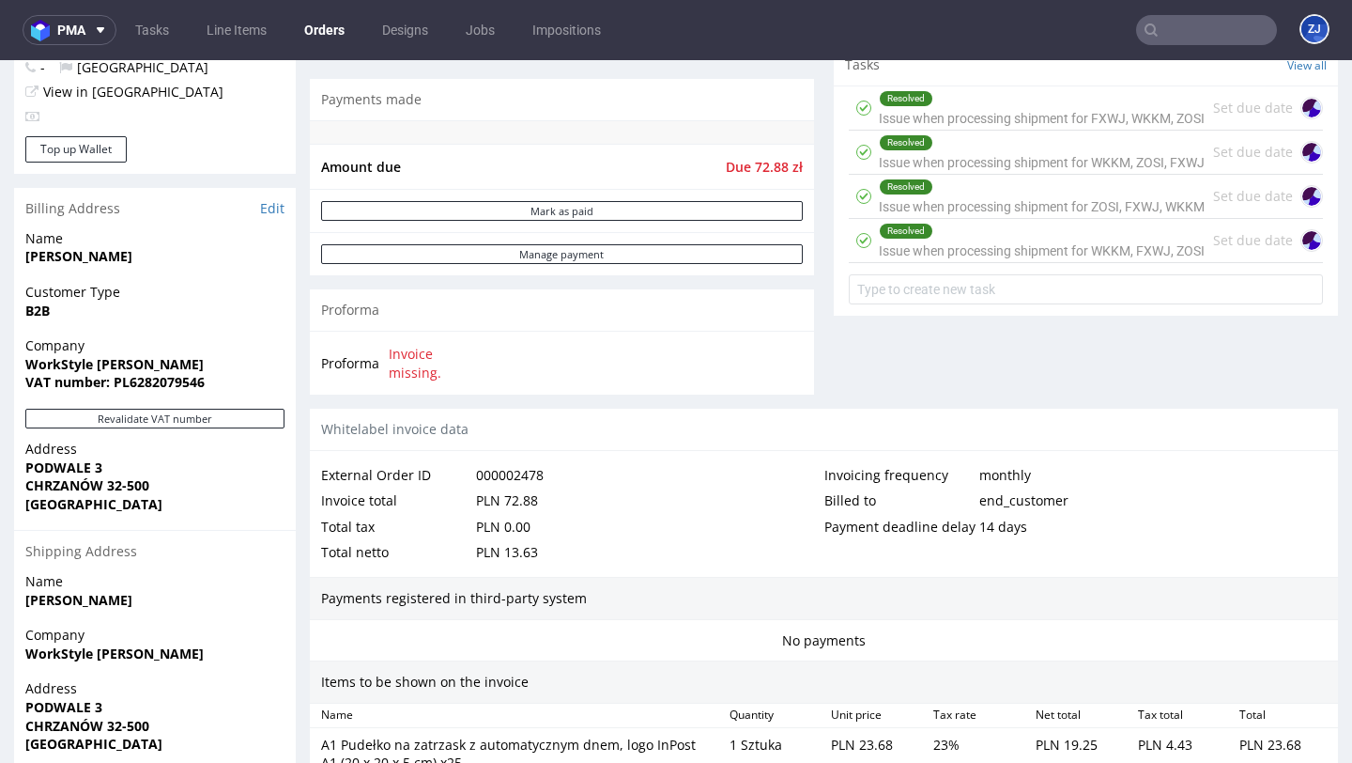
click at [1129, 262] on div "Resolved Issue when processing shipment for WKKM, FXWJ, ZOSI" at bounding box center [1042, 240] width 326 height 43
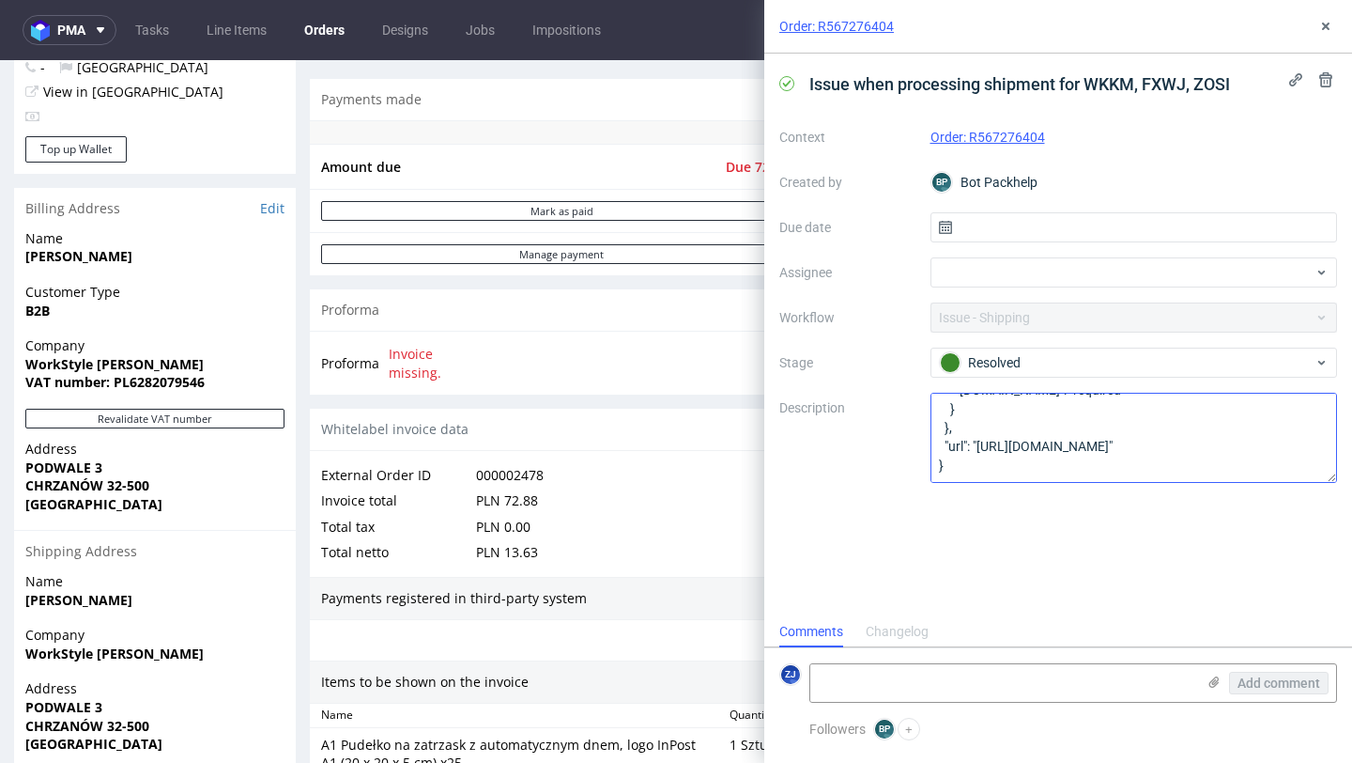
scroll to position [434, 0]
click at [1329, 25] on icon at bounding box center [1326, 26] width 15 height 15
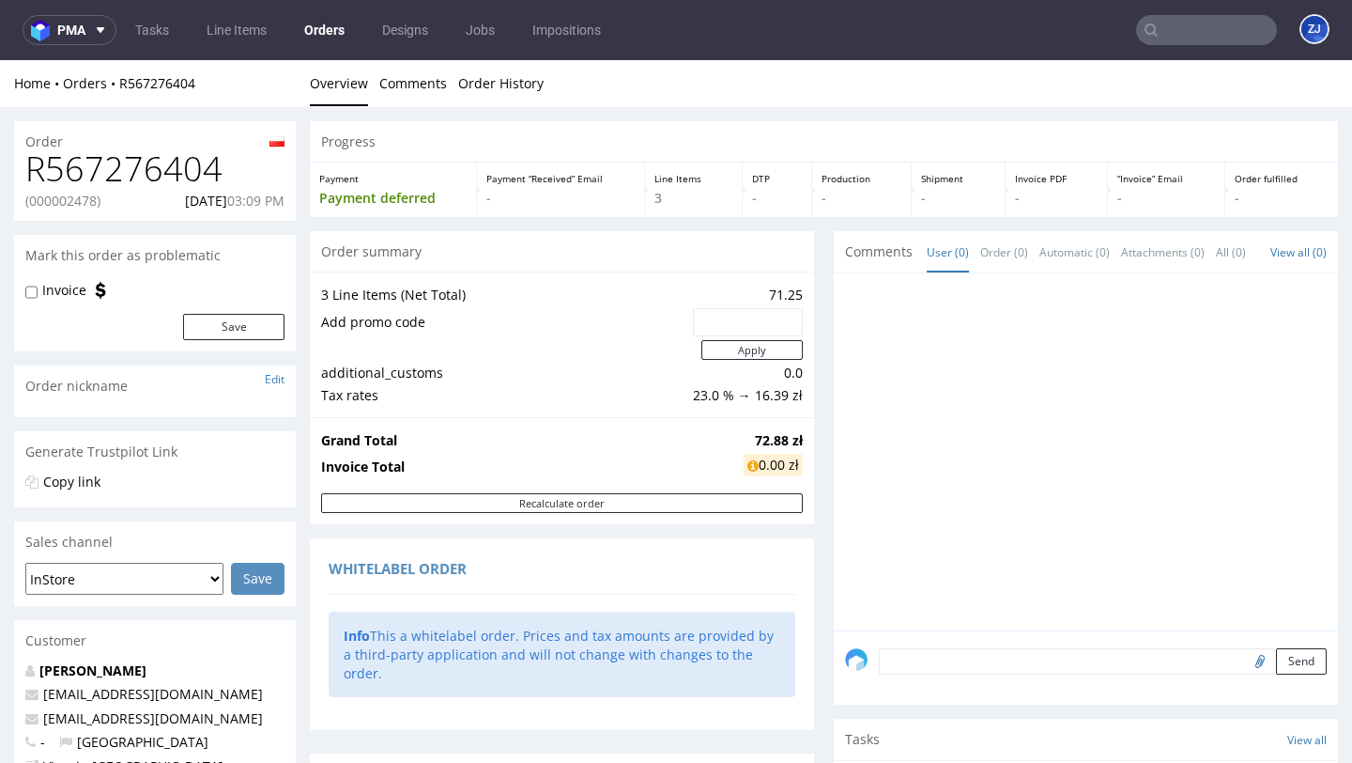
click at [182, 173] on h1 "R567276404" at bounding box center [154, 169] width 259 height 38
copy h1 "R567276404"
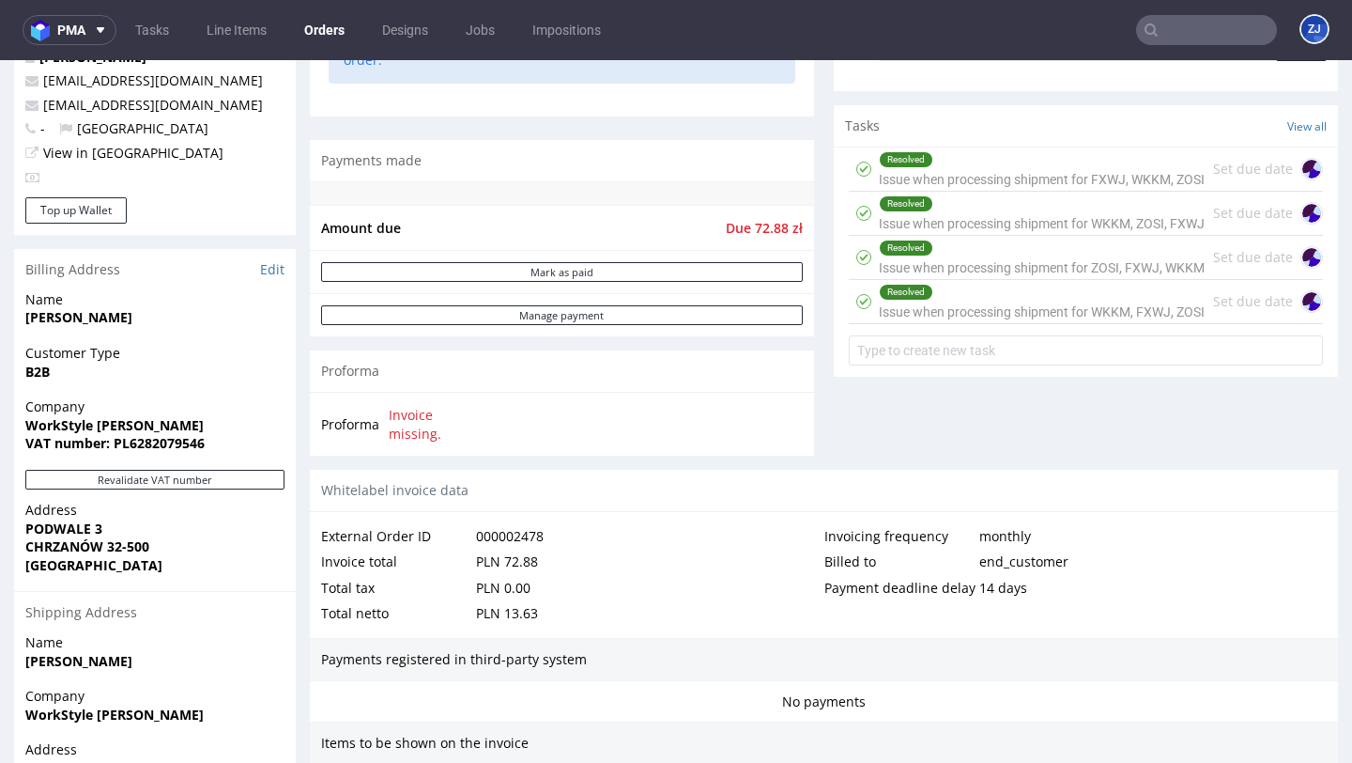
scroll to position [1262, 0]
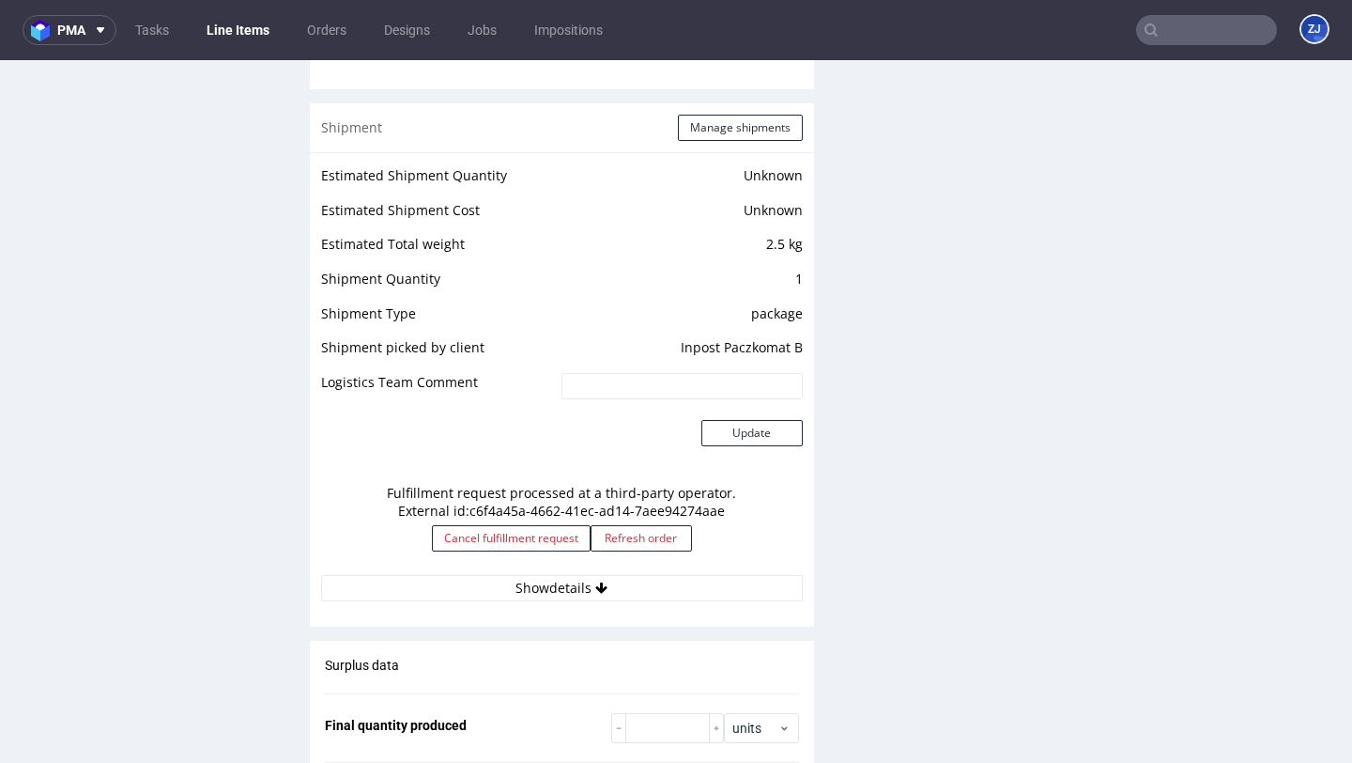
scroll to position [1484, 0]
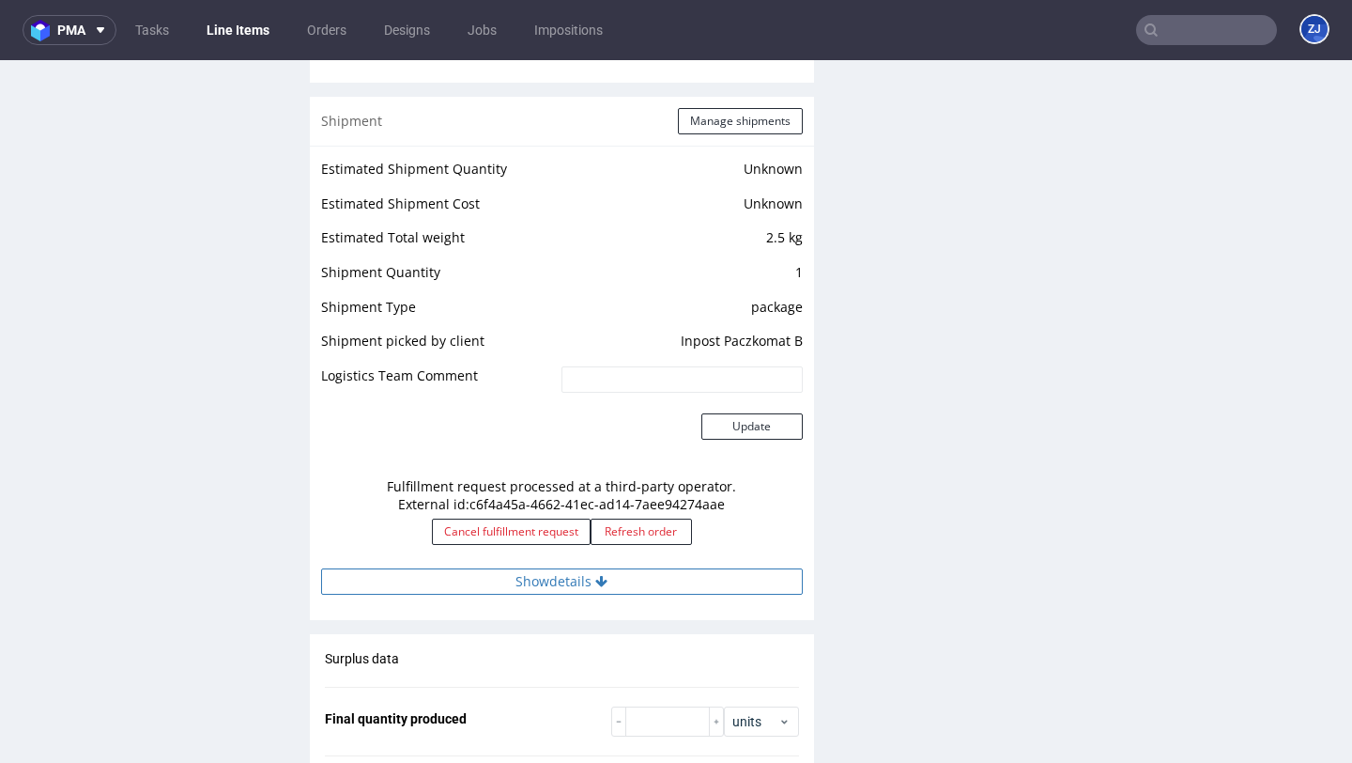
click at [457, 586] on button "Show details" at bounding box center [562, 581] width 482 height 26
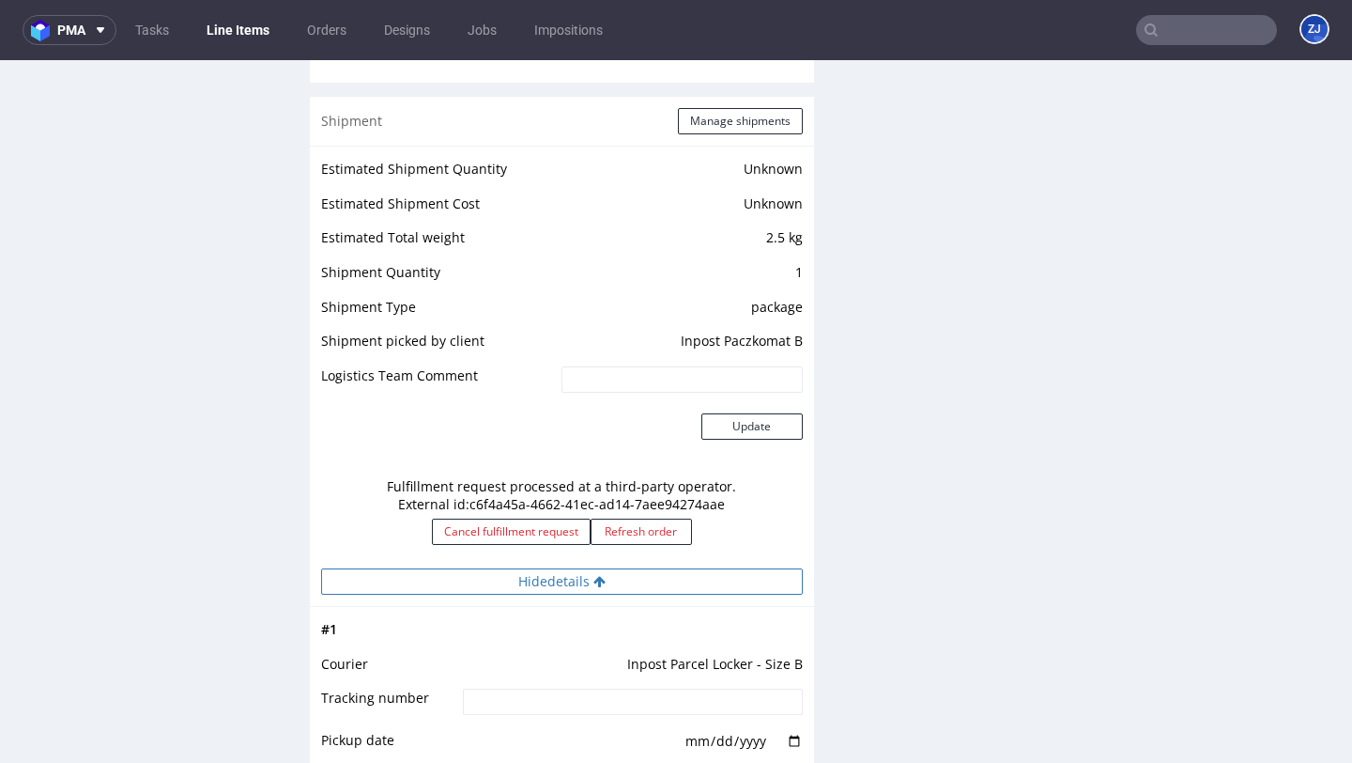
click at [457, 586] on button "Hide details" at bounding box center [562, 581] width 482 height 26
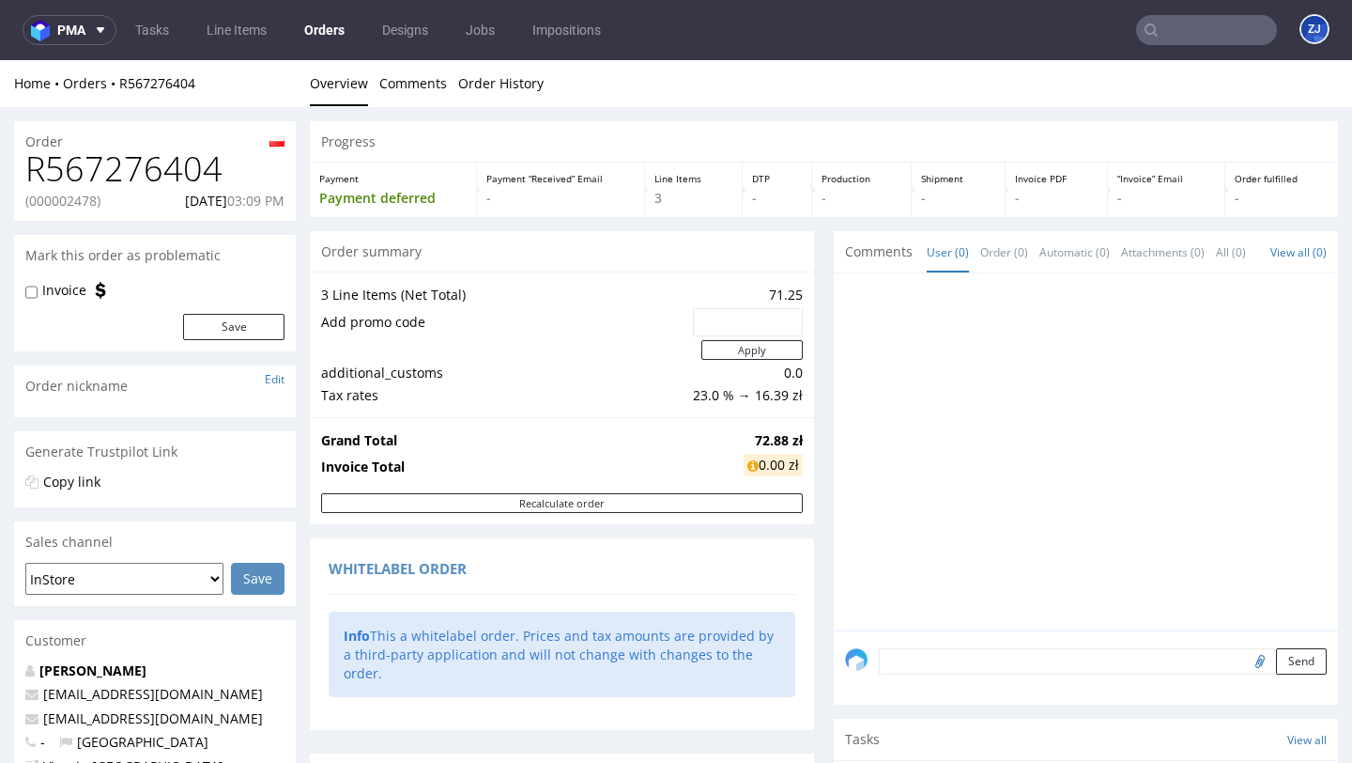
click at [131, 158] on h1 "R567276404" at bounding box center [154, 169] width 259 height 38
copy h1 "R567276404"
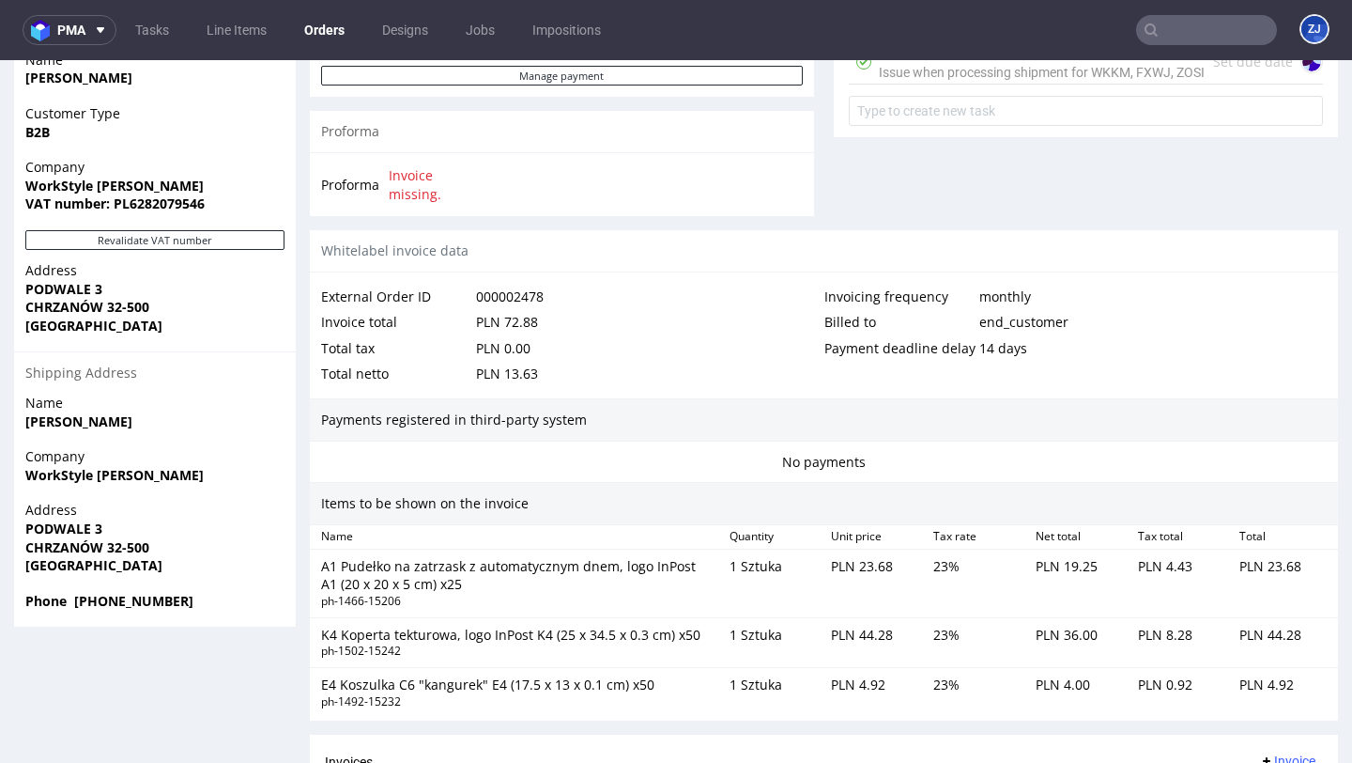
scroll to position [1123, 0]
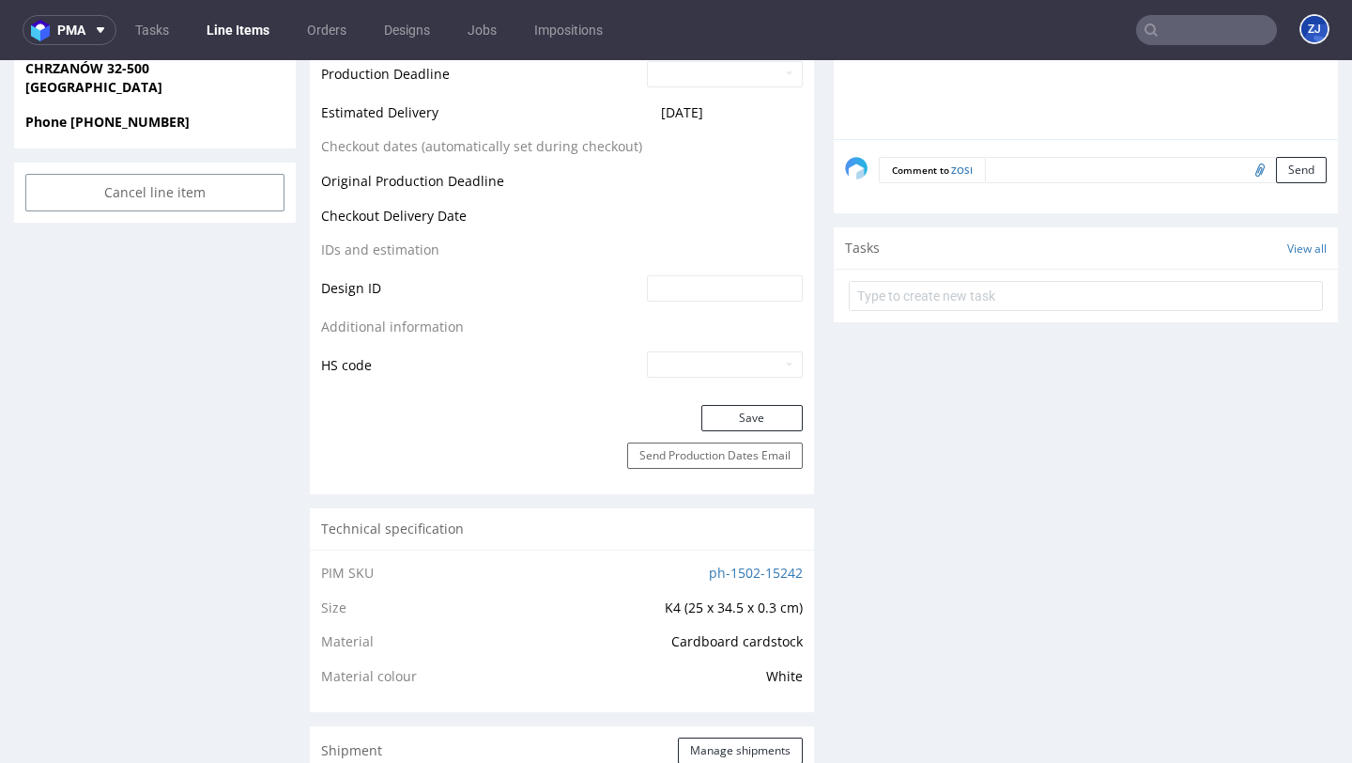
scroll to position [1333, 0]
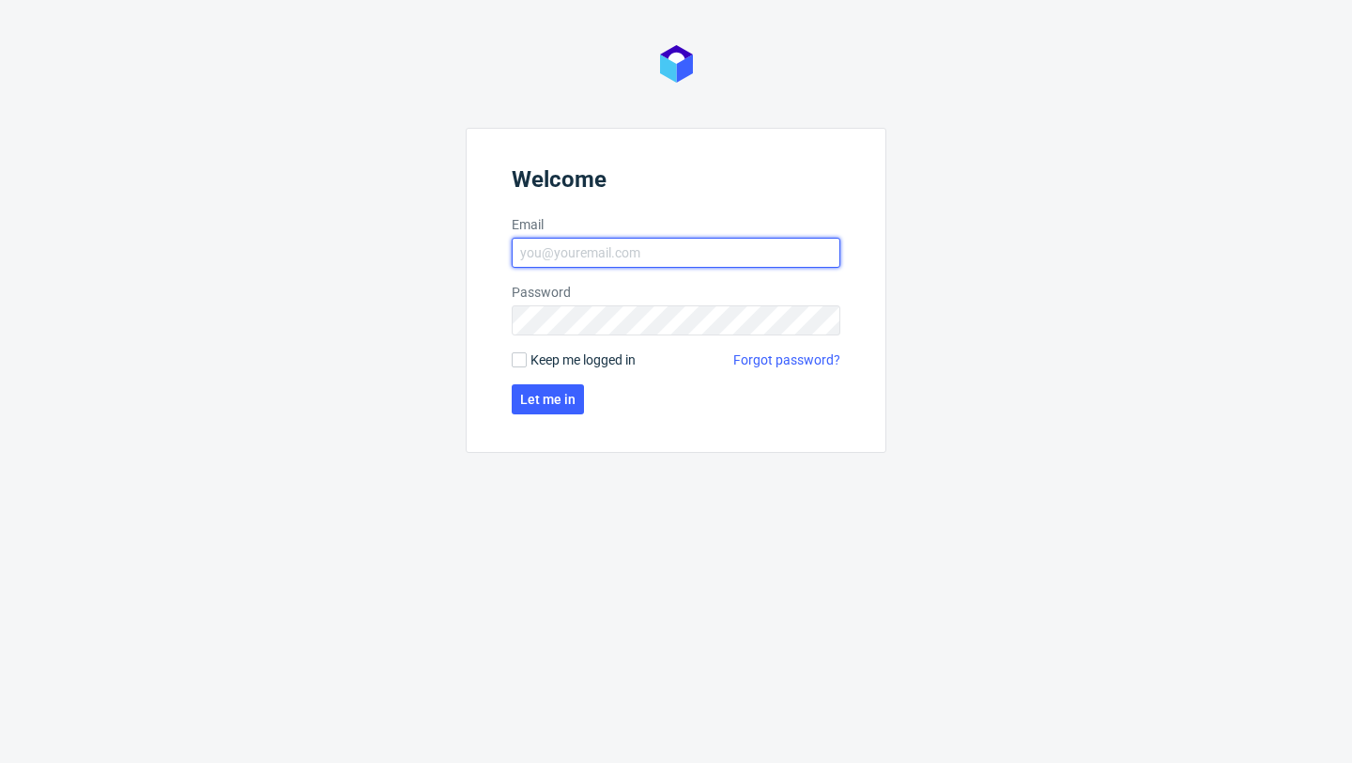
click at [550, 238] on input "Email" at bounding box center [676, 253] width 329 height 30
type input "[EMAIL_ADDRESS][PERSON_NAME][DOMAIN_NAME]"
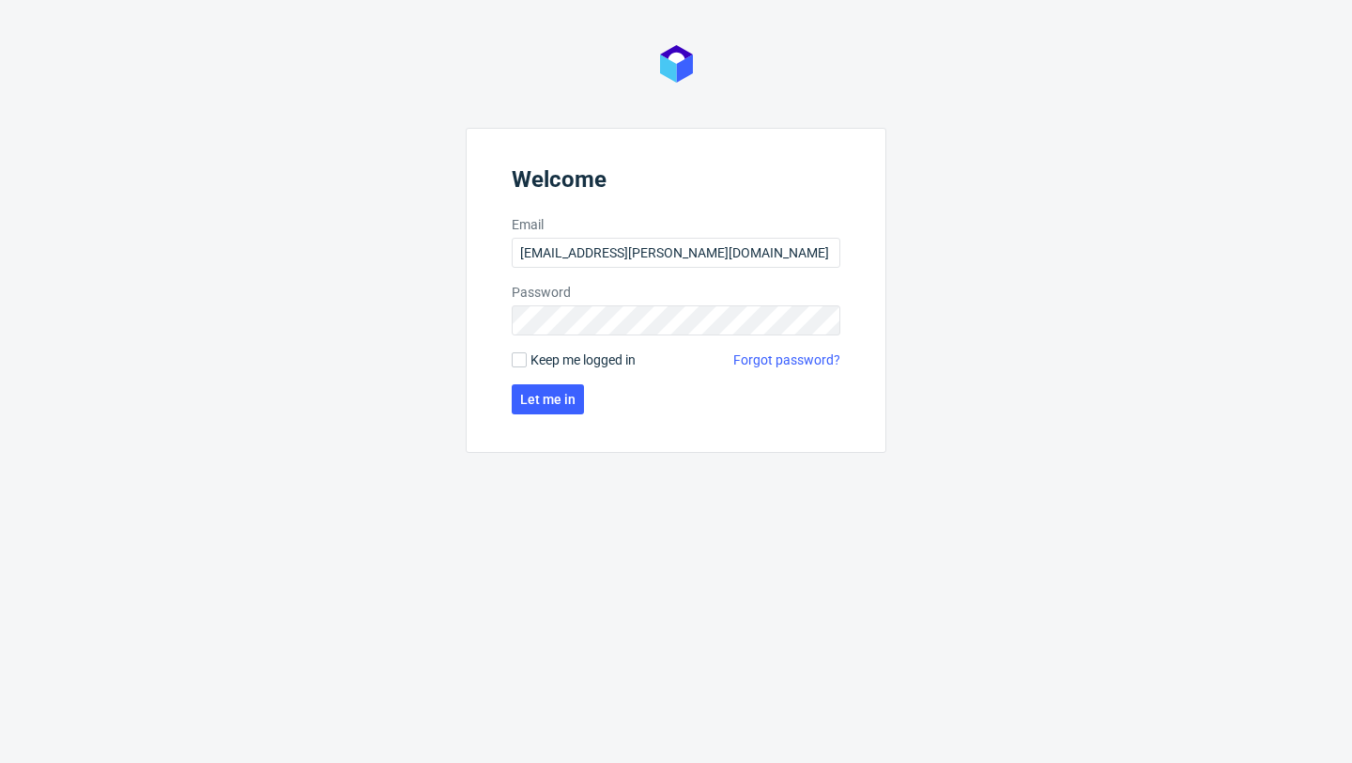
click at [605, 361] on span "Keep me logged in" at bounding box center [583, 359] width 105 height 19
click at [527, 361] on input "Keep me logged in" at bounding box center [519, 359] width 15 height 15
checkbox input "true"
click at [567, 399] on span "Let me in" at bounding box center [547, 399] width 55 height 13
